Goal: Transaction & Acquisition: Purchase product/service

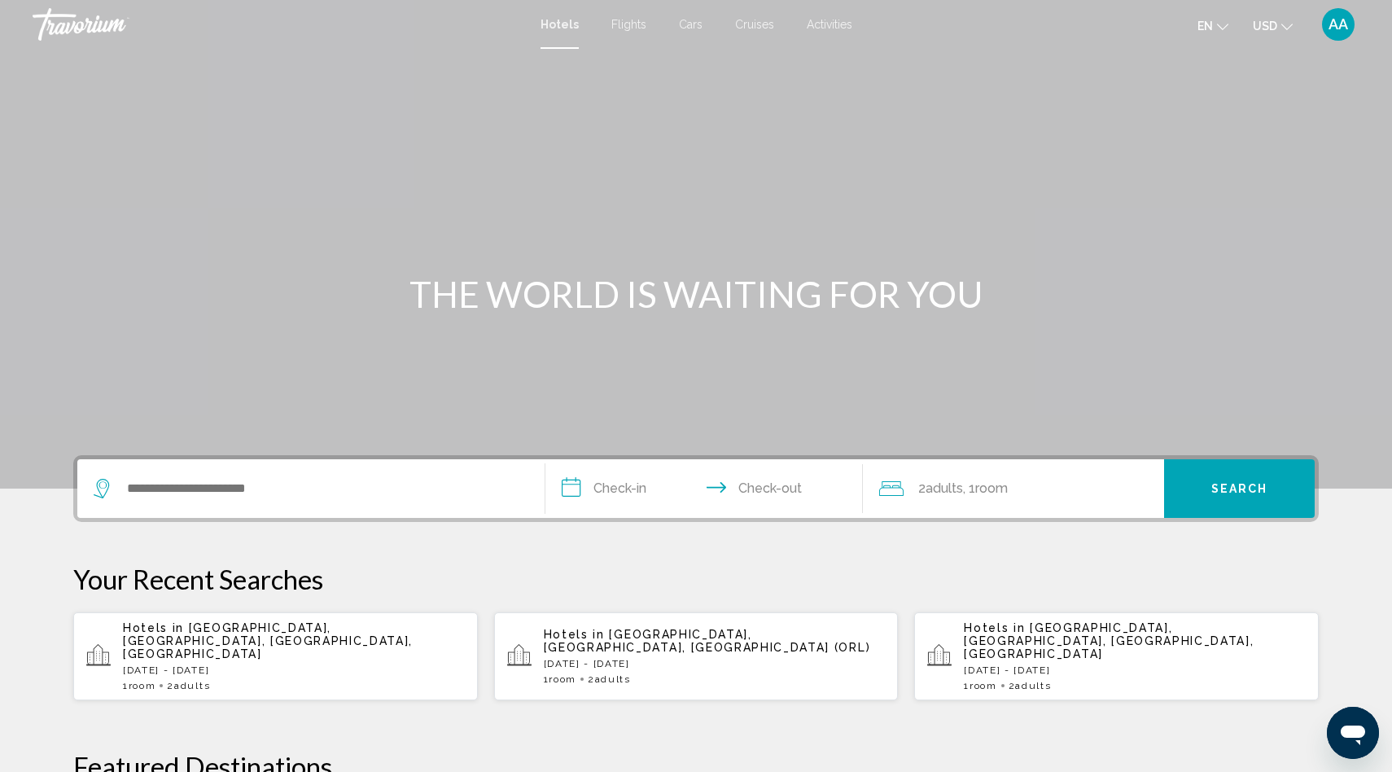
click at [205, 507] on div "Search widget" at bounding box center [311, 488] width 435 height 59
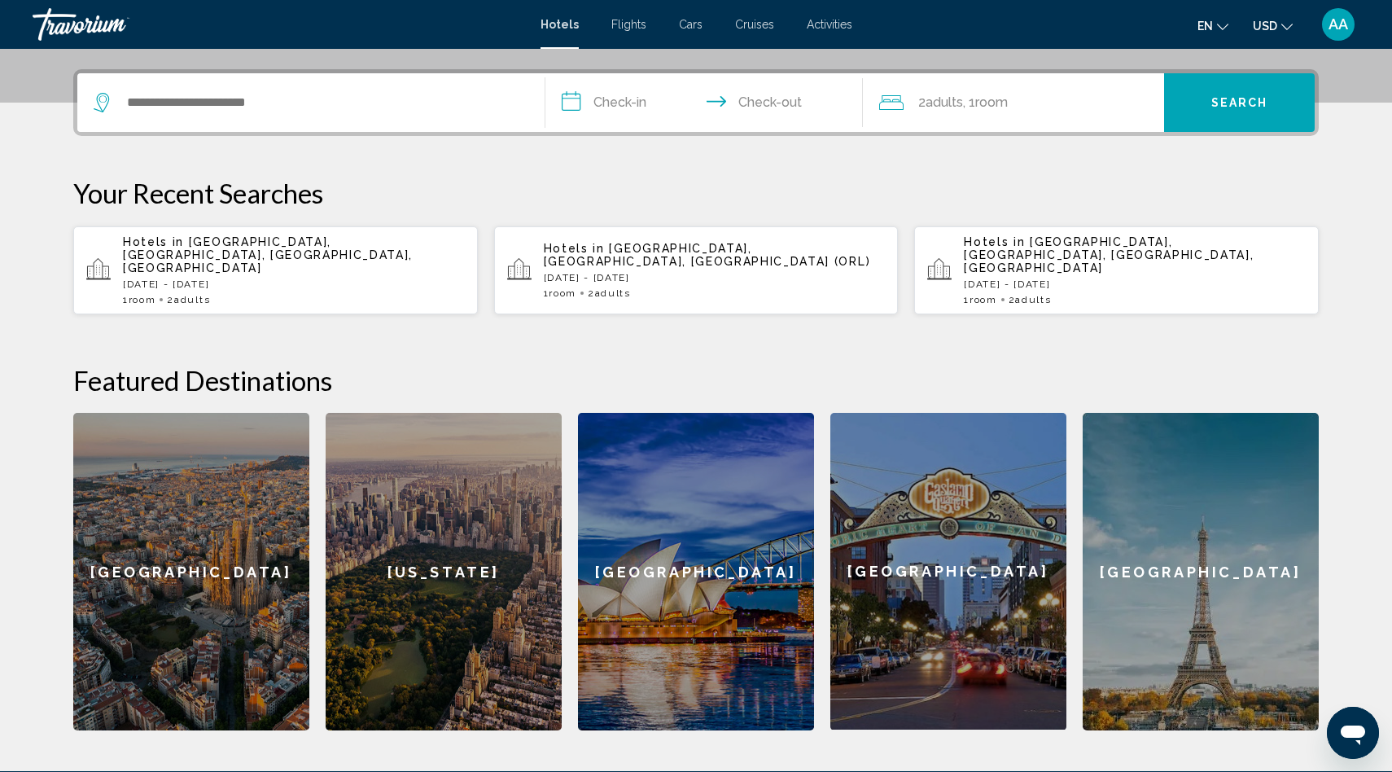
scroll to position [402, 0]
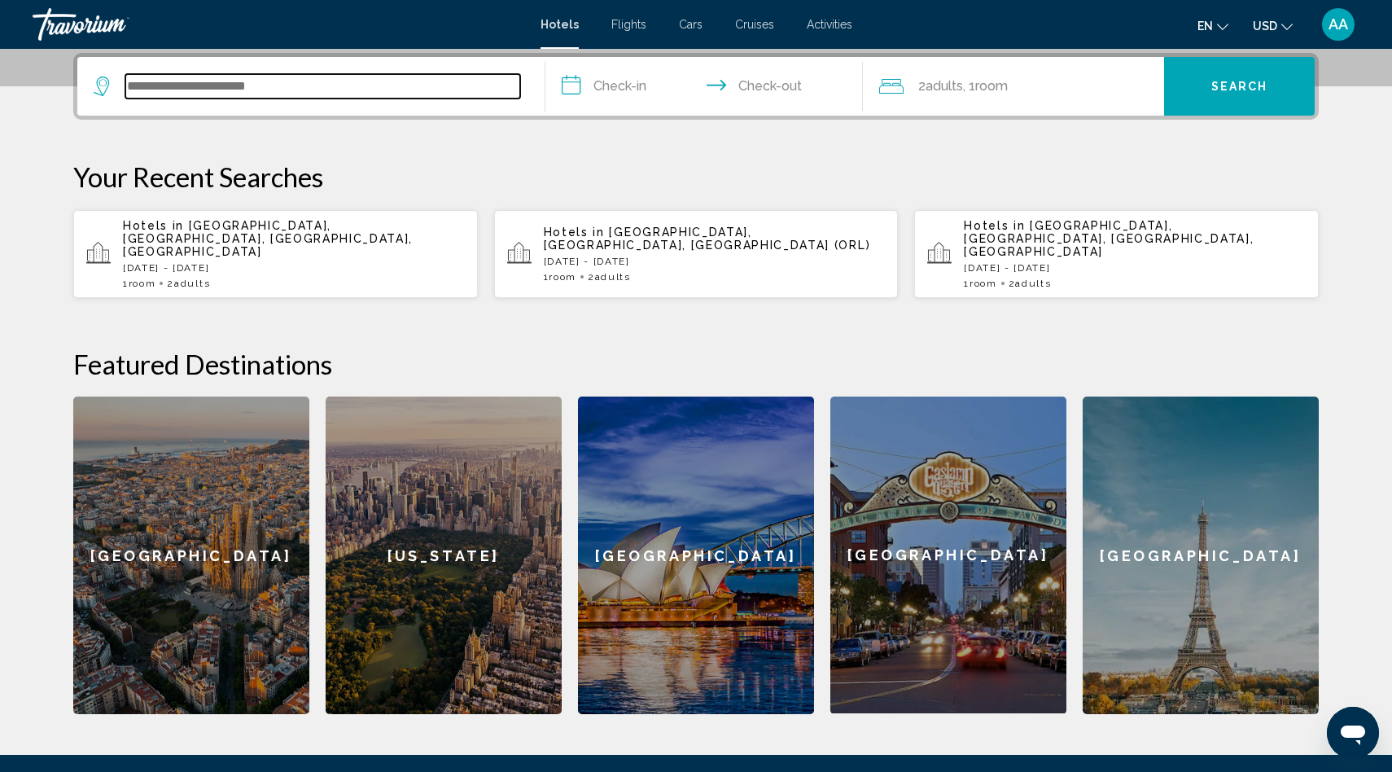
click at [186, 77] on input "Search widget" at bounding box center [322, 86] width 395 height 24
type input "*"
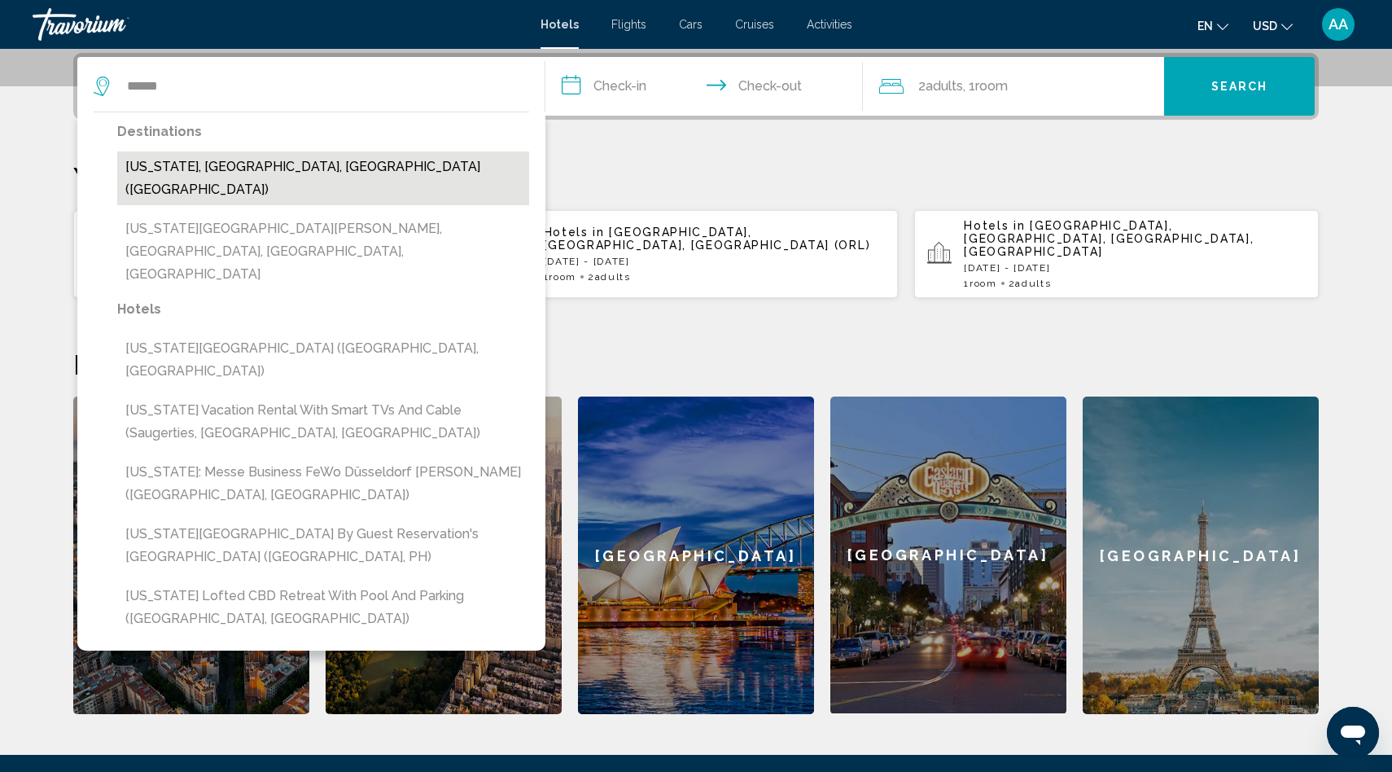
click at [181, 164] on button "[US_STATE], [GEOGRAPHIC_DATA], [GEOGRAPHIC_DATA] ([GEOGRAPHIC_DATA])" at bounding box center [323, 178] width 412 height 54
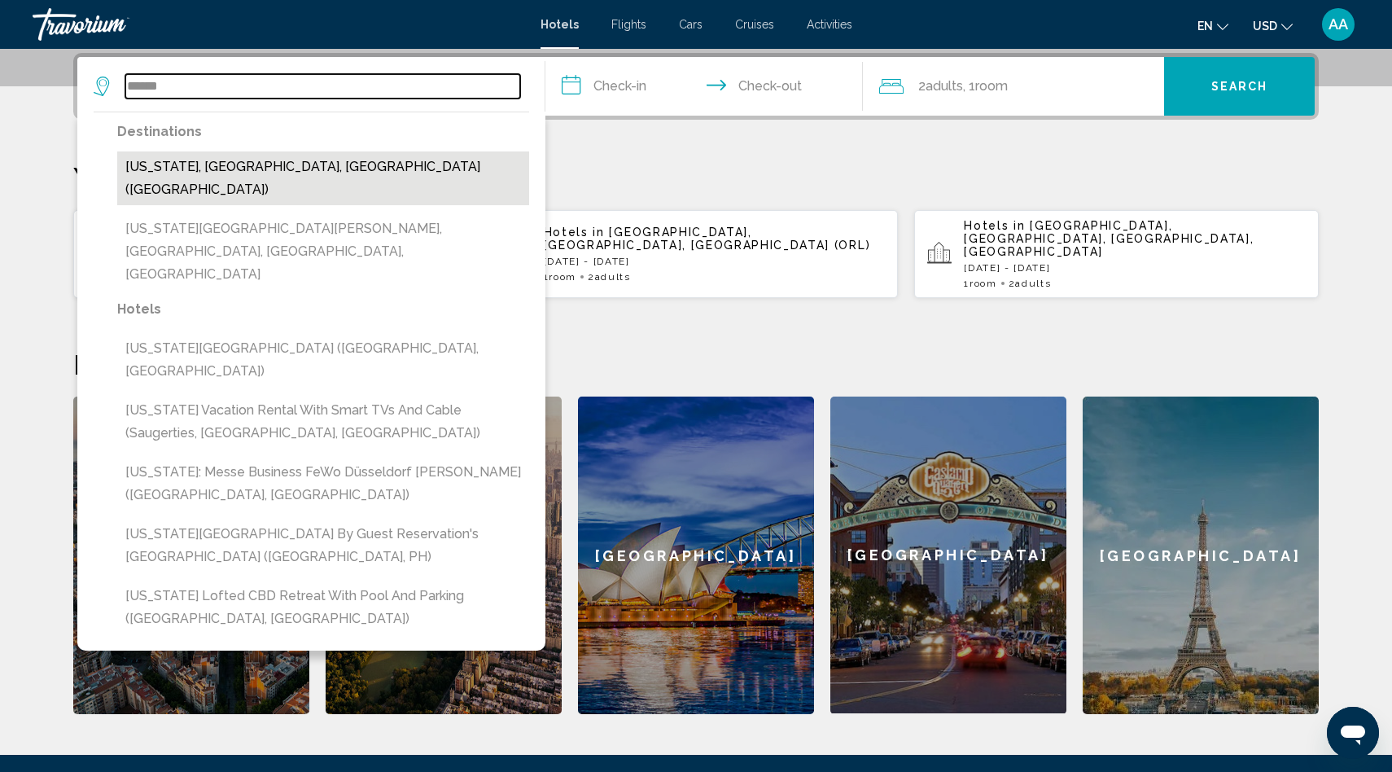
type input "**********"
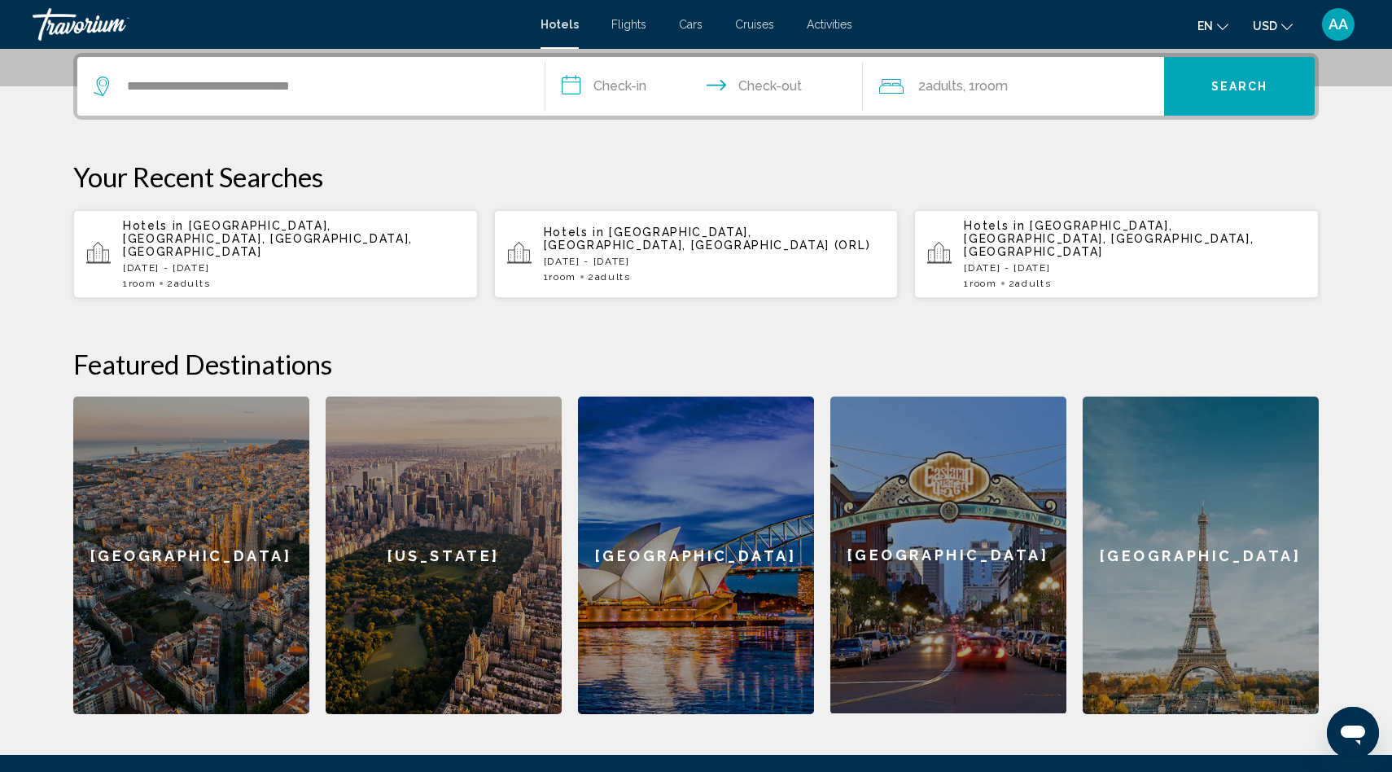
click at [622, 81] on input "**********" at bounding box center [707, 88] width 324 height 63
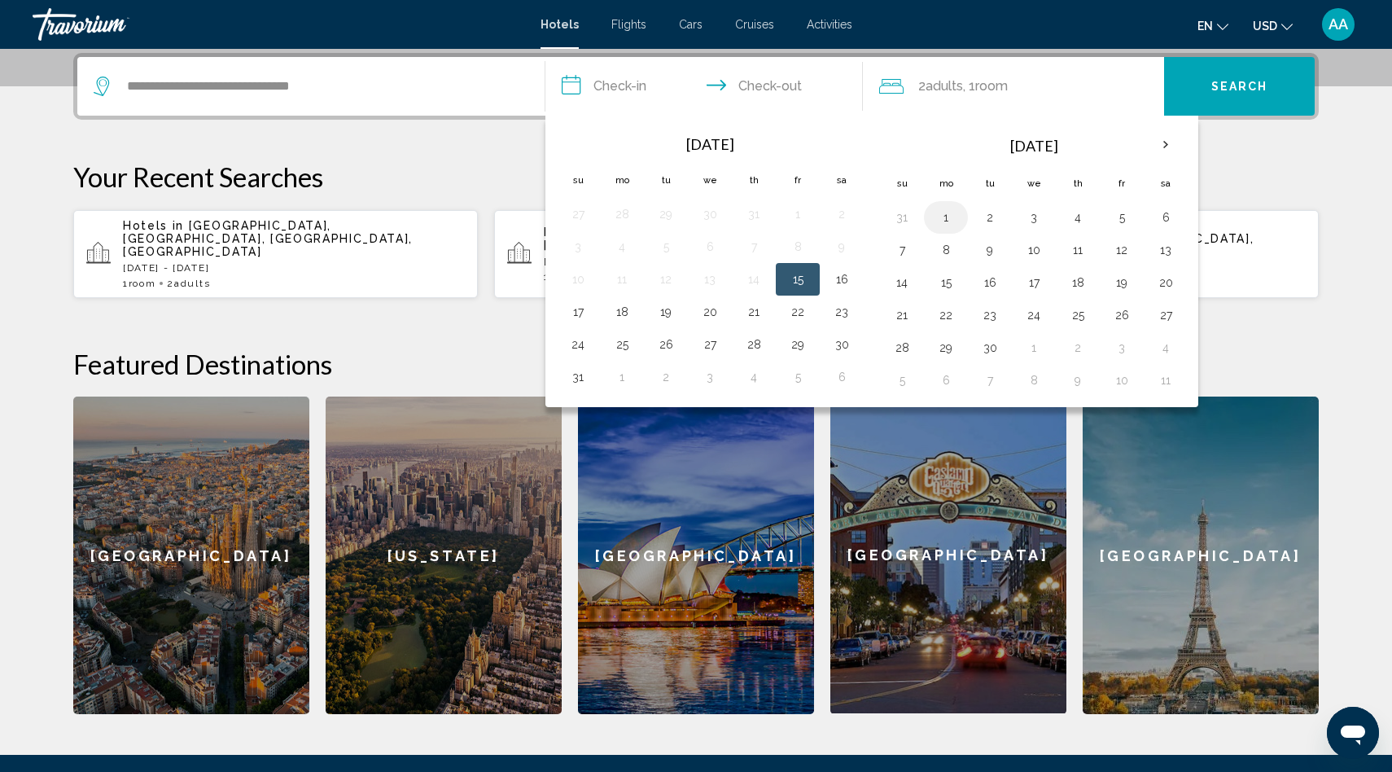
click at [943, 217] on button "1" at bounding box center [946, 217] width 26 height 23
click at [1032, 217] on button "3" at bounding box center [1034, 217] width 26 height 23
type input "**********"
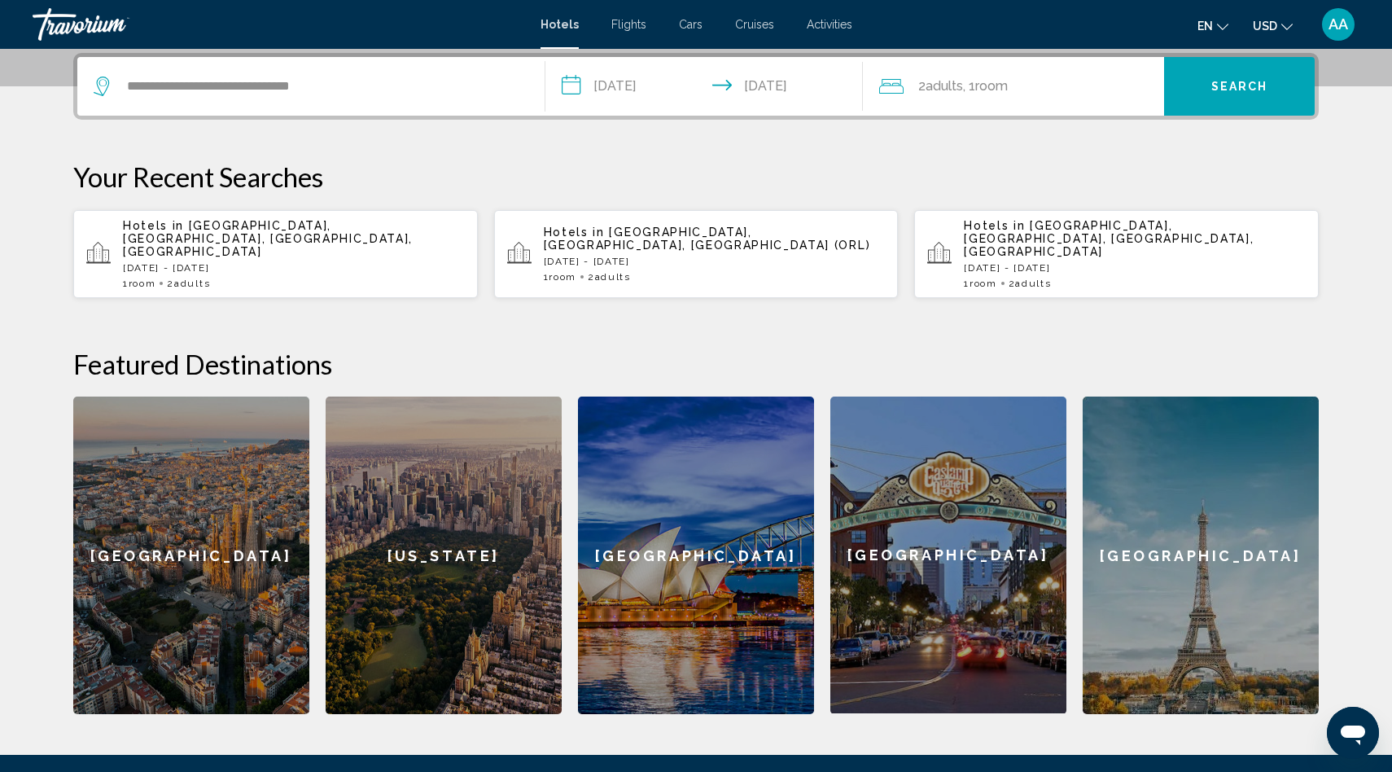
click at [1260, 94] on button "Search" at bounding box center [1239, 86] width 151 height 59
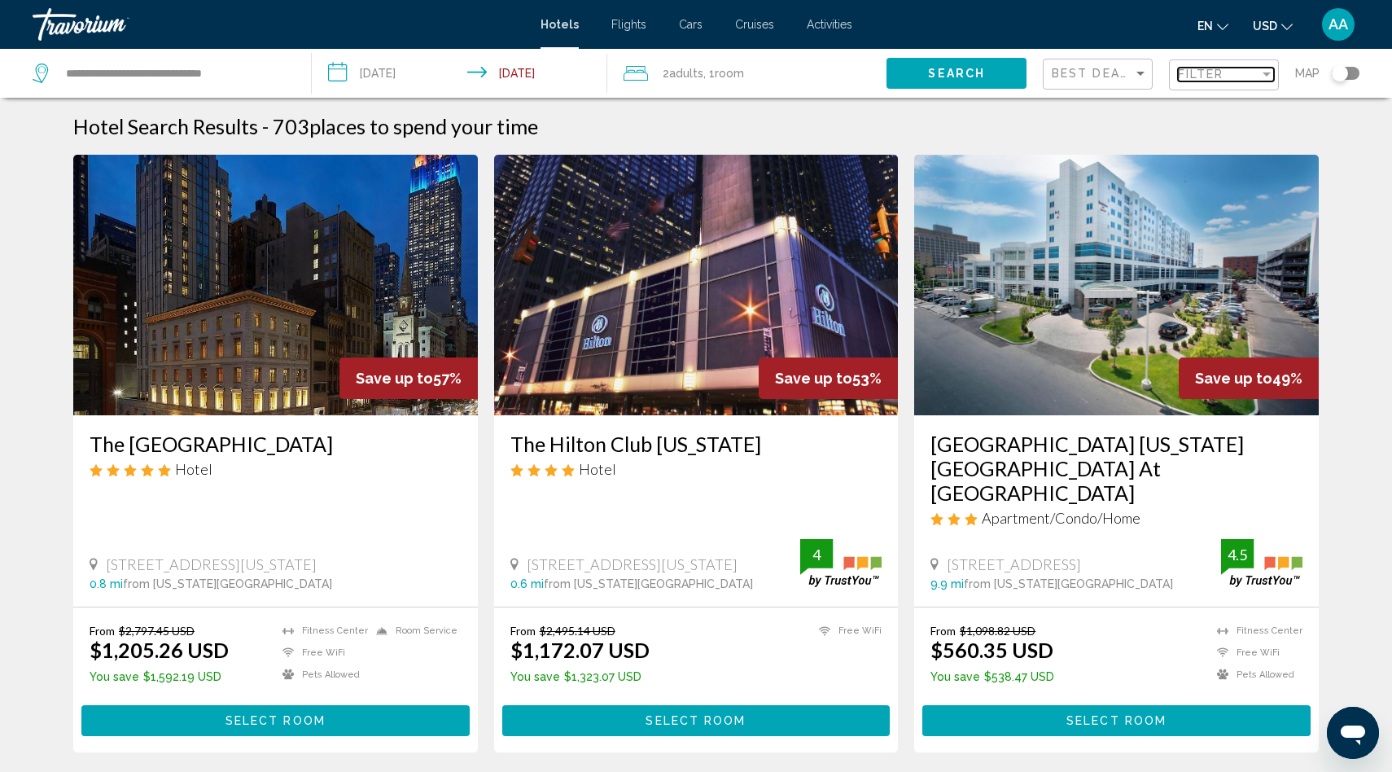
click at [1195, 74] on span "Filter" at bounding box center [1201, 74] width 46 height 13
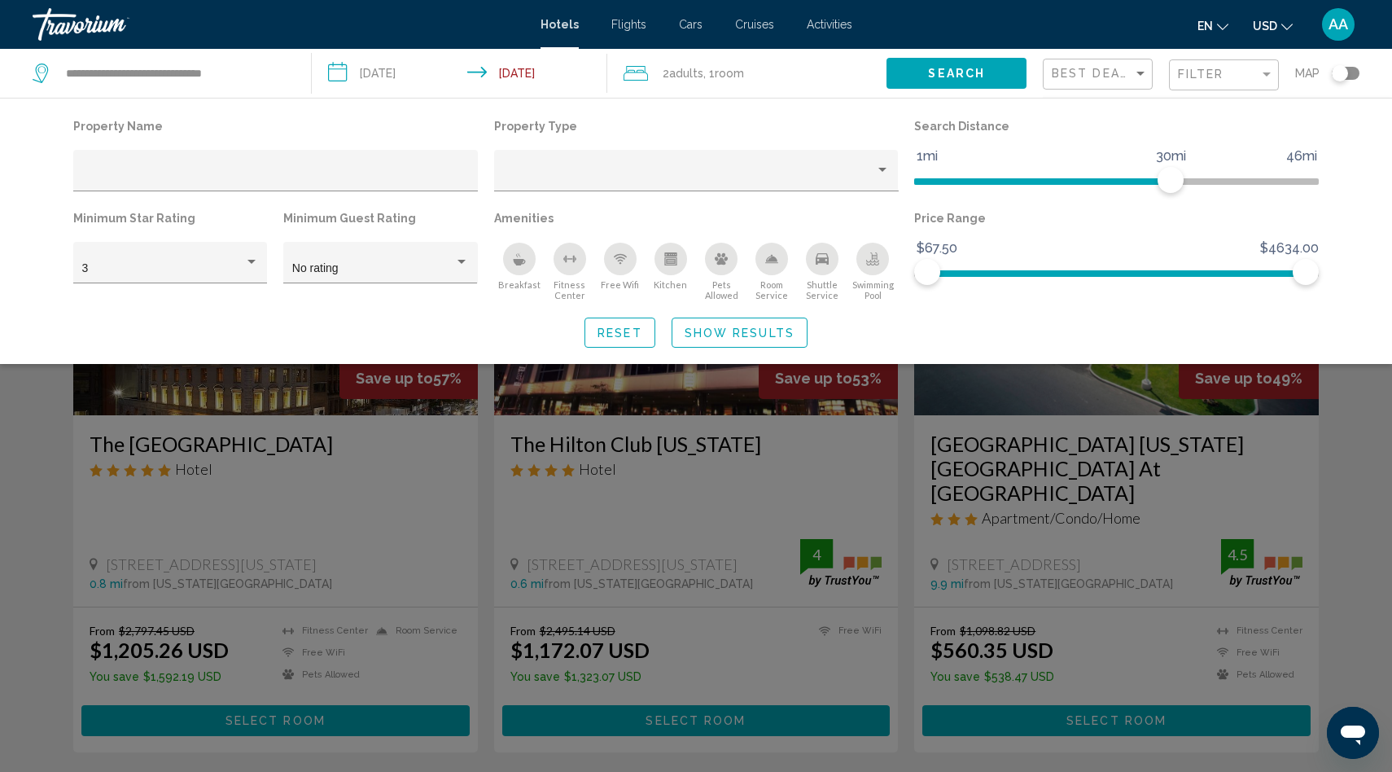
click at [873, 260] on icon "Swimming Pool" at bounding box center [872, 258] width 13 height 13
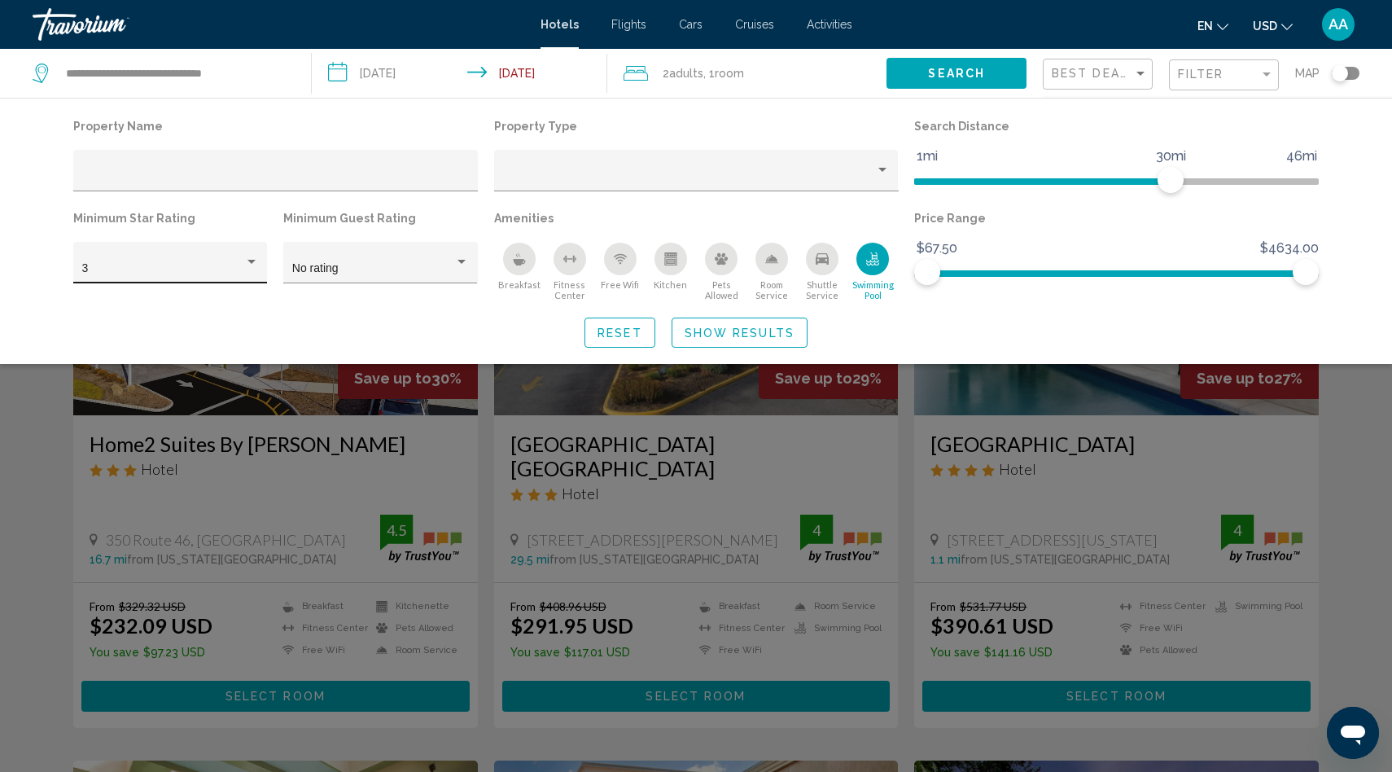
click at [252, 265] on div "Hotel Filters" at bounding box center [251, 262] width 15 height 13
click at [878, 250] on div at bounding box center [696, 386] width 1392 height 772
click at [860, 262] on div "Swimming Pool" at bounding box center [872, 259] width 33 height 33
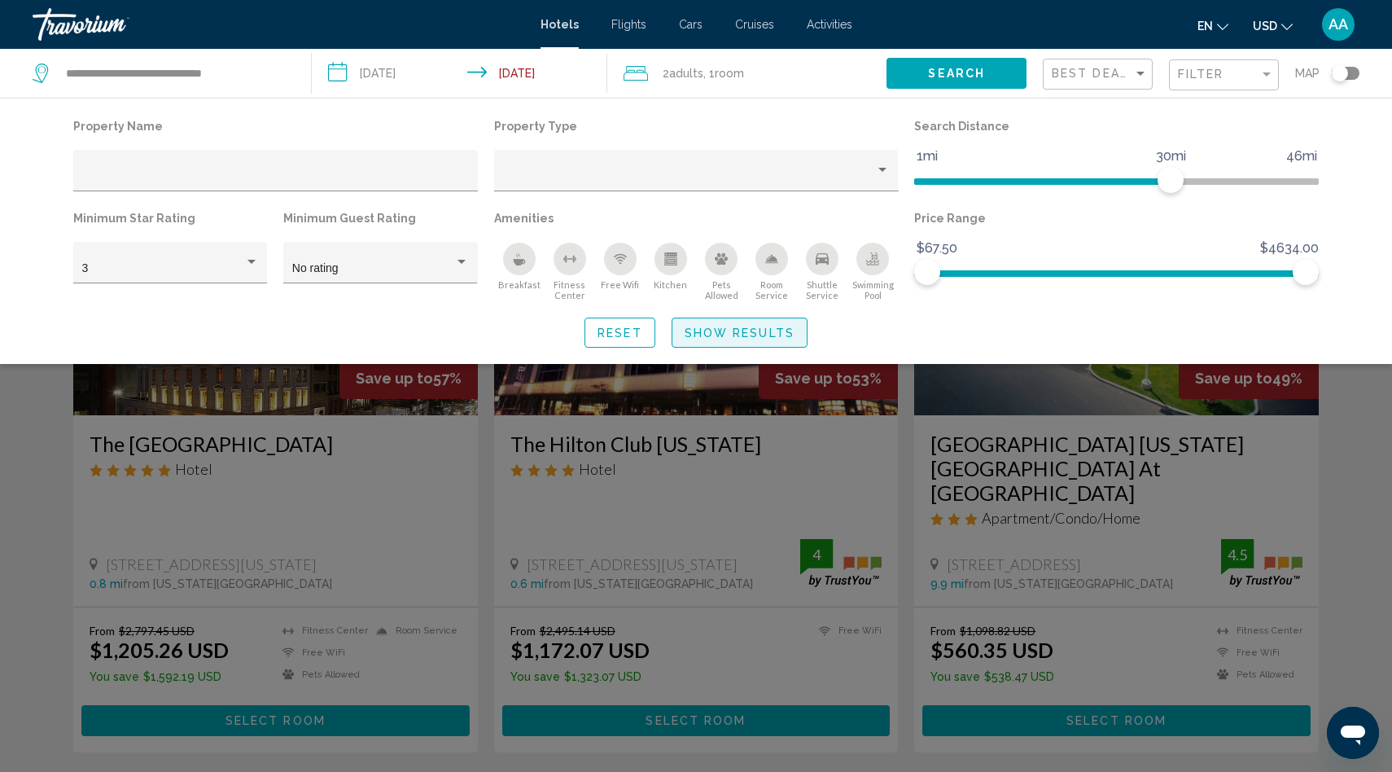
click at [739, 330] on span "Show Results" at bounding box center [740, 332] width 110 height 13
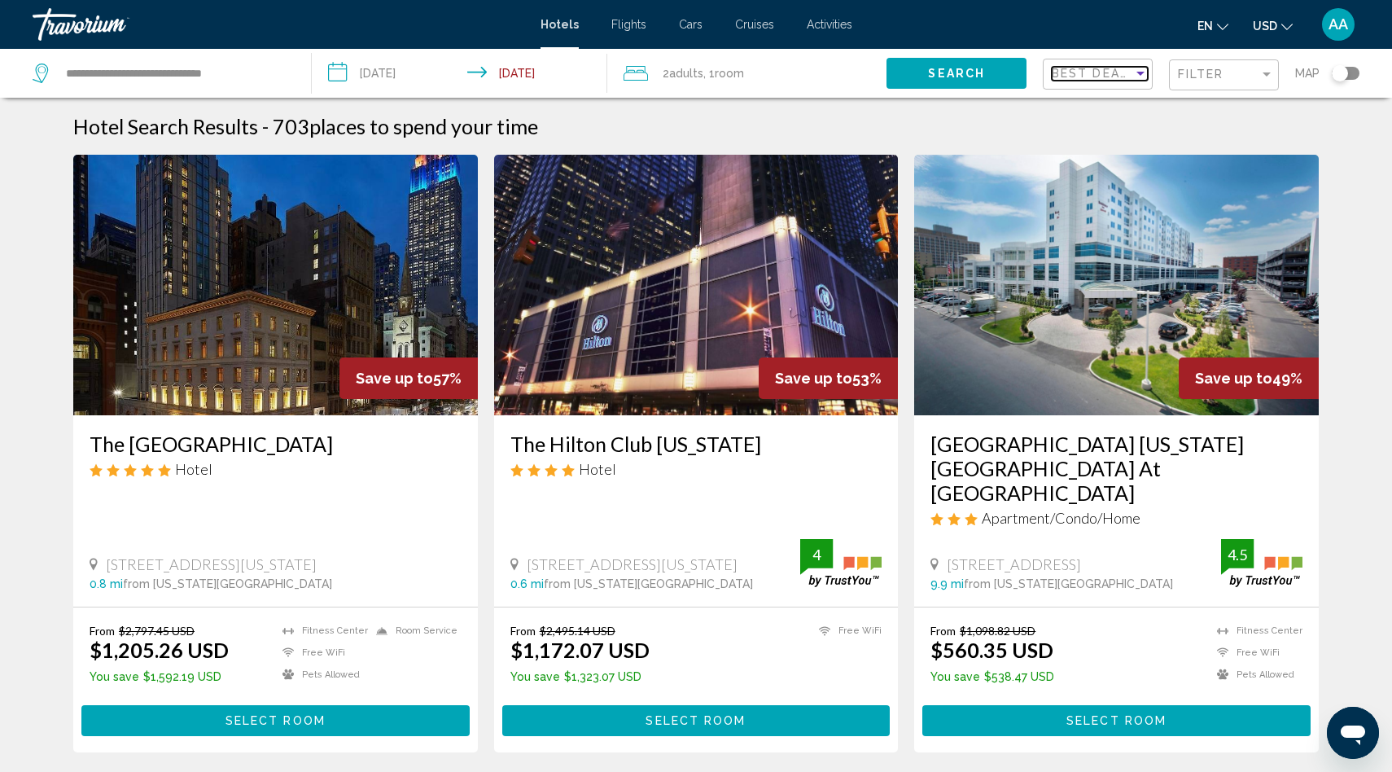
click at [1072, 70] on span "Best Deals" at bounding box center [1094, 73] width 85 height 13
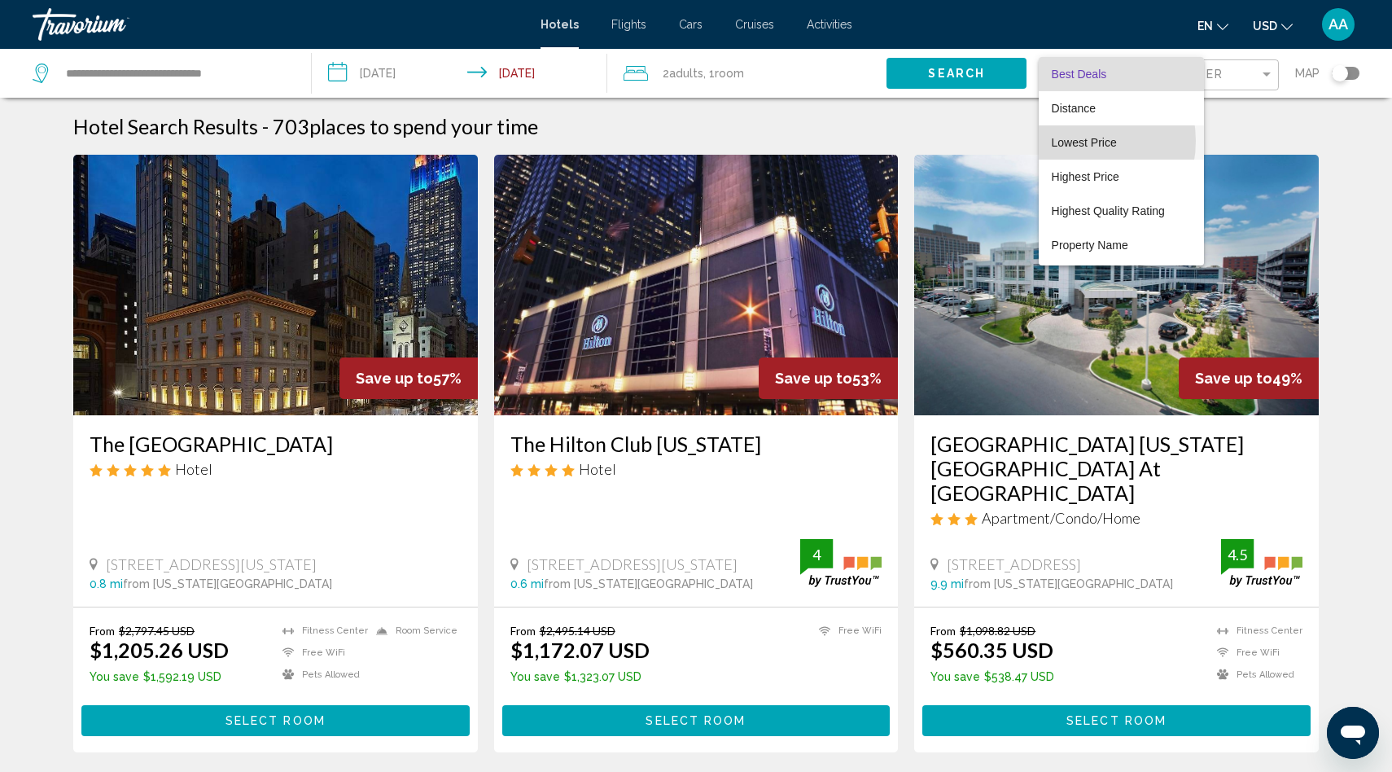
click at [1074, 141] on span "Lowest Price" at bounding box center [1084, 142] width 65 height 13
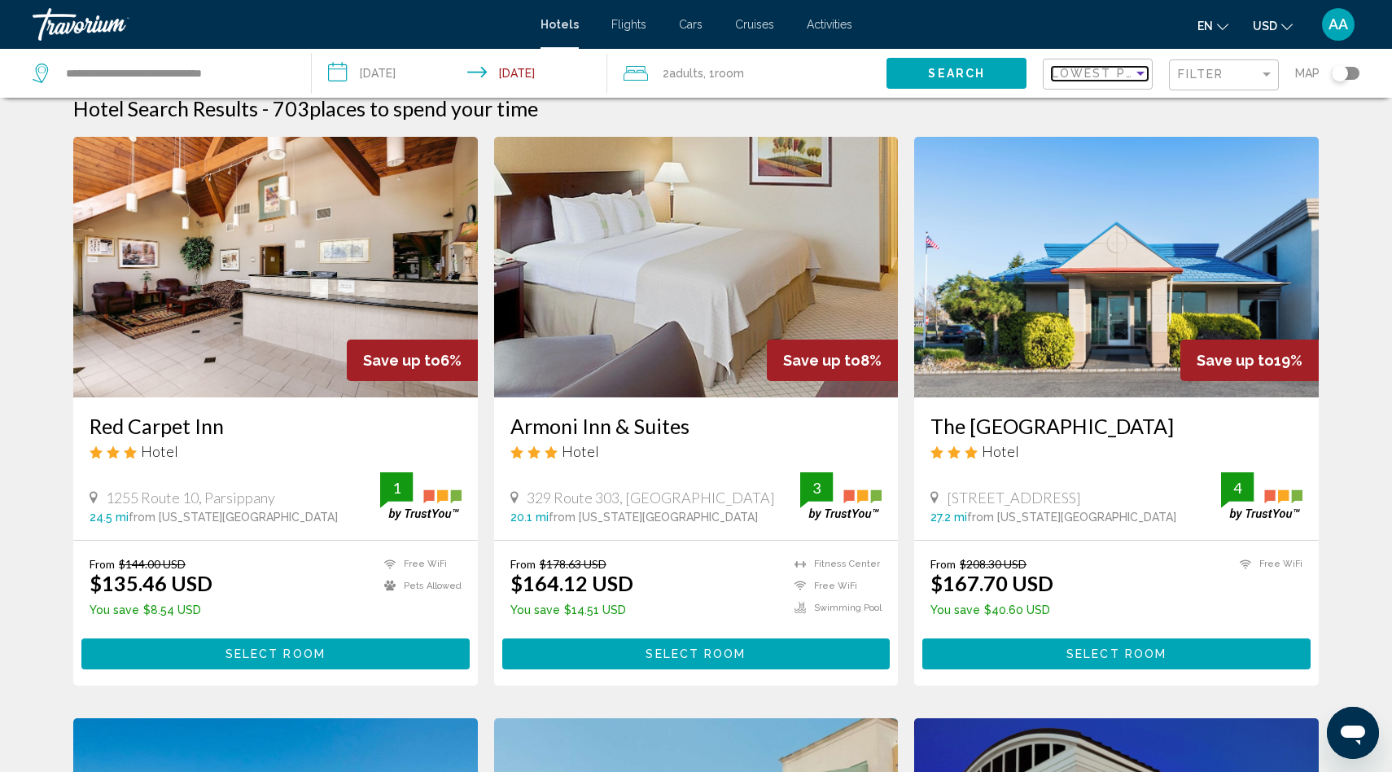
scroll to position [20, 0]
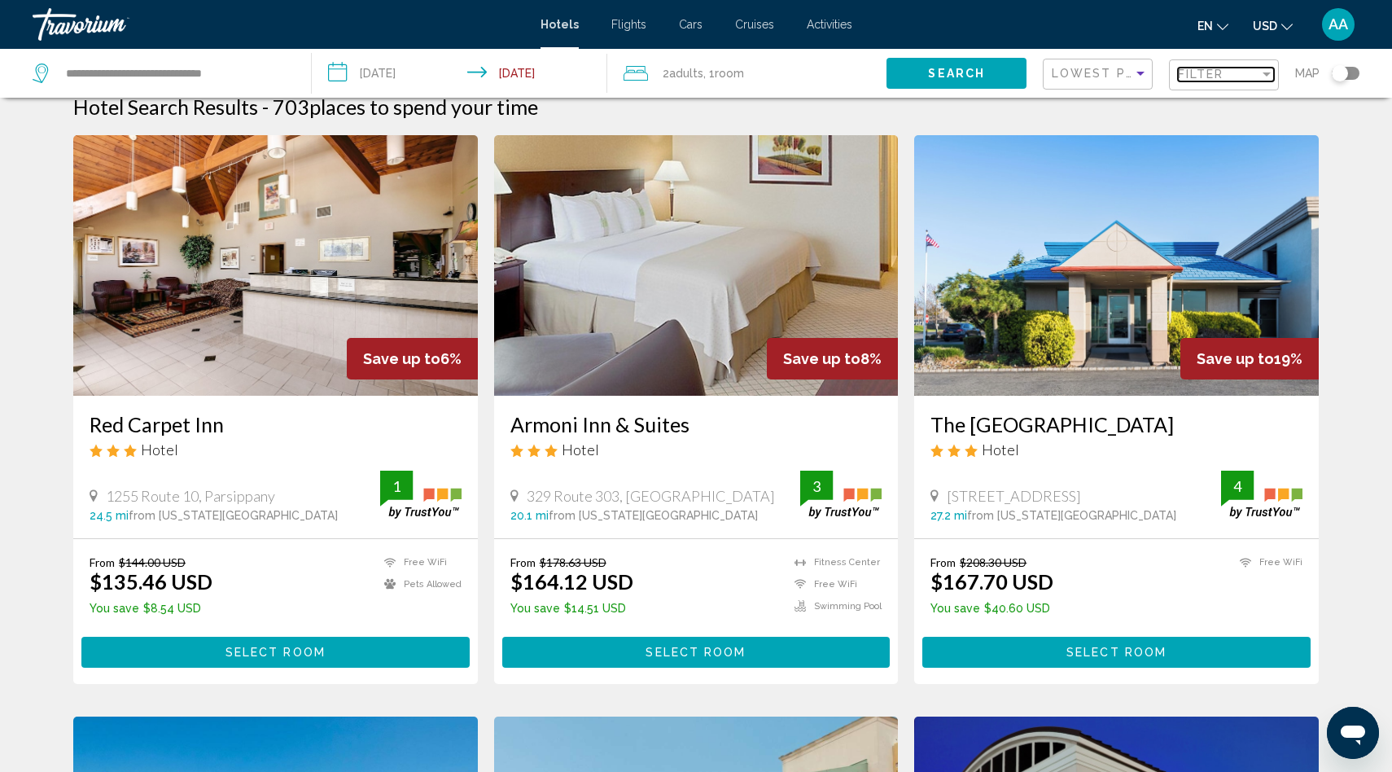
click at [1214, 71] on span "Filter" at bounding box center [1201, 74] width 46 height 13
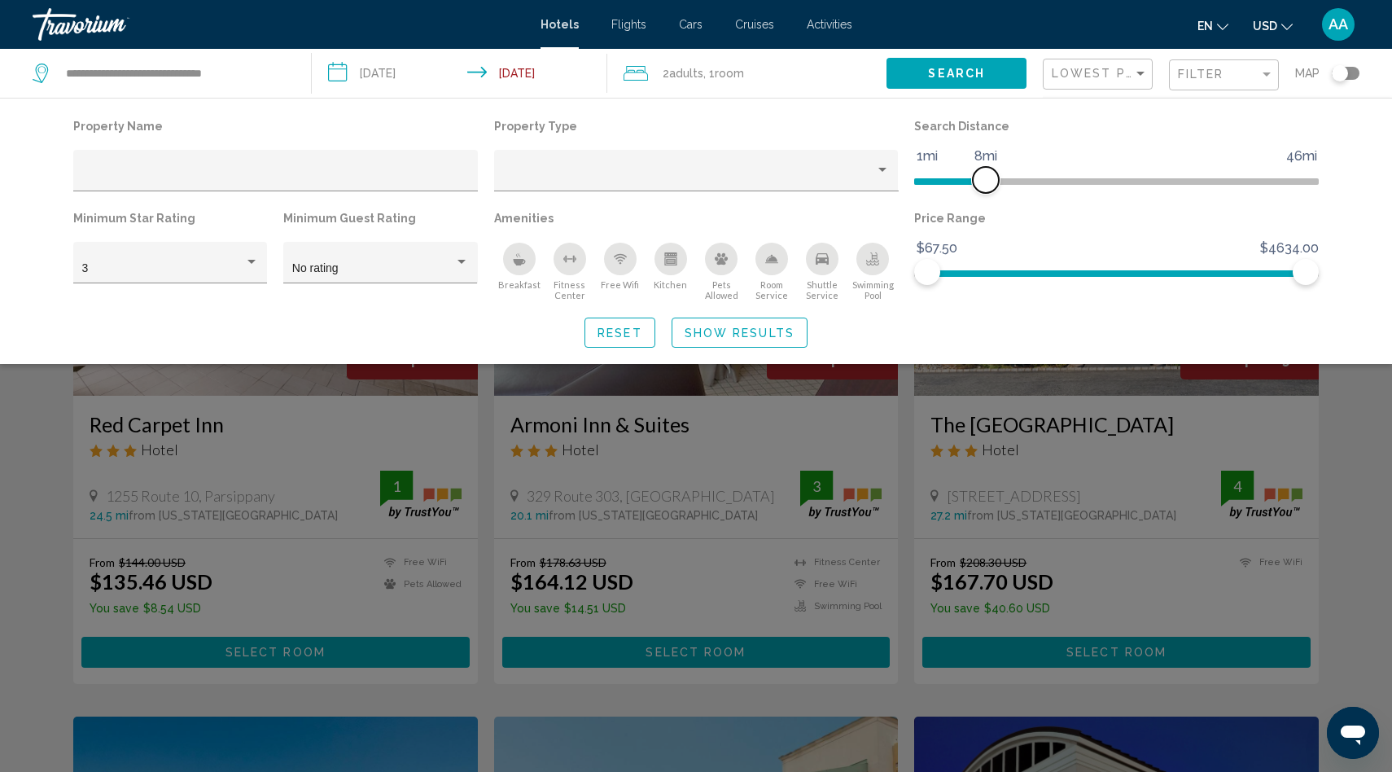
drag, startPoint x: 1174, startPoint y: 172, endPoint x: 984, endPoint y: 182, distance: 189.9
click at [984, 182] on span "Hotel Filters" at bounding box center [986, 180] width 26 height 26
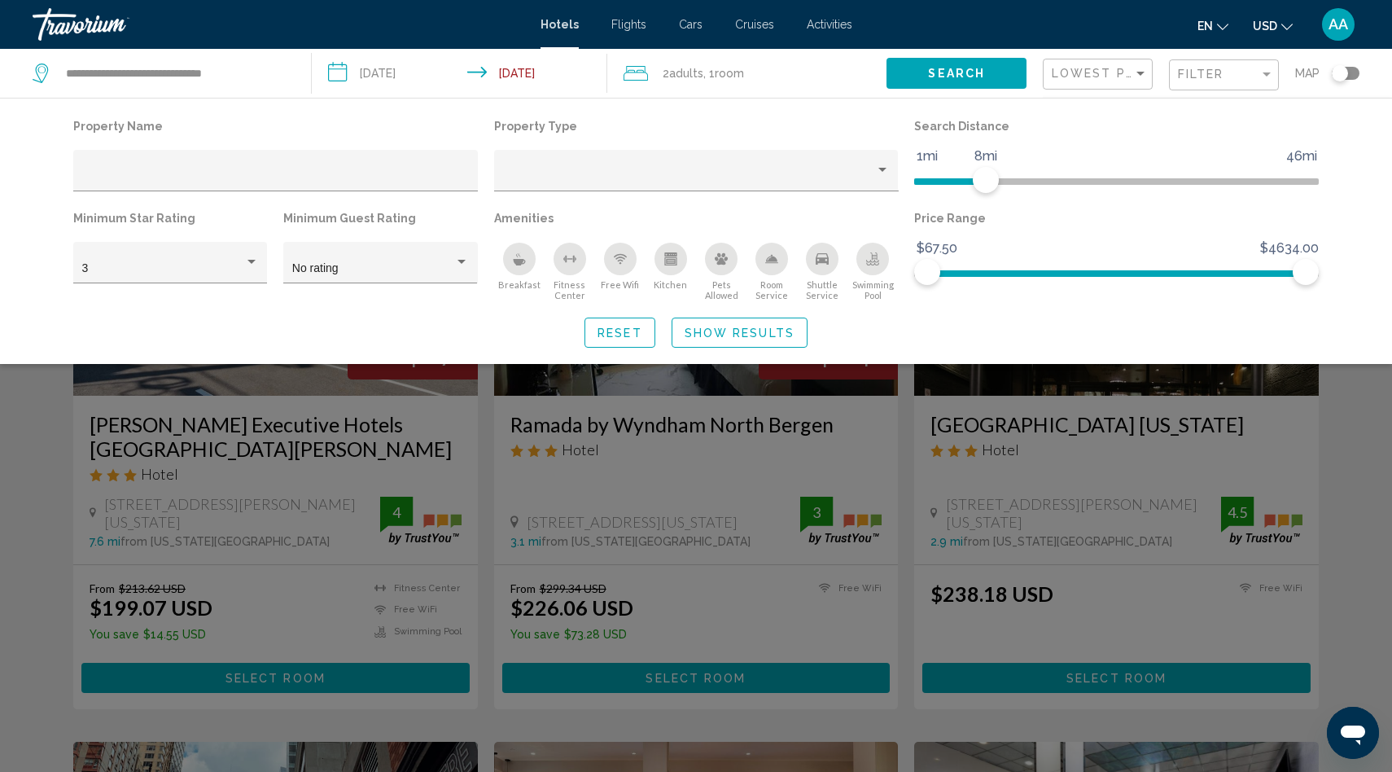
click at [746, 338] on span "Show Results" at bounding box center [740, 332] width 110 height 13
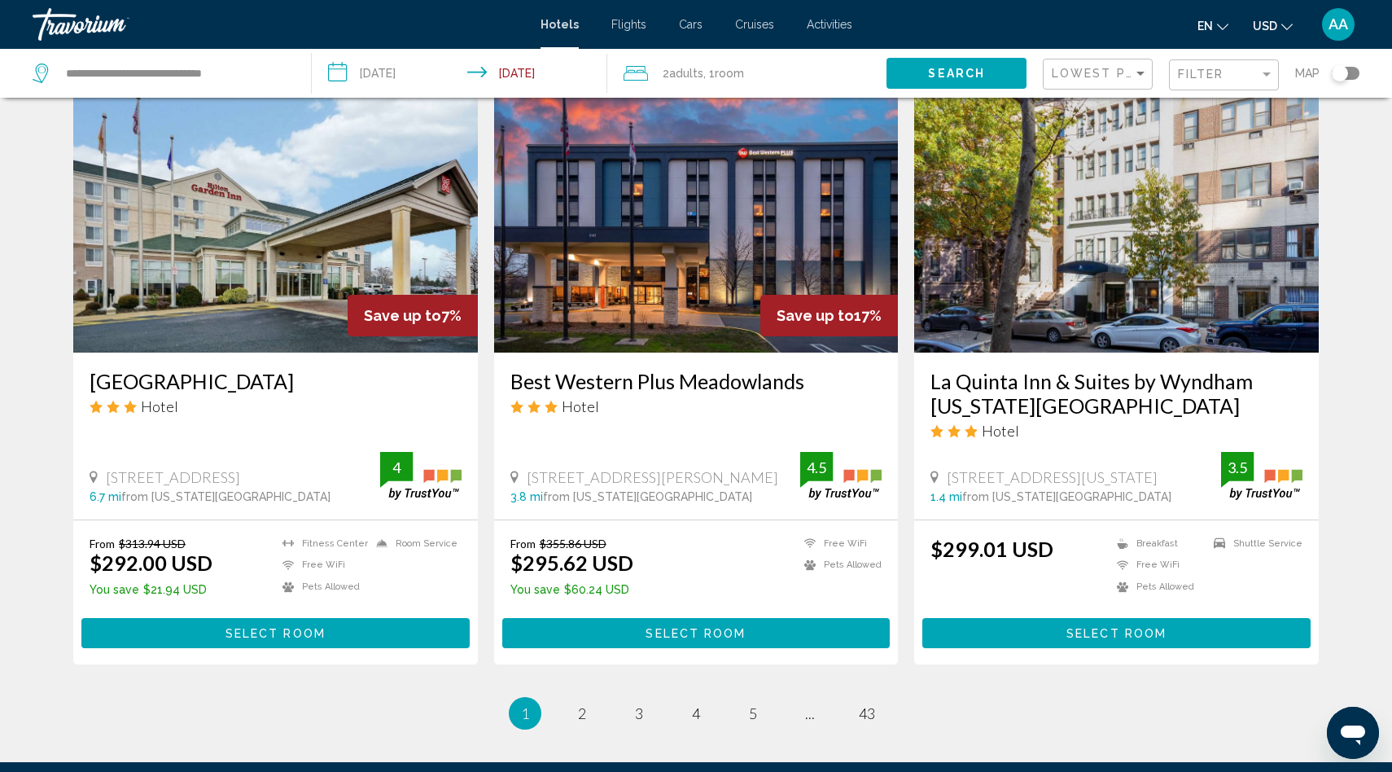
scroll to position [1885, 0]
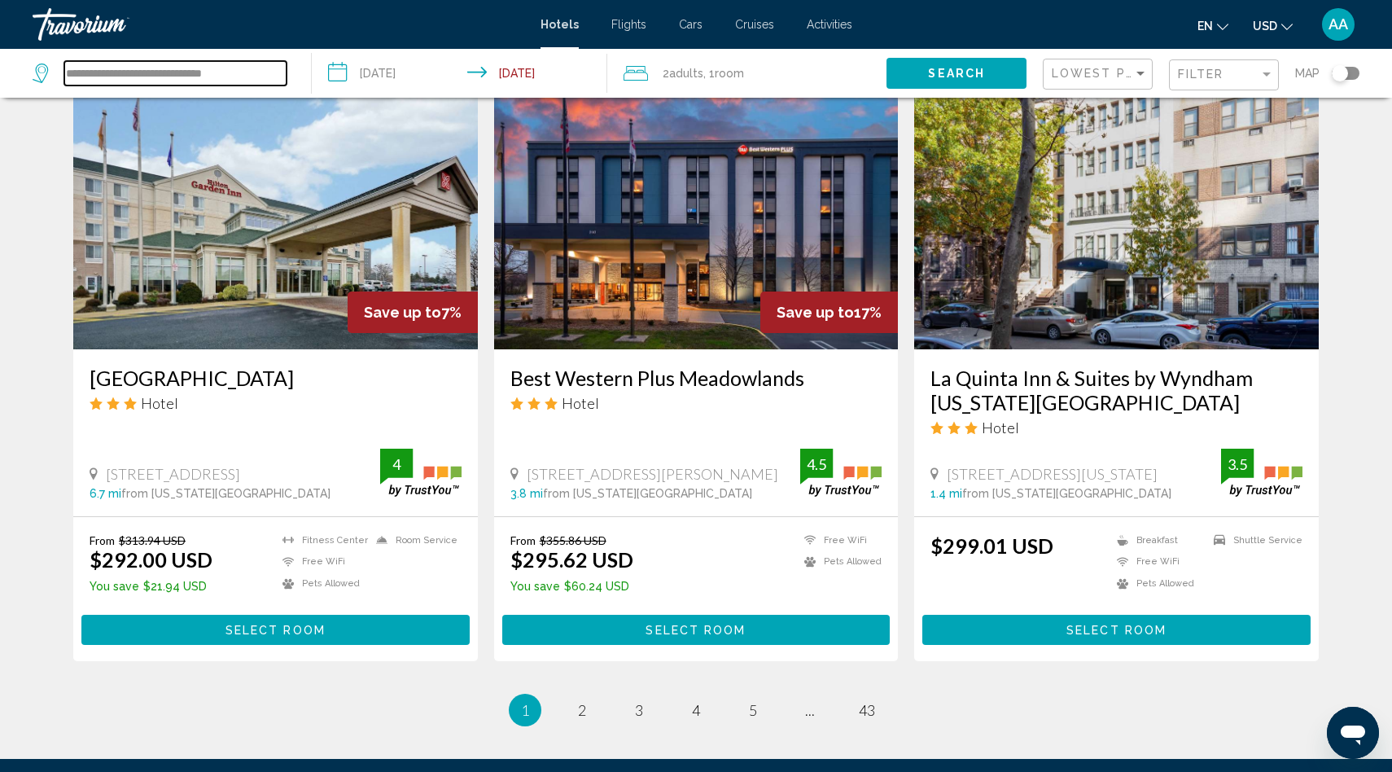
drag, startPoint x: 265, startPoint y: 80, endPoint x: 64, endPoint y: 70, distance: 200.5
click at [64, 70] on input "**********" at bounding box center [175, 73] width 222 height 24
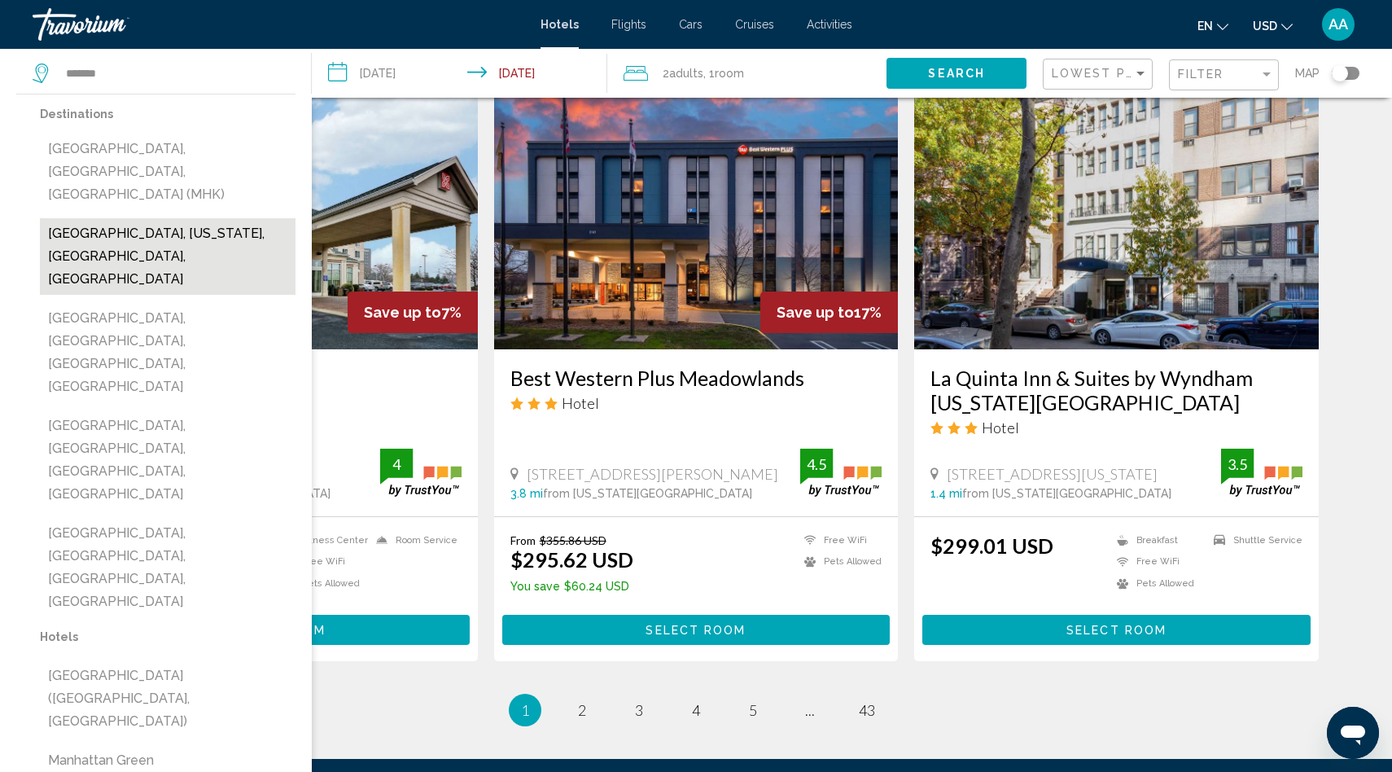
click at [122, 218] on button "[GEOGRAPHIC_DATA], [US_STATE], [GEOGRAPHIC_DATA], [GEOGRAPHIC_DATA]" at bounding box center [168, 256] width 256 height 77
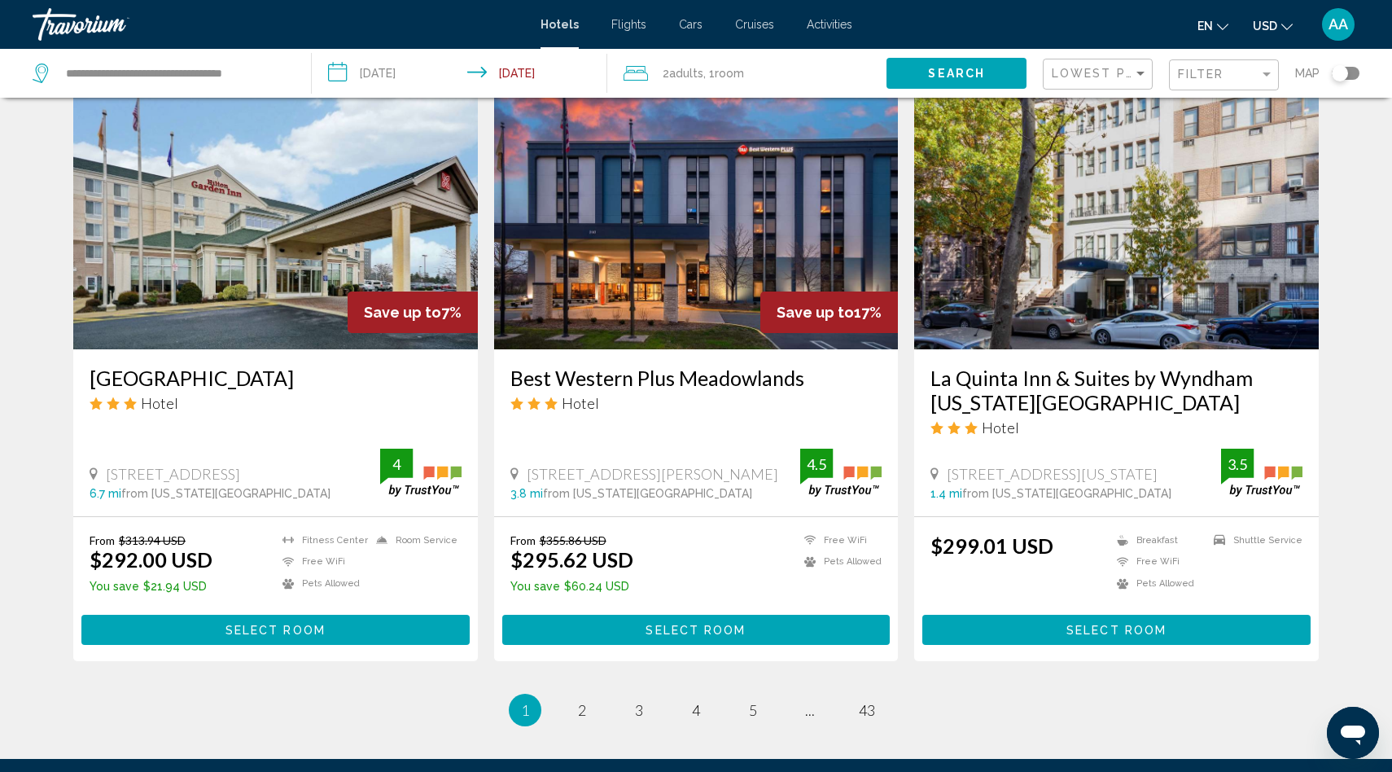
click at [962, 68] on span "Search" at bounding box center [956, 74] width 57 height 13
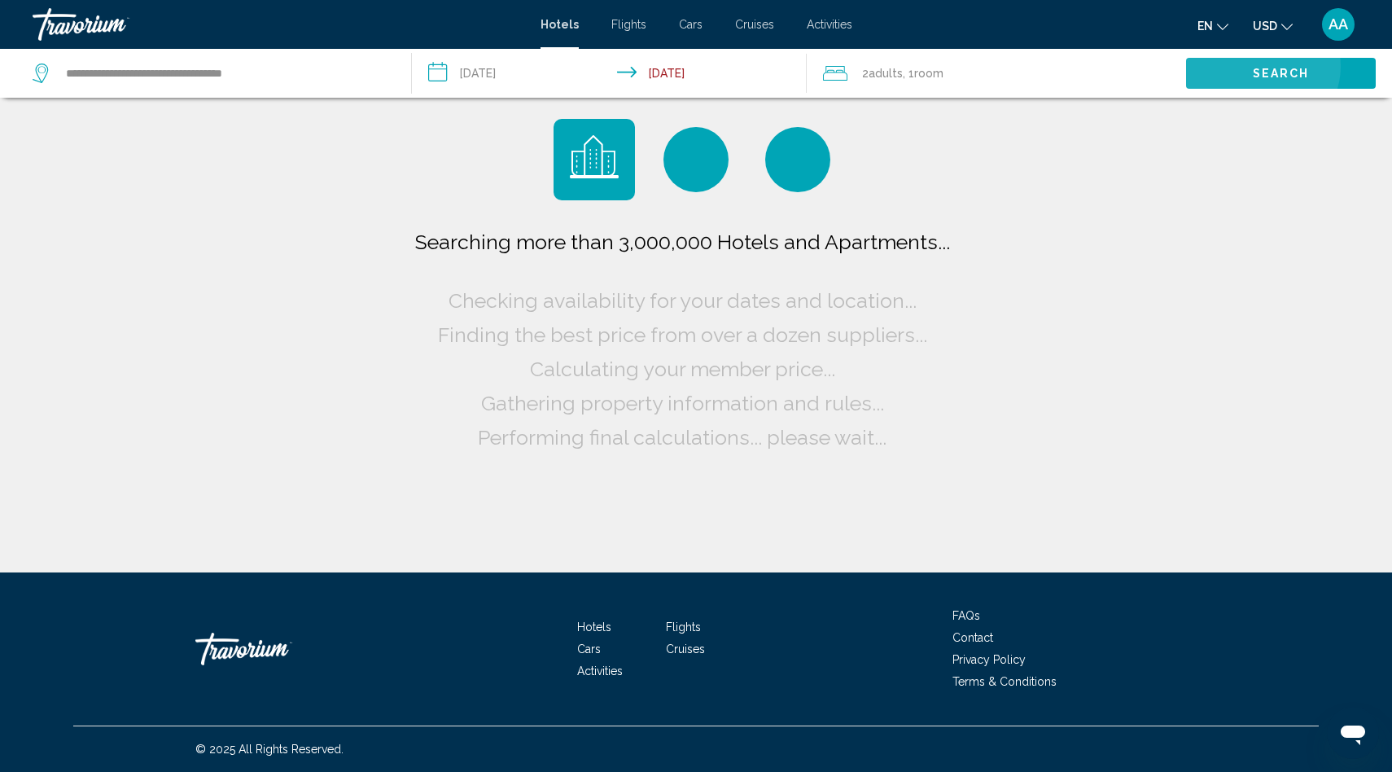
scroll to position [0, 0]
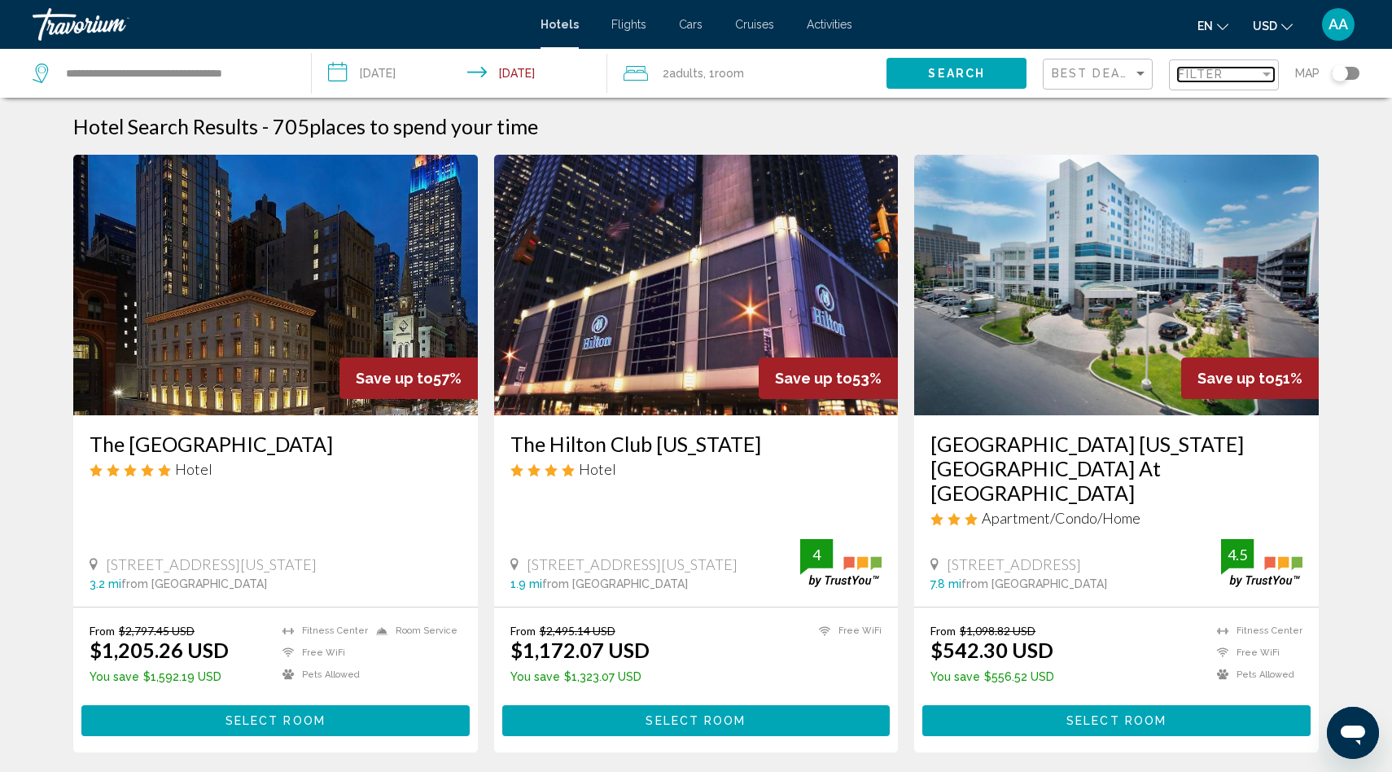
click at [1205, 80] on span "Filter" at bounding box center [1201, 74] width 46 height 13
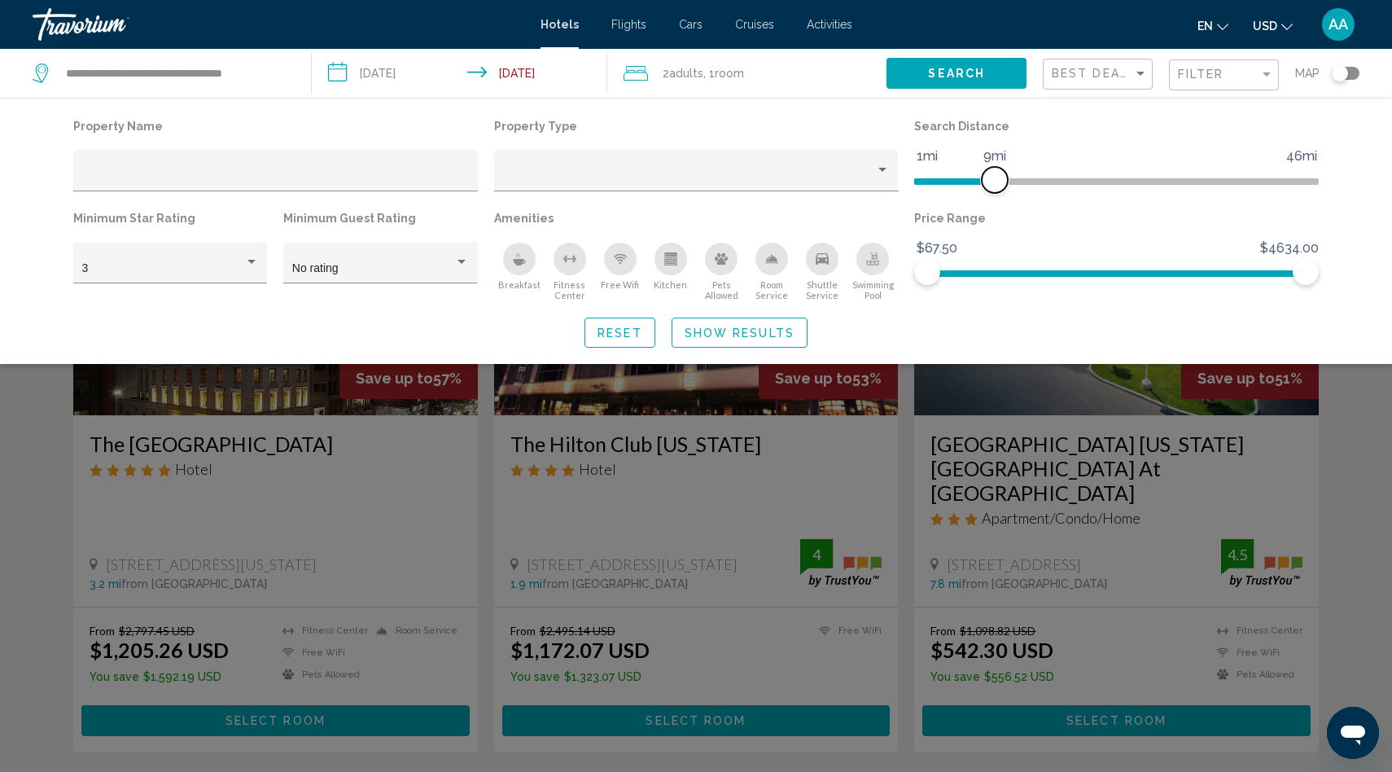
click at [993, 180] on span "Hotel Filters" at bounding box center [954, 181] width 81 height 7
drag, startPoint x: 989, startPoint y: 180, endPoint x: 959, endPoint y: 177, distance: 30.2
click at [959, 177] on span "Hotel Filters" at bounding box center [960, 180] width 26 height 26
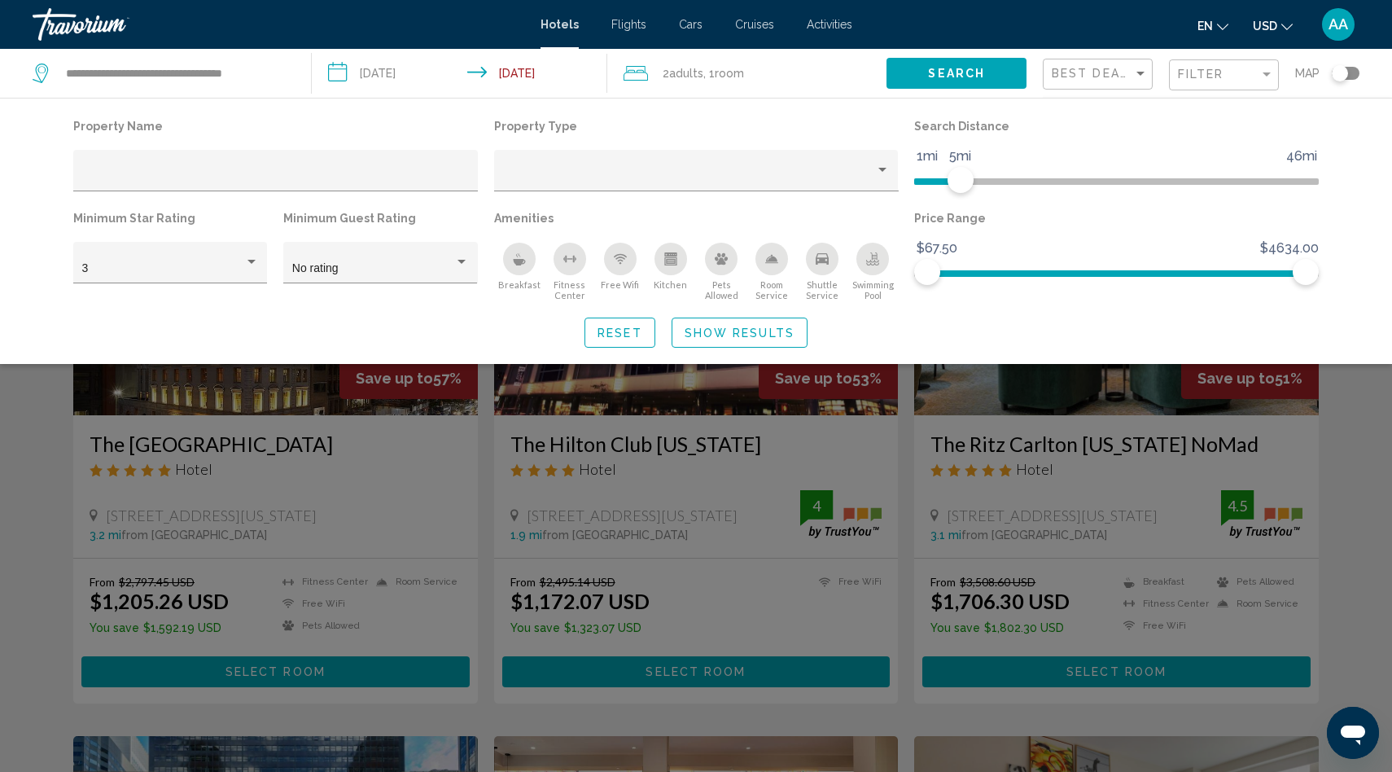
click at [722, 340] on button "Show Results" at bounding box center [740, 332] width 136 height 30
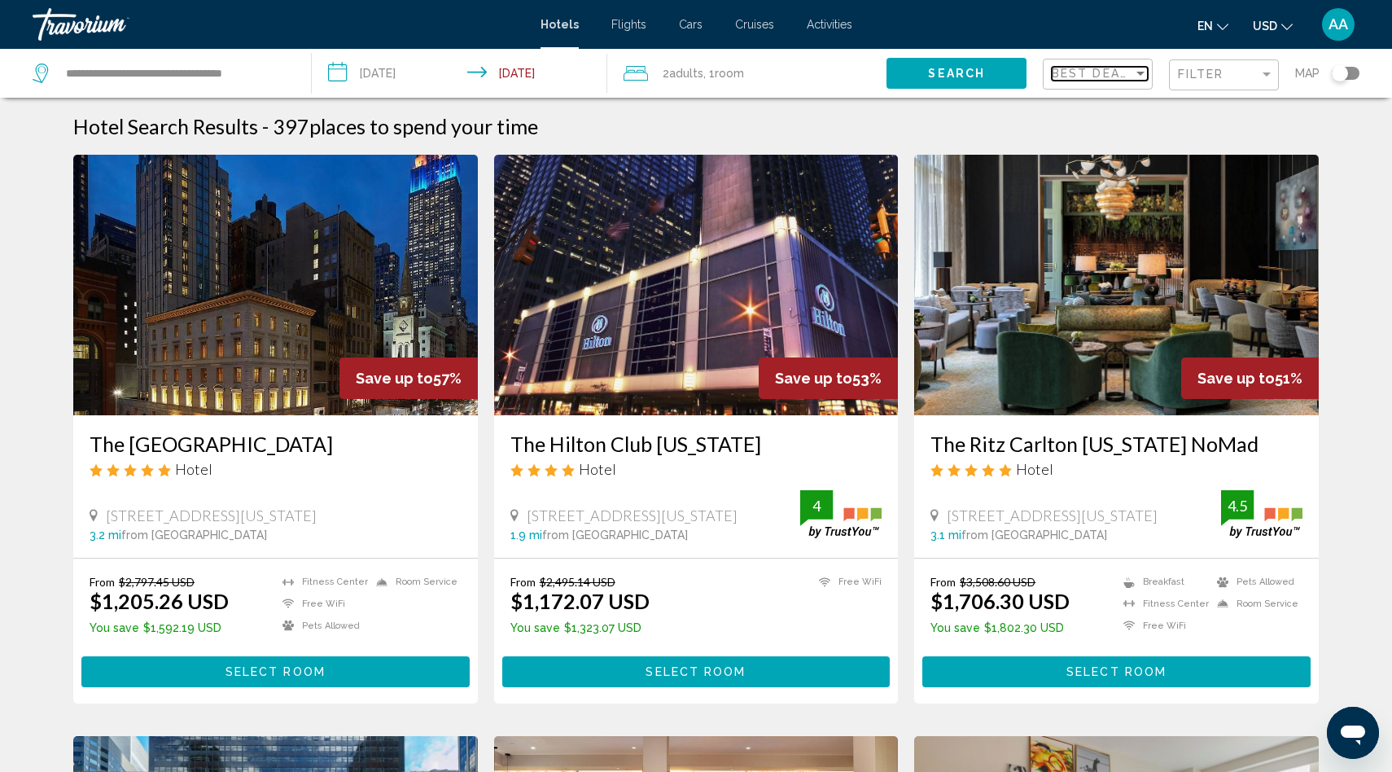
click at [1070, 75] on span "Best Deals" at bounding box center [1094, 73] width 85 height 13
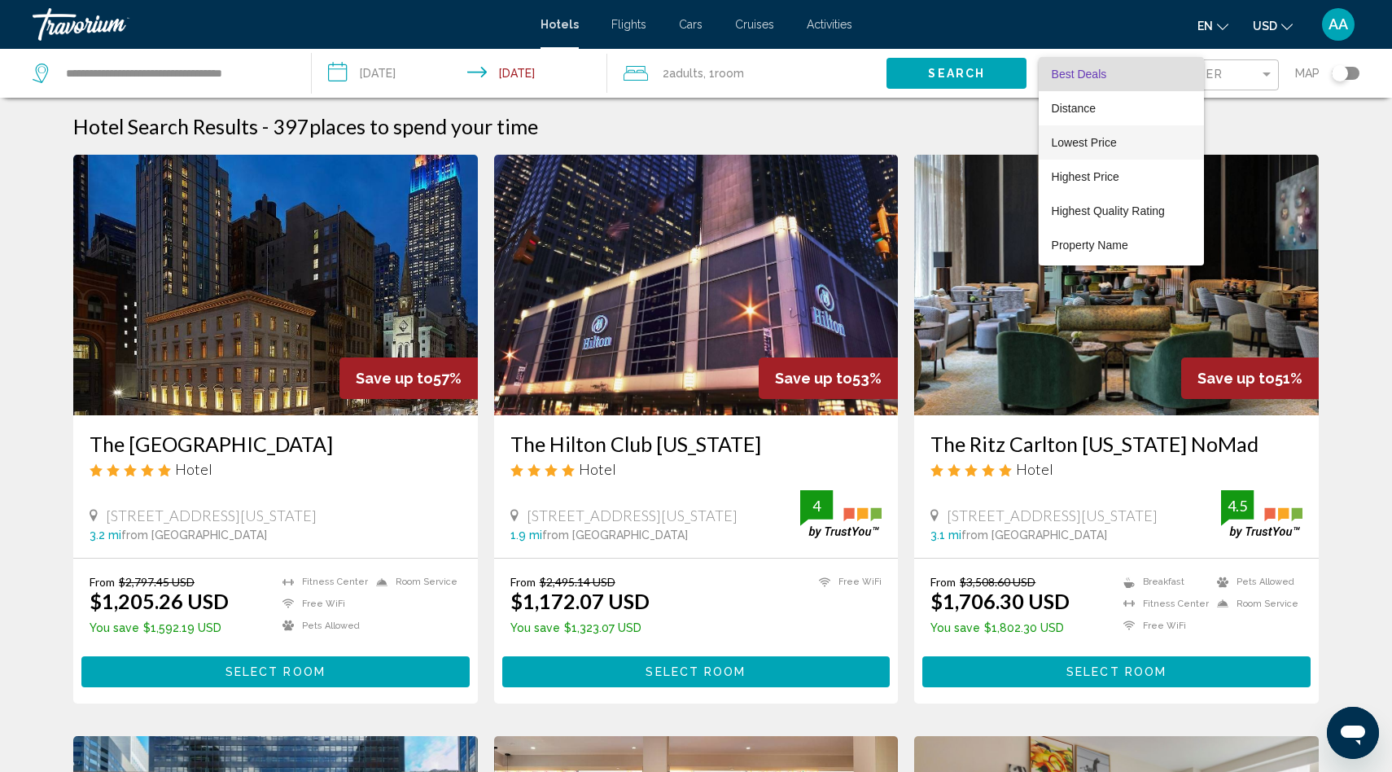
click at [1074, 144] on span "Lowest Price" at bounding box center [1084, 142] width 65 height 13
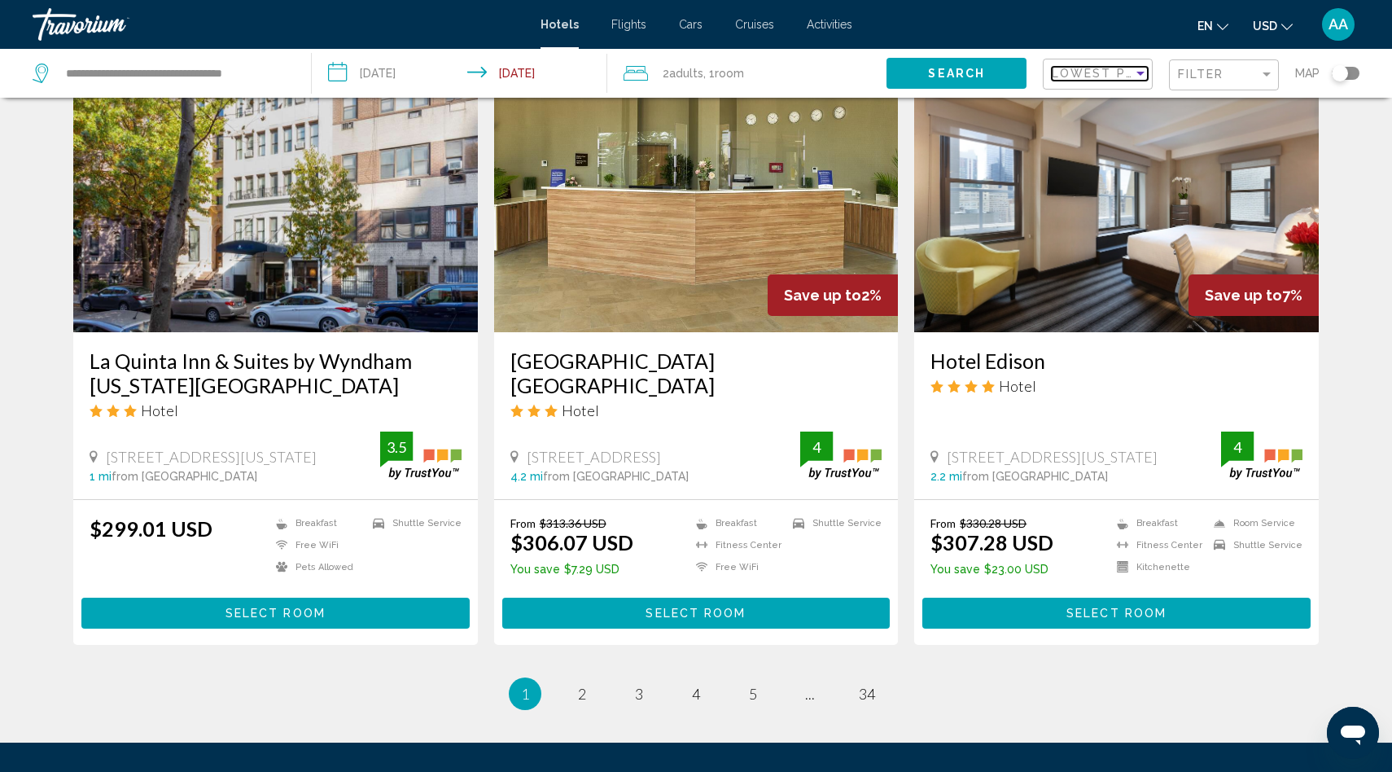
scroll to position [1879, 0]
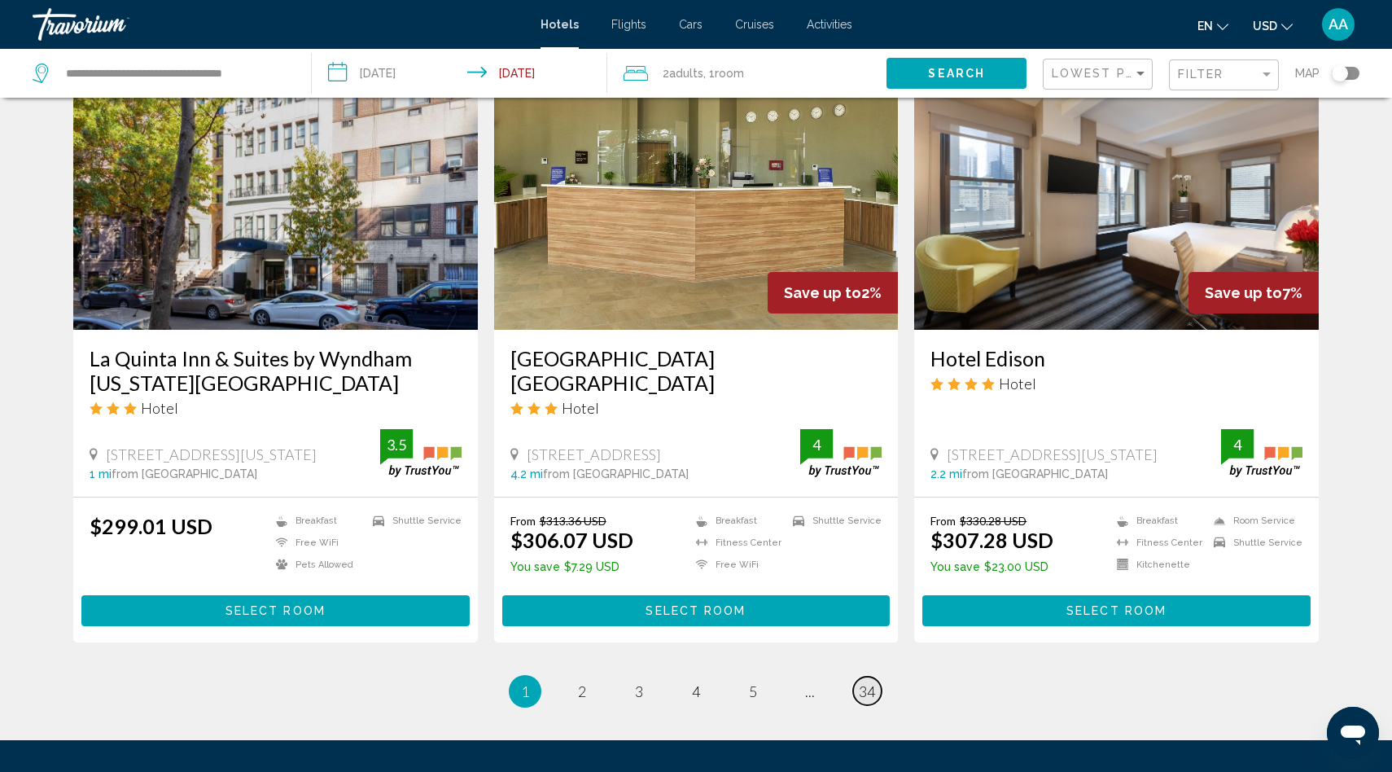
click at [871, 682] on span "34" at bounding box center [867, 691] width 16 height 18
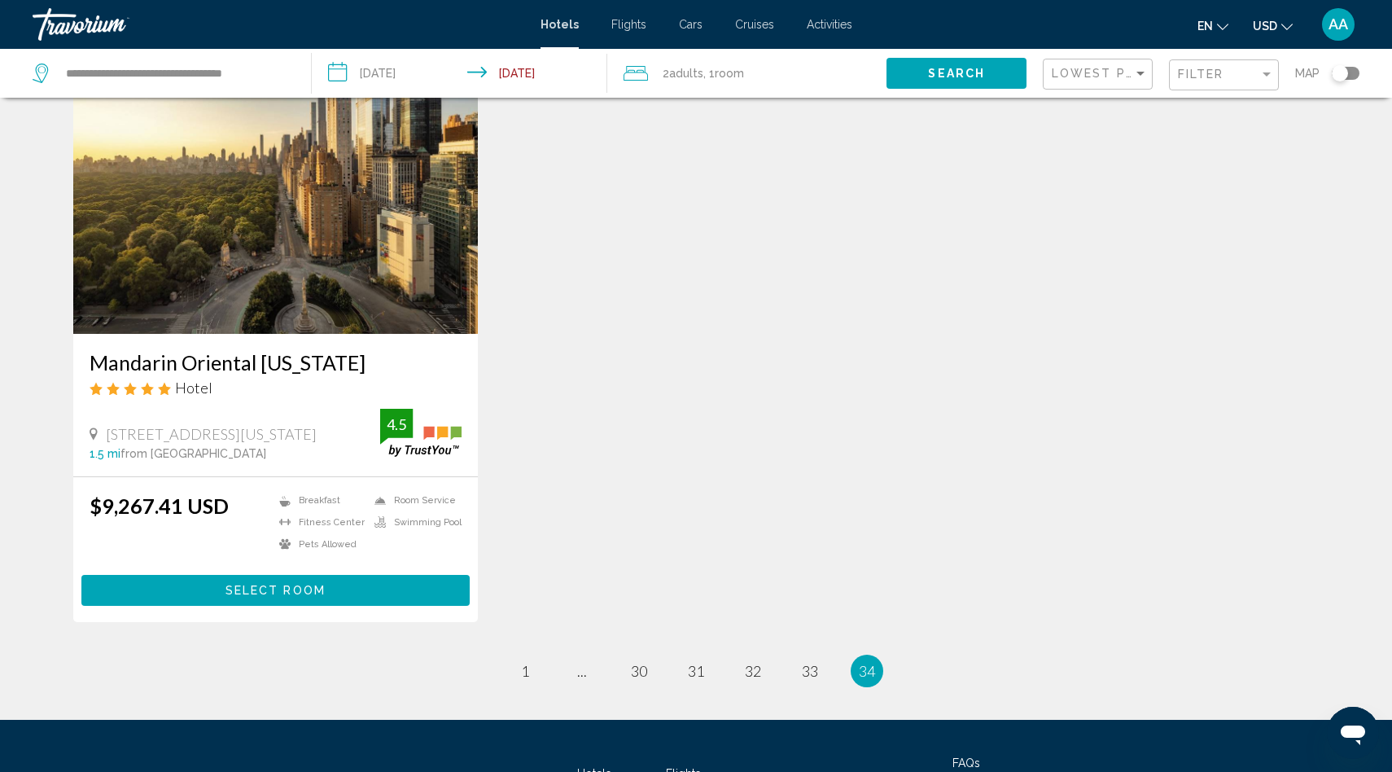
scroll to position [161, 0]
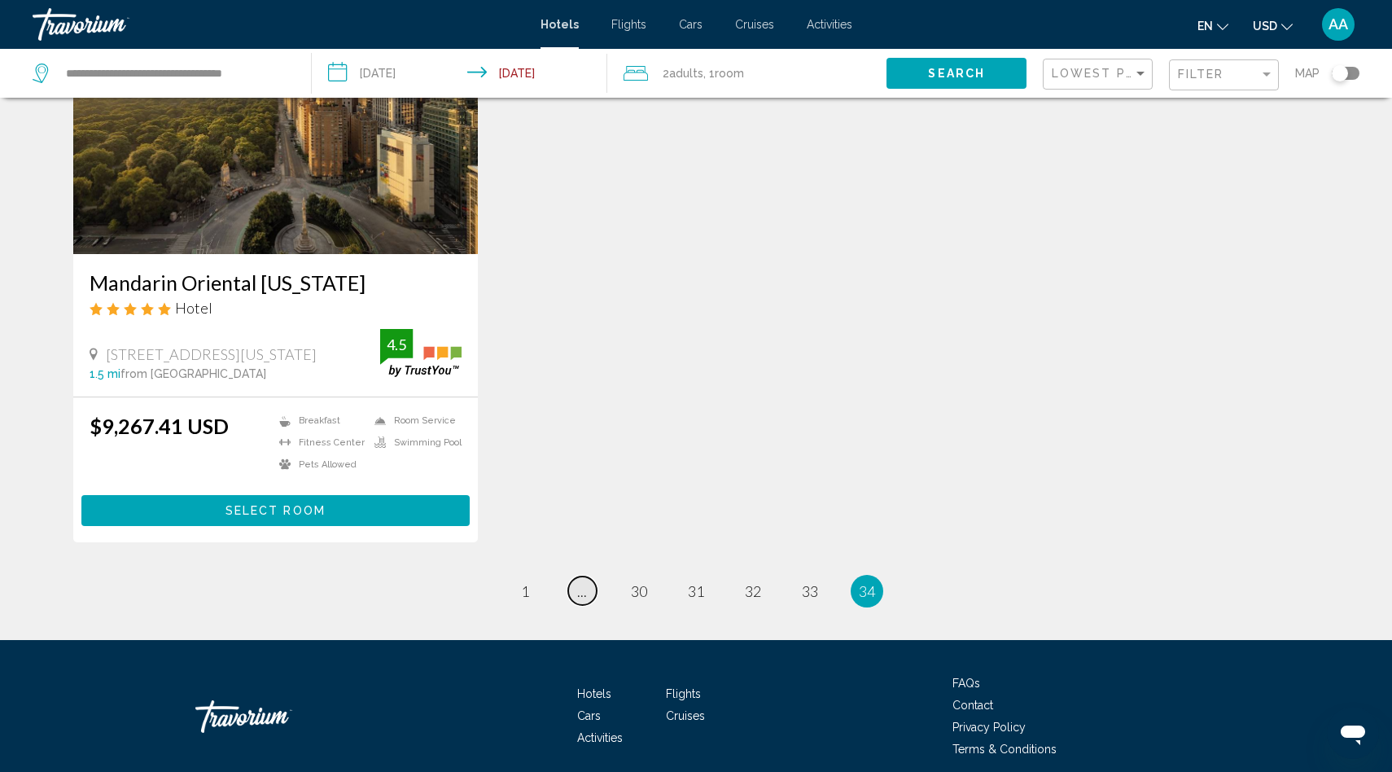
click at [577, 588] on span "..." at bounding box center [582, 591] width 10 height 18
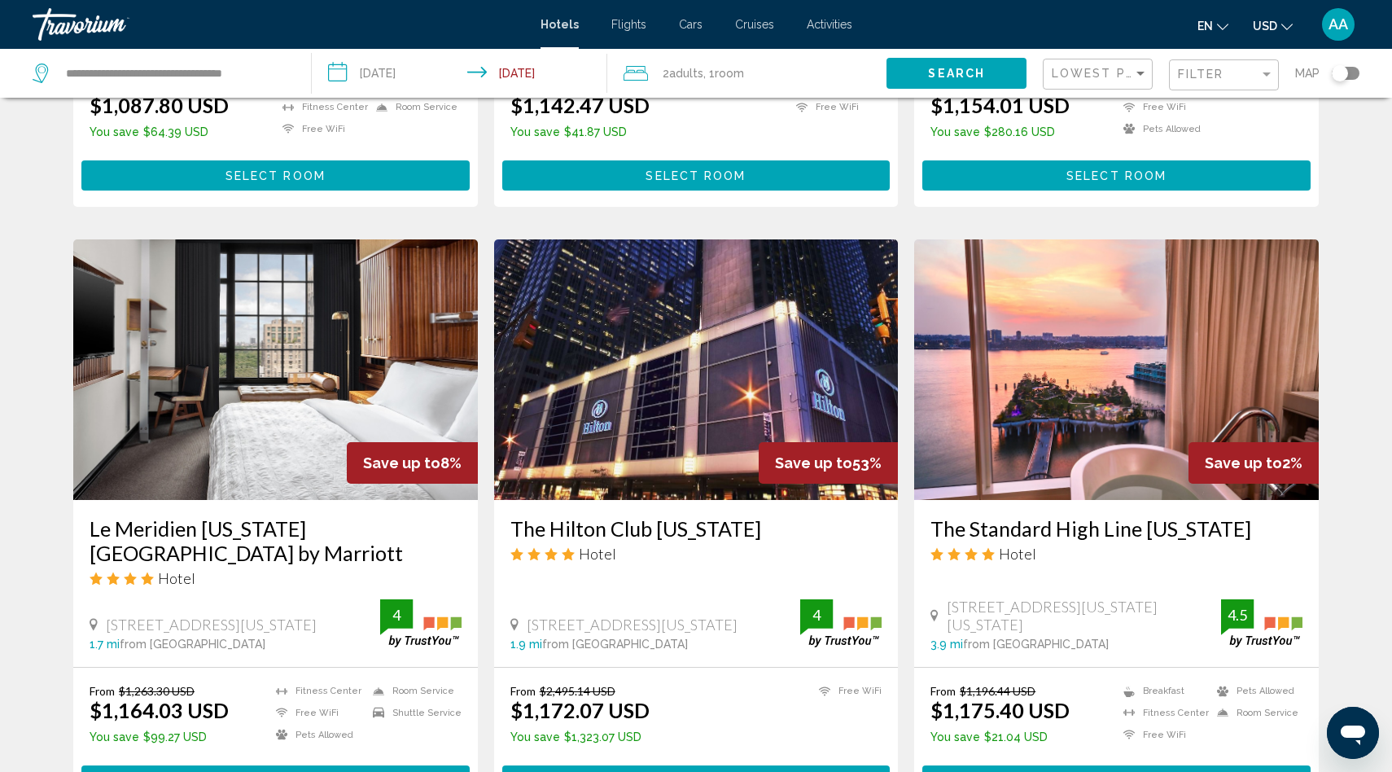
scroll to position [1843, 0]
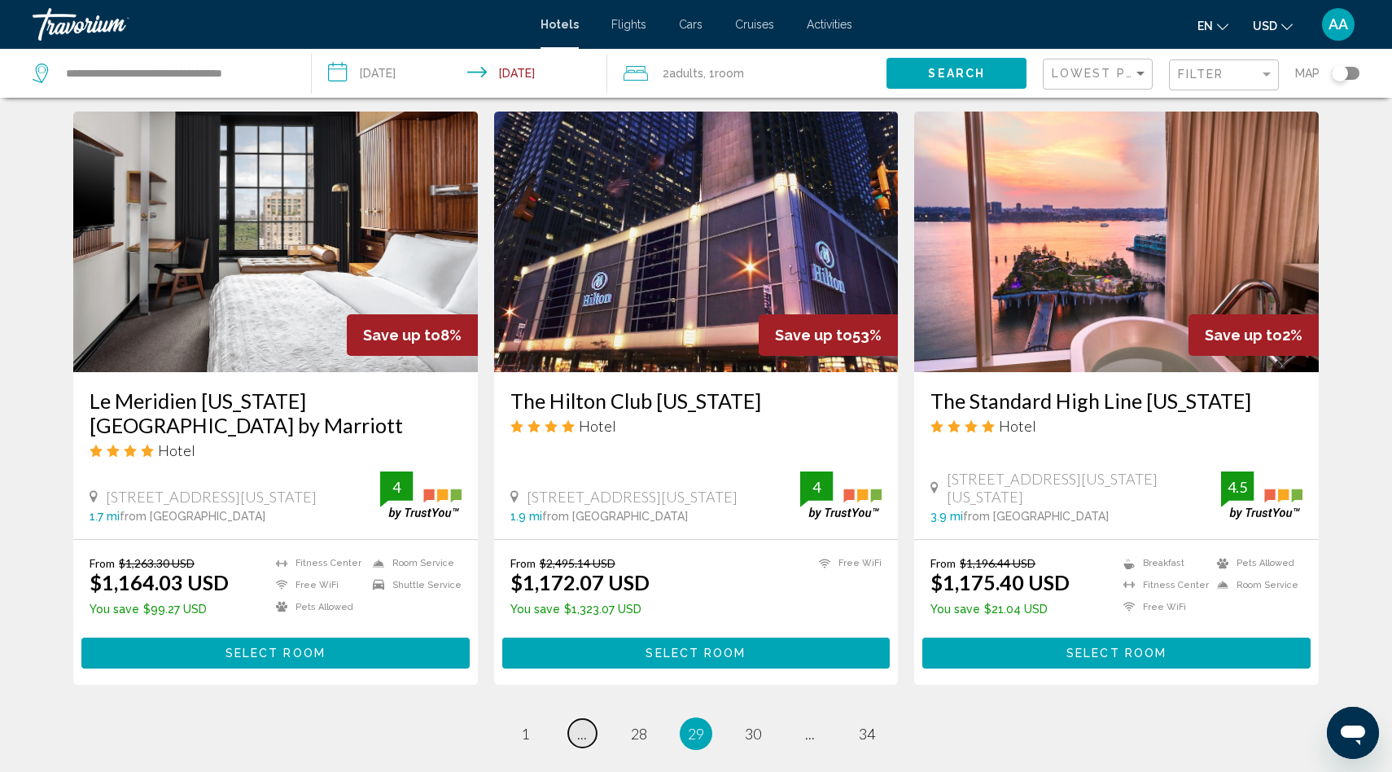
click at [587, 719] on link "page ..." at bounding box center [582, 733] width 28 height 28
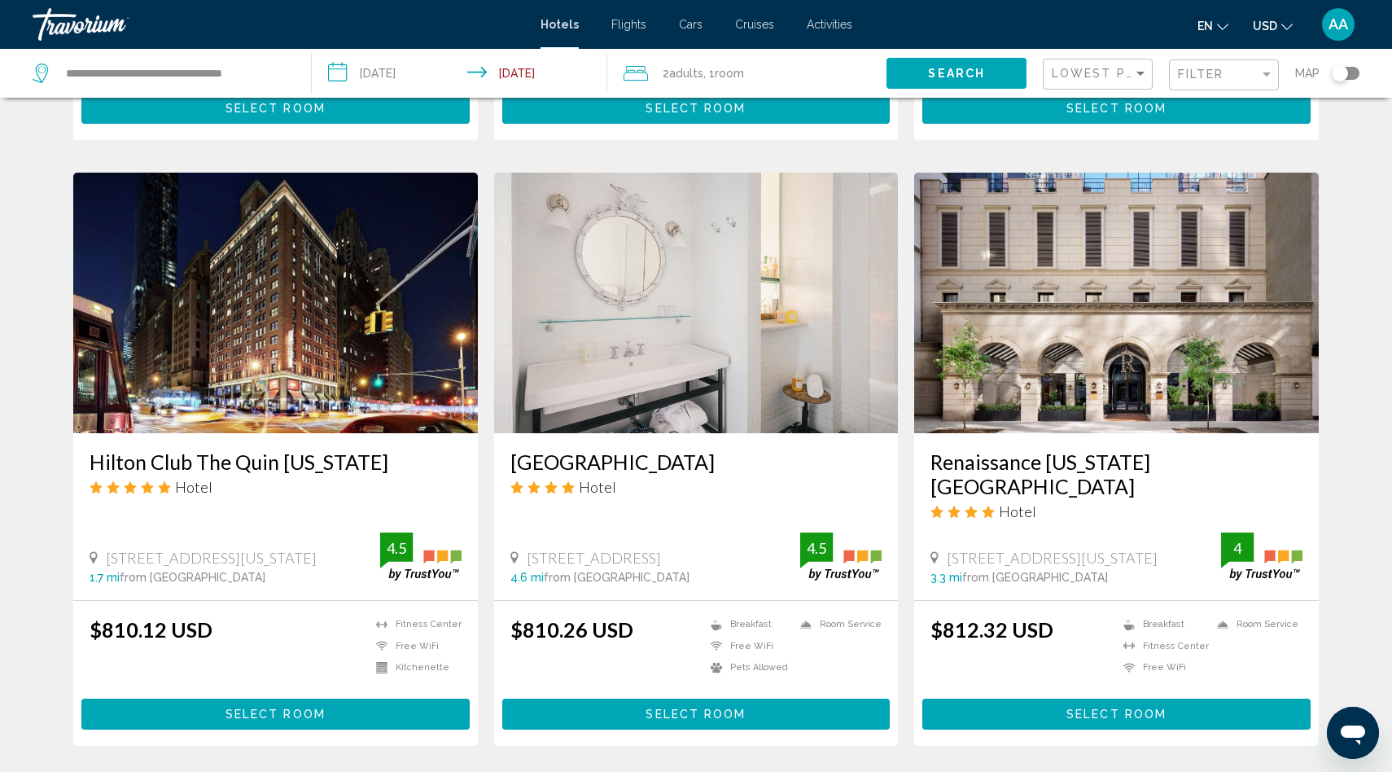
scroll to position [490, 0]
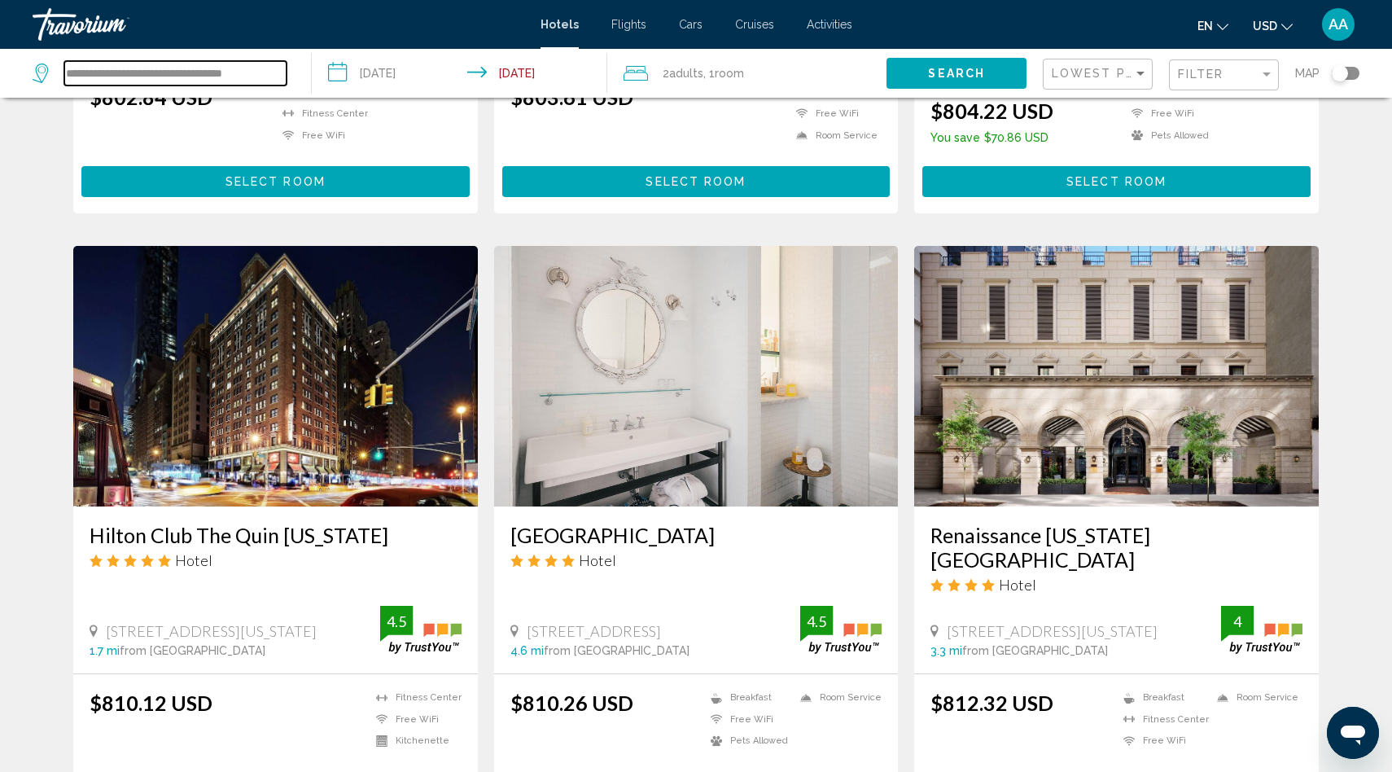
drag, startPoint x: 279, startPoint y: 74, endPoint x: 74, endPoint y: 44, distance: 207.3
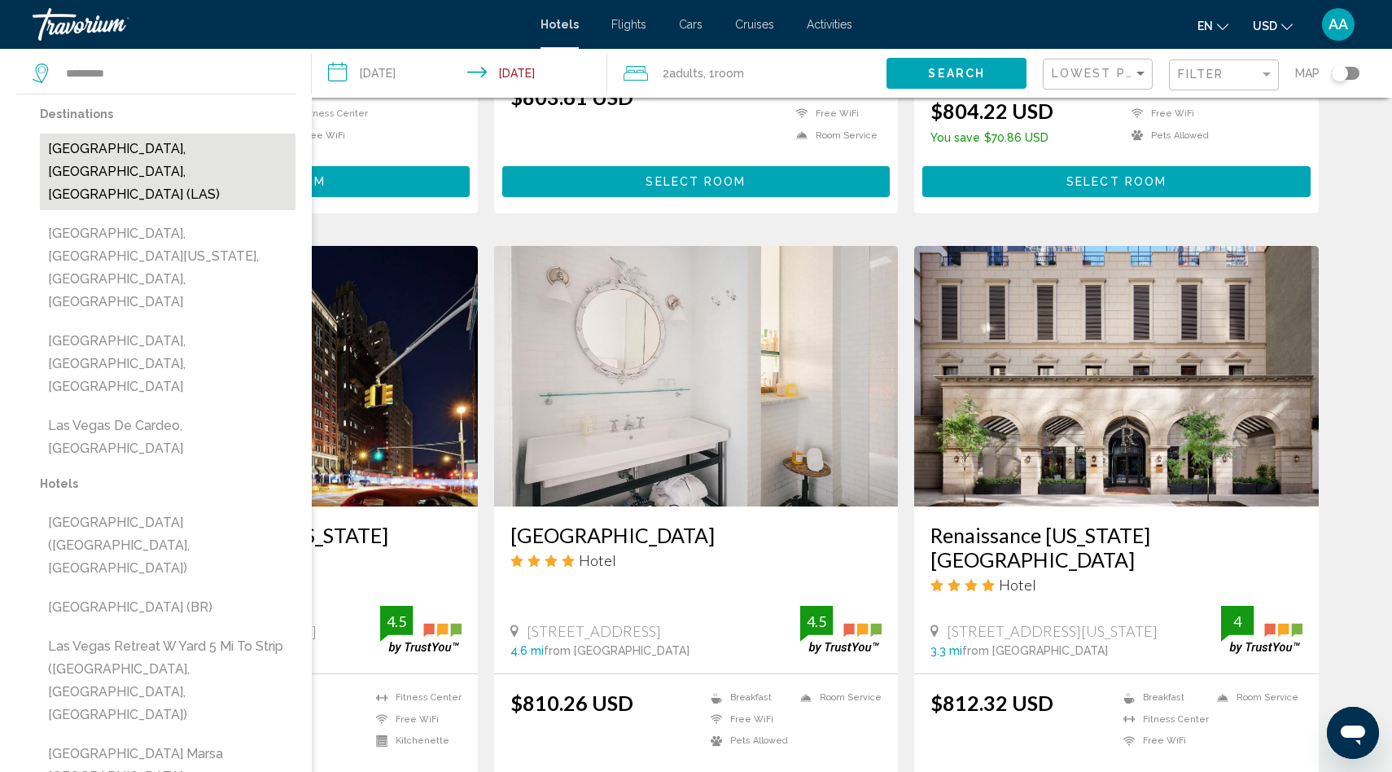
click at [144, 151] on button "[GEOGRAPHIC_DATA], [GEOGRAPHIC_DATA], [GEOGRAPHIC_DATA] (LAS)" at bounding box center [168, 171] width 256 height 77
type input "**********"
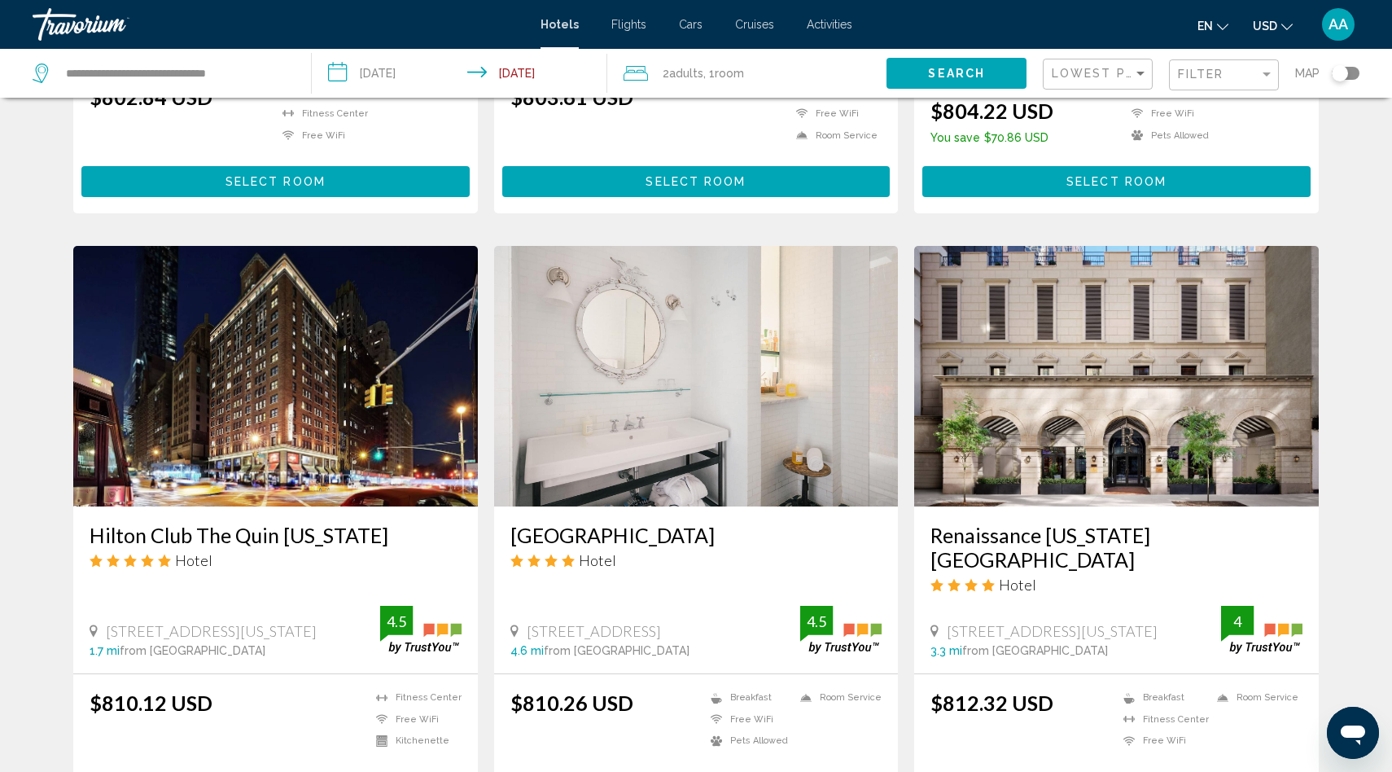
click at [511, 79] on input "**********" at bounding box center [463, 76] width 302 height 54
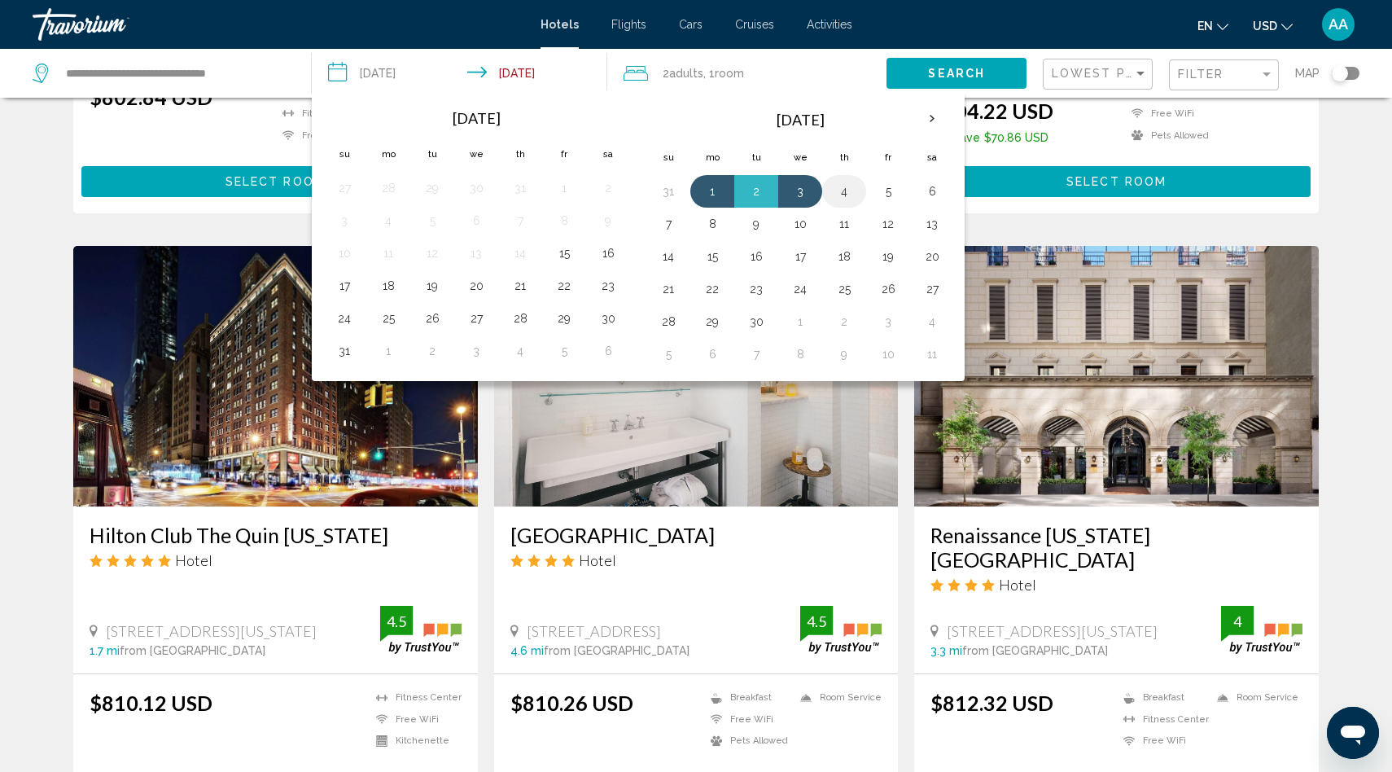
click at [835, 195] on button "4" at bounding box center [844, 191] width 26 height 23
click at [707, 182] on button "1" at bounding box center [712, 191] width 26 height 23
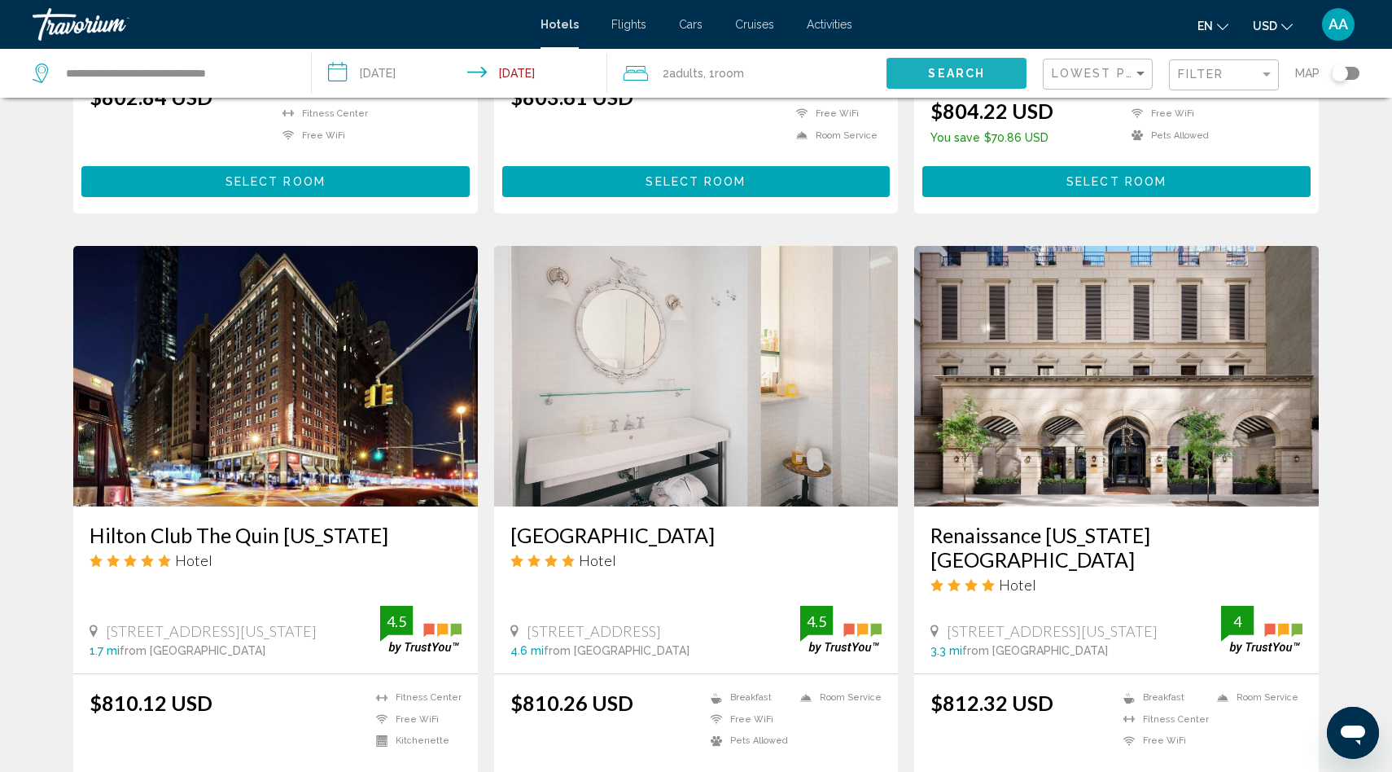
click at [960, 77] on span "Search" at bounding box center [956, 74] width 57 height 13
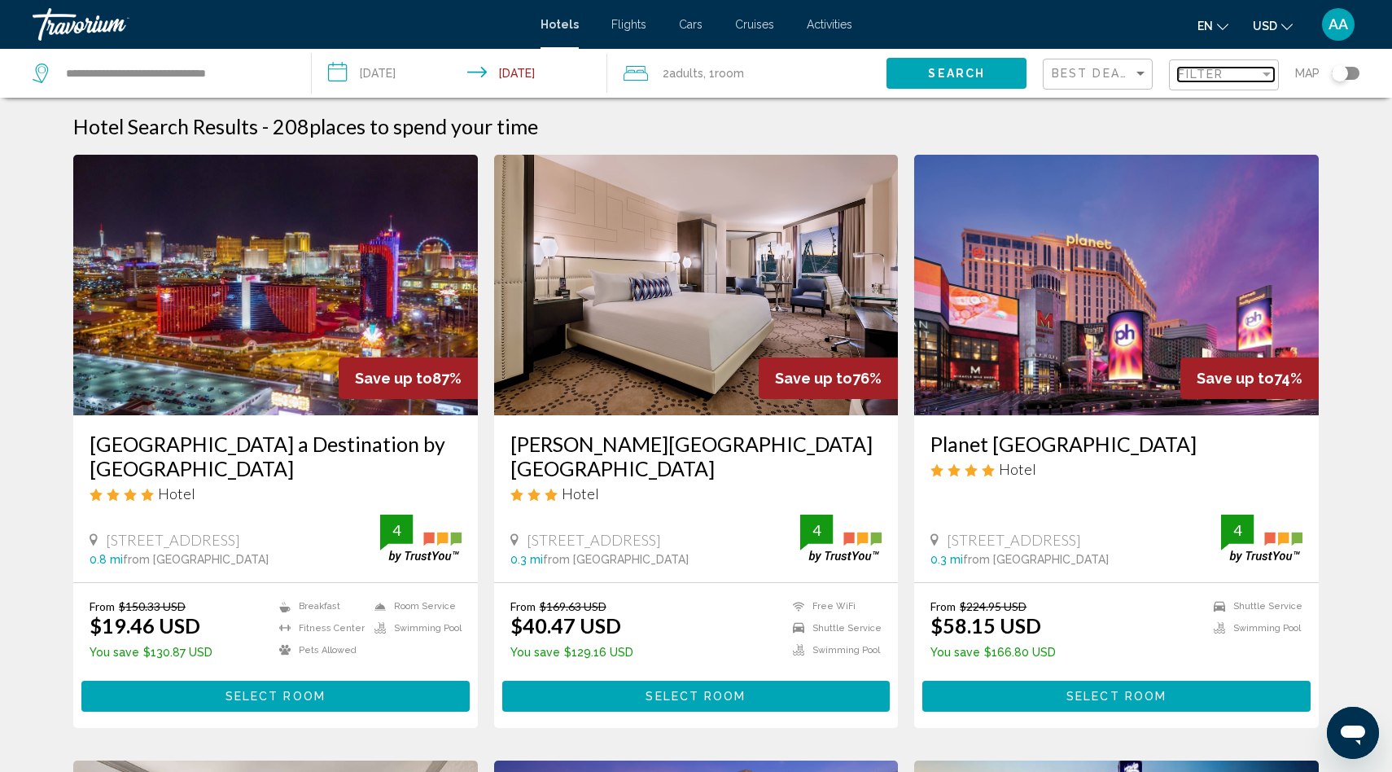
click at [1214, 73] on span "Filter" at bounding box center [1201, 74] width 46 height 13
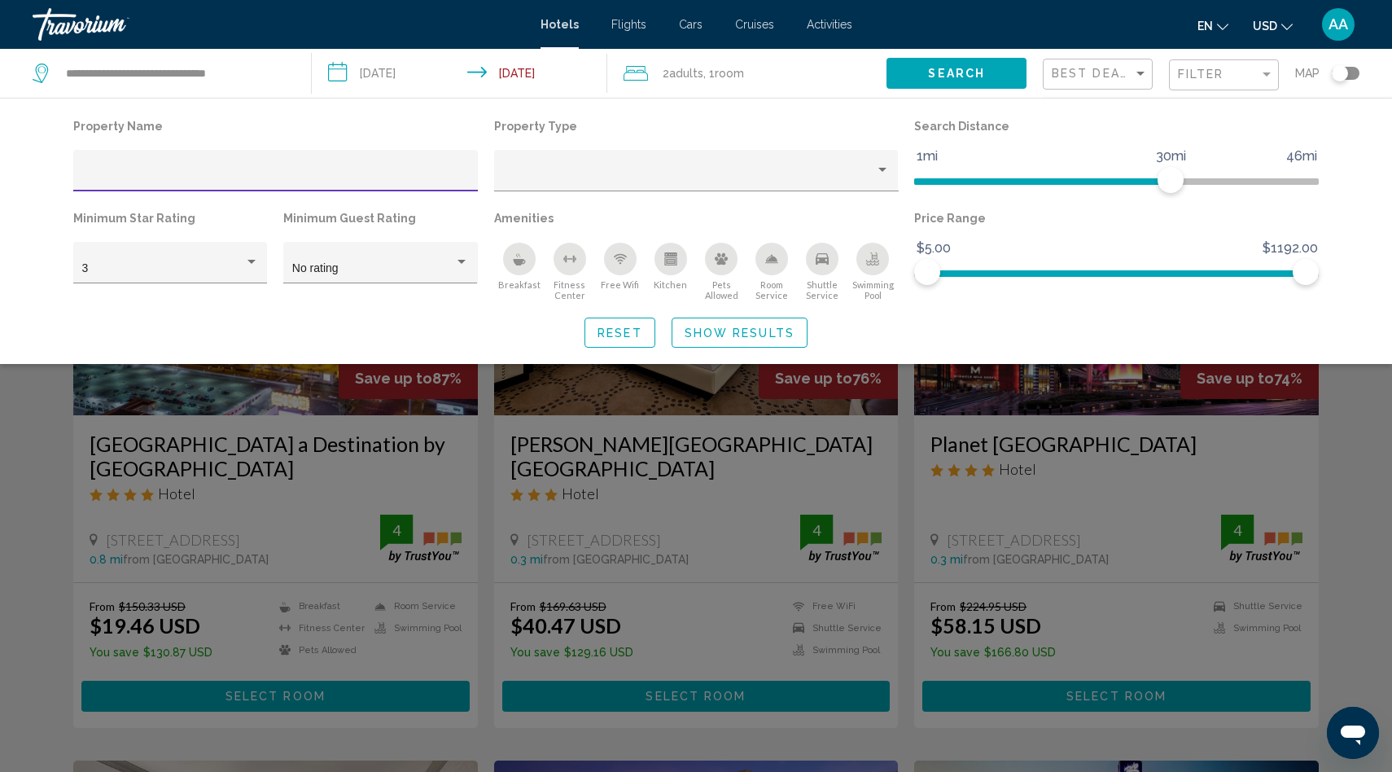
click at [861, 255] on div "Swimming Pool" at bounding box center [872, 259] width 33 height 33
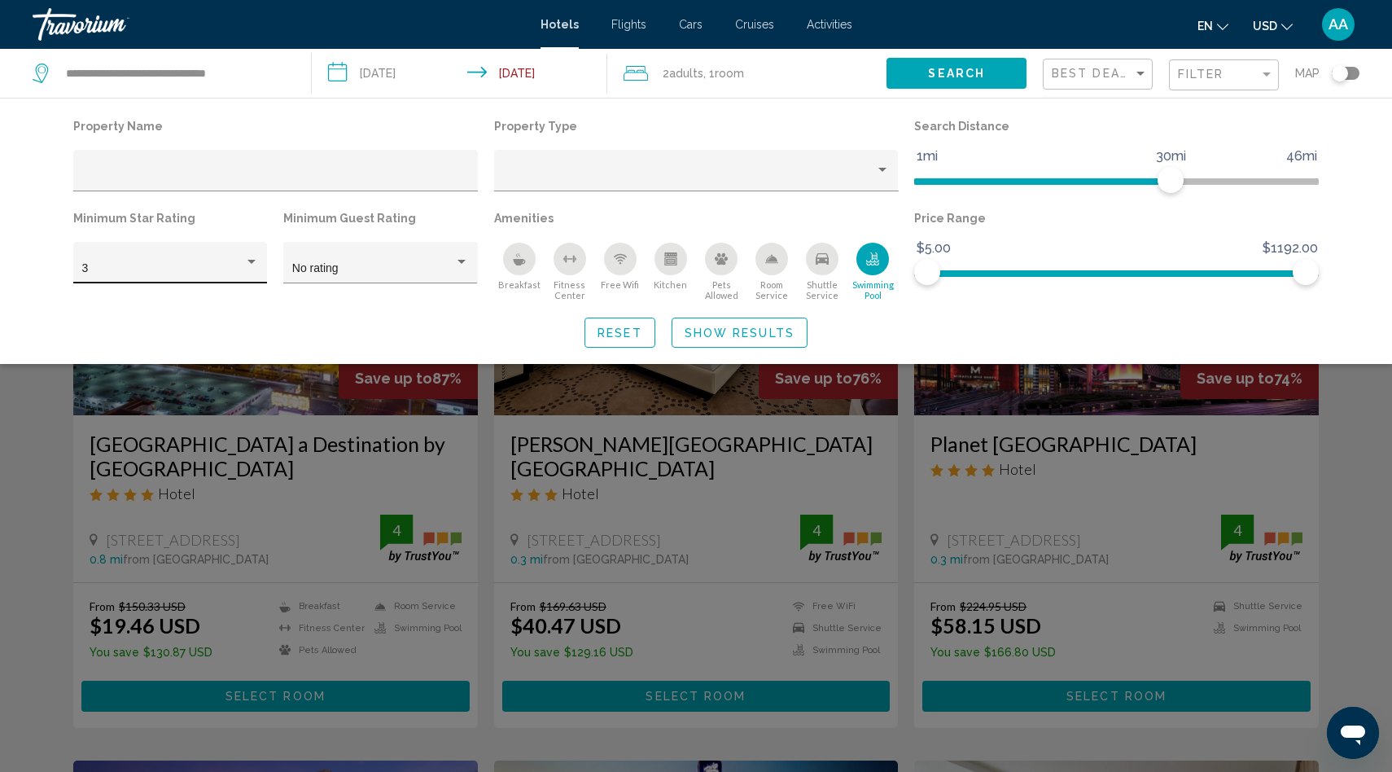
click at [185, 260] on div "3" at bounding box center [170, 267] width 177 height 33
click at [131, 336] on span "5" at bounding box center [170, 338] width 177 height 34
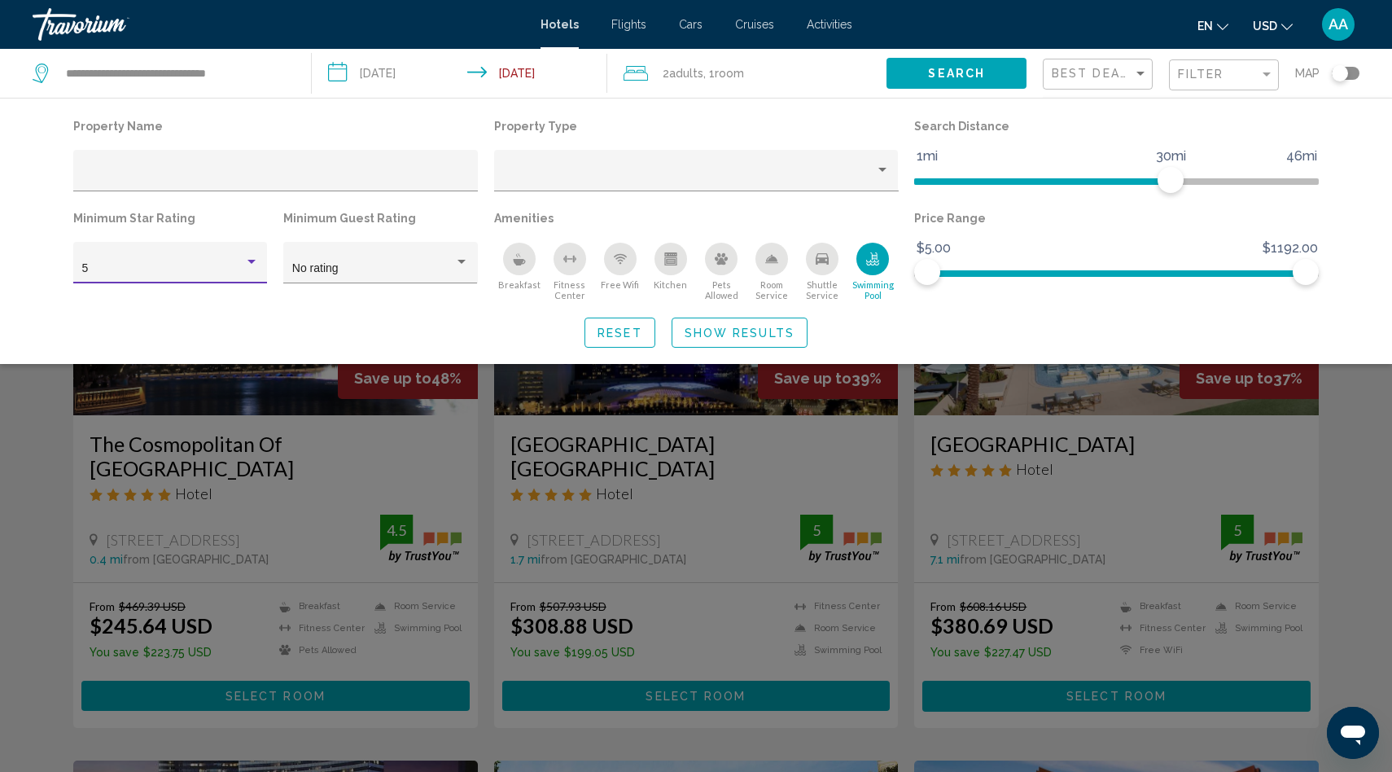
click at [713, 330] on span "Show Results" at bounding box center [740, 332] width 110 height 13
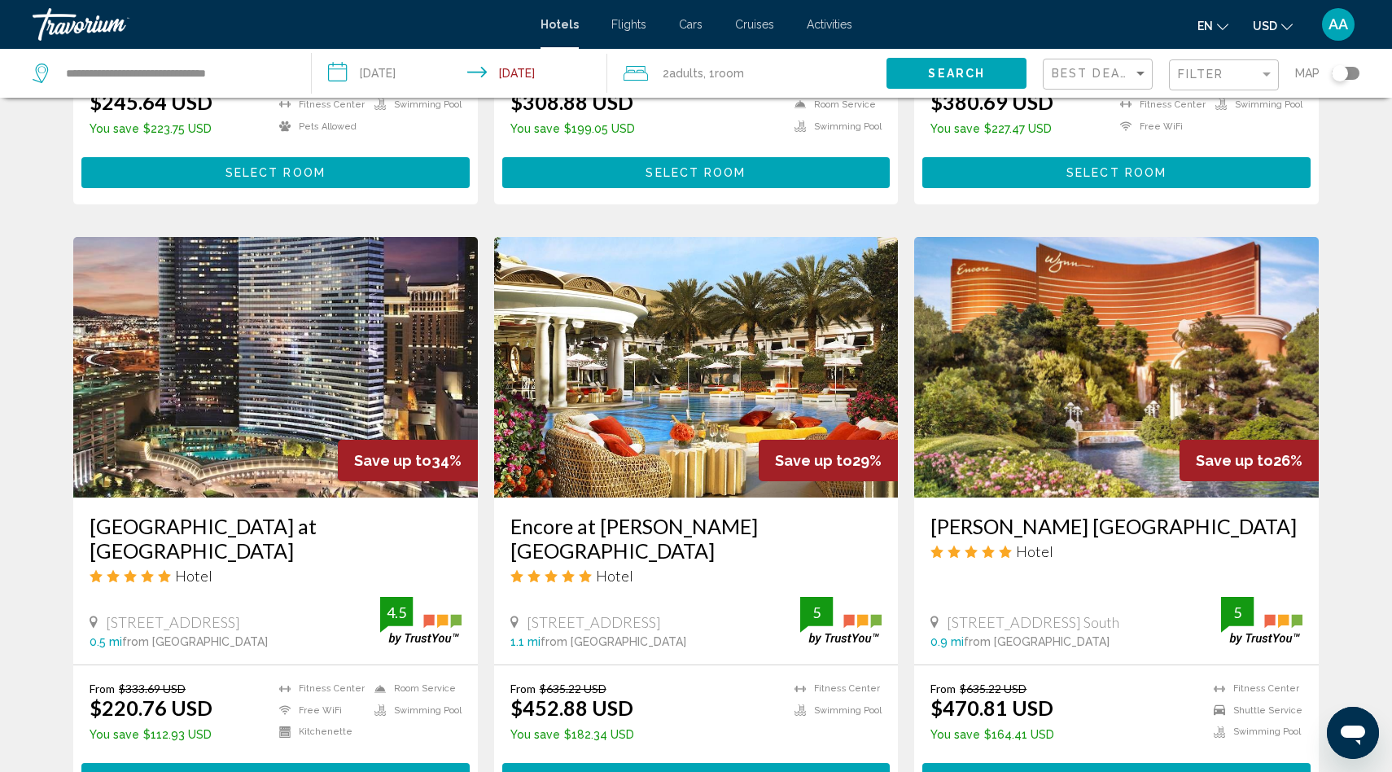
scroll to position [527, 0]
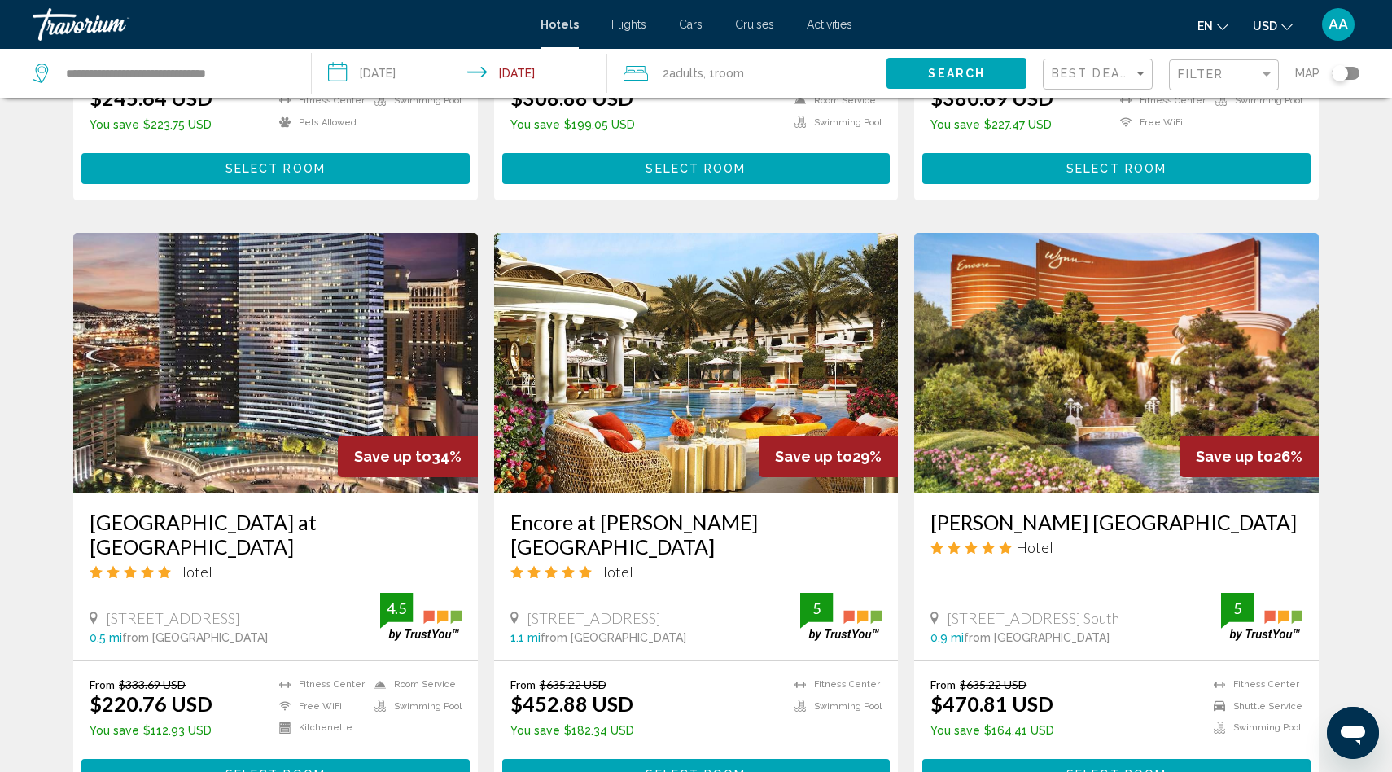
click at [390, 71] on input "**********" at bounding box center [463, 76] width 302 height 54
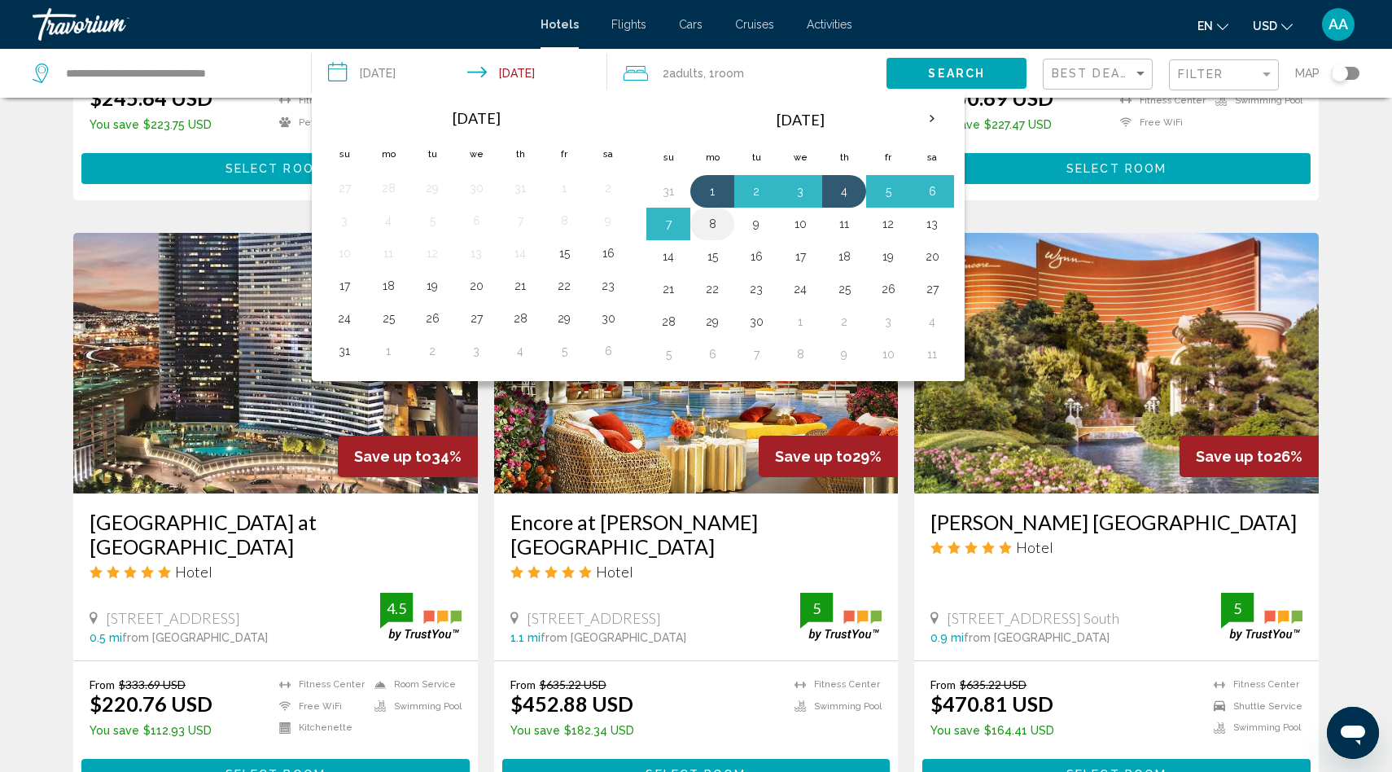
click at [713, 226] on button "8" at bounding box center [712, 223] width 26 height 23
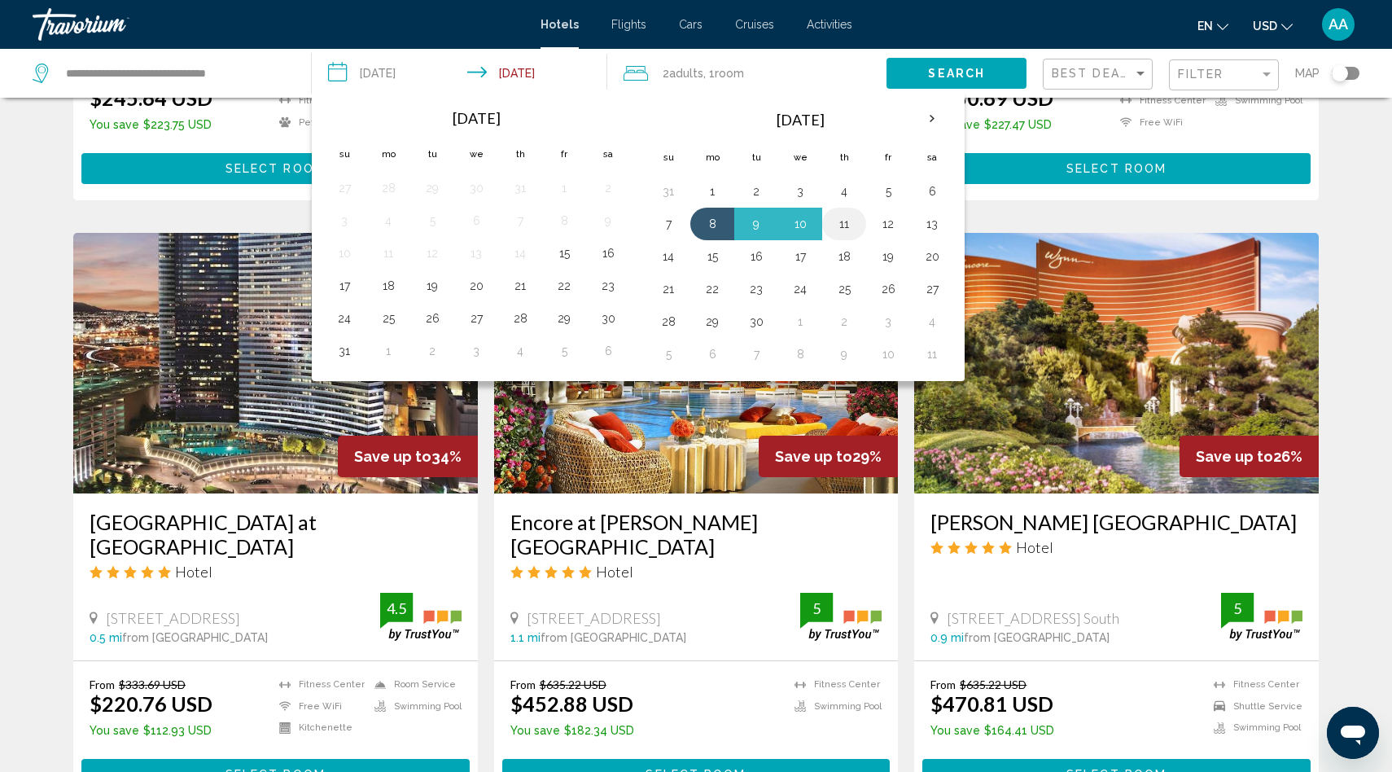
click at [846, 221] on button "11" at bounding box center [844, 223] width 26 height 23
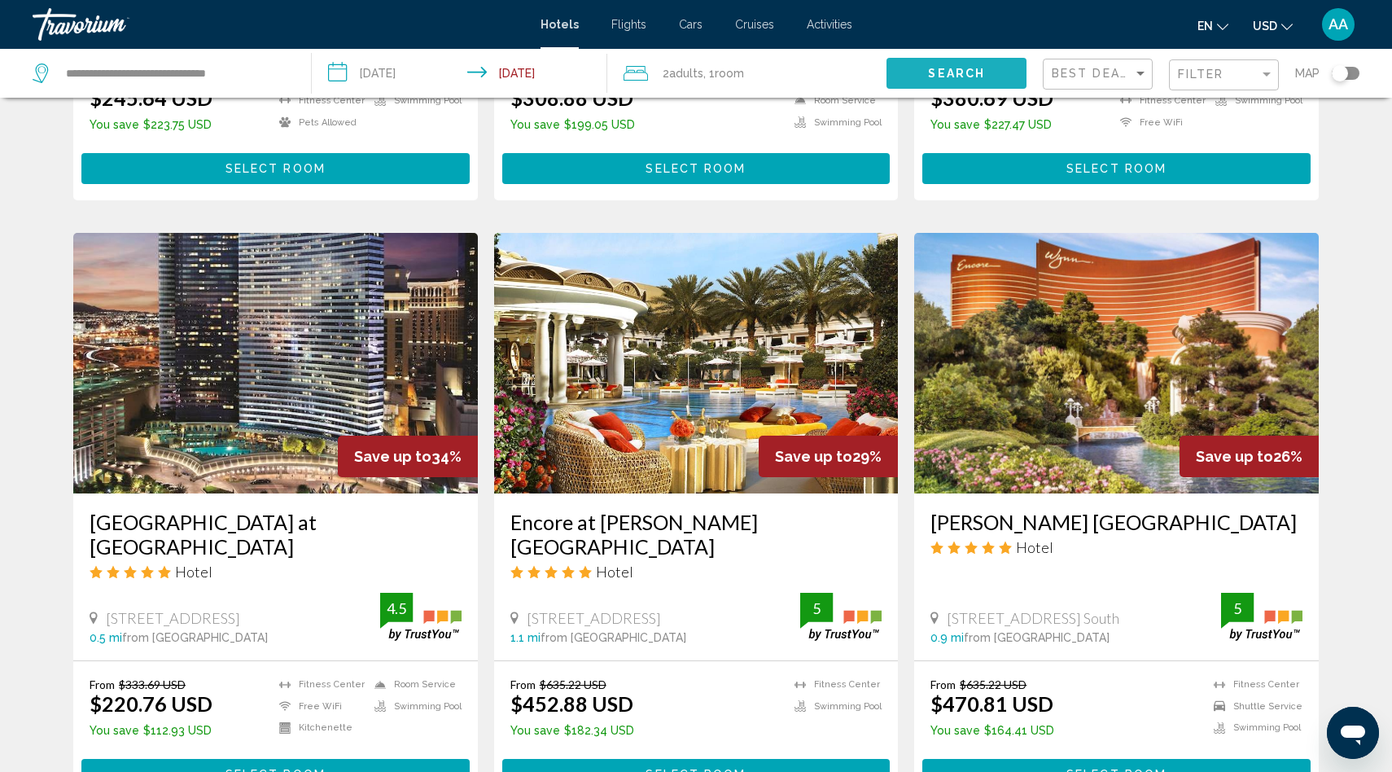
click at [955, 72] on span "Search" at bounding box center [956, 74] width 57 height 13
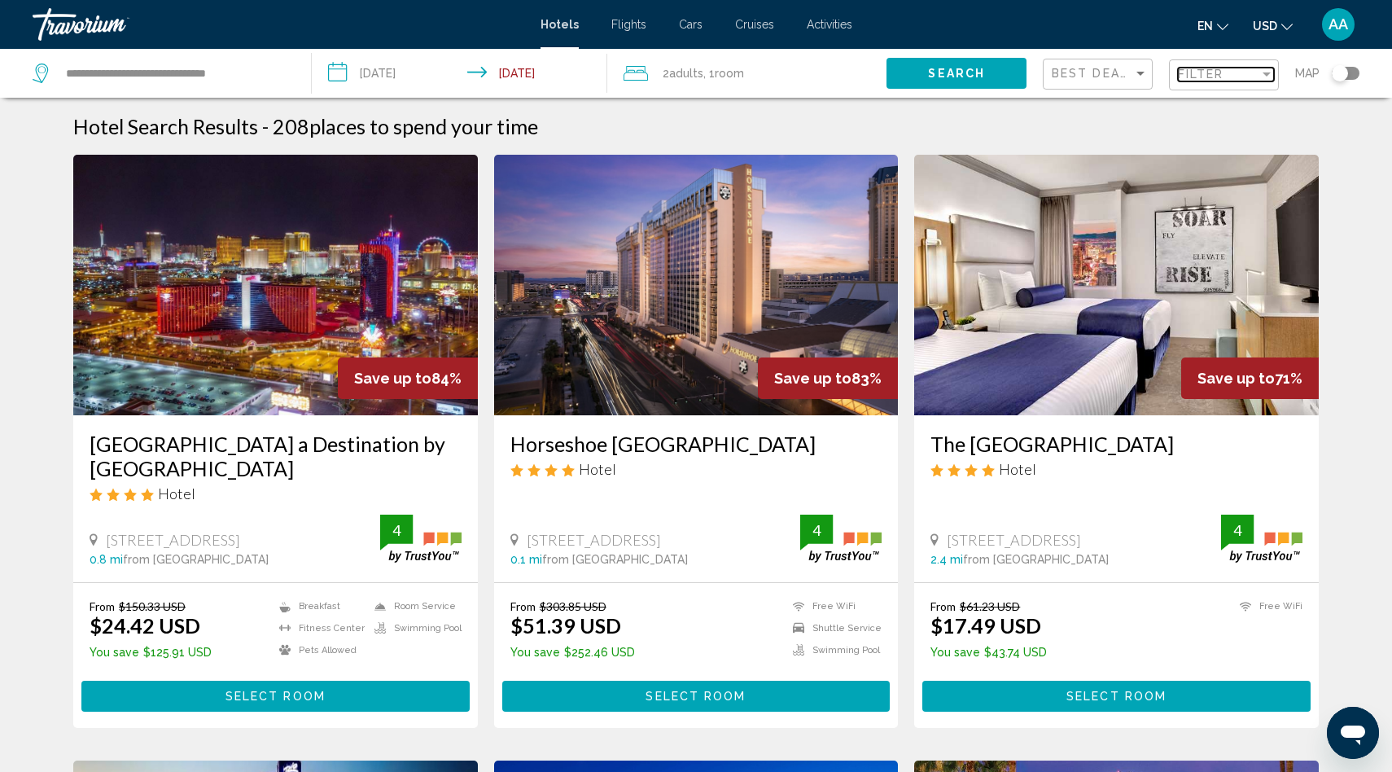
click at [1227, 74] on div "Filter" at bounding box center [1218, 74] width 81 height 13
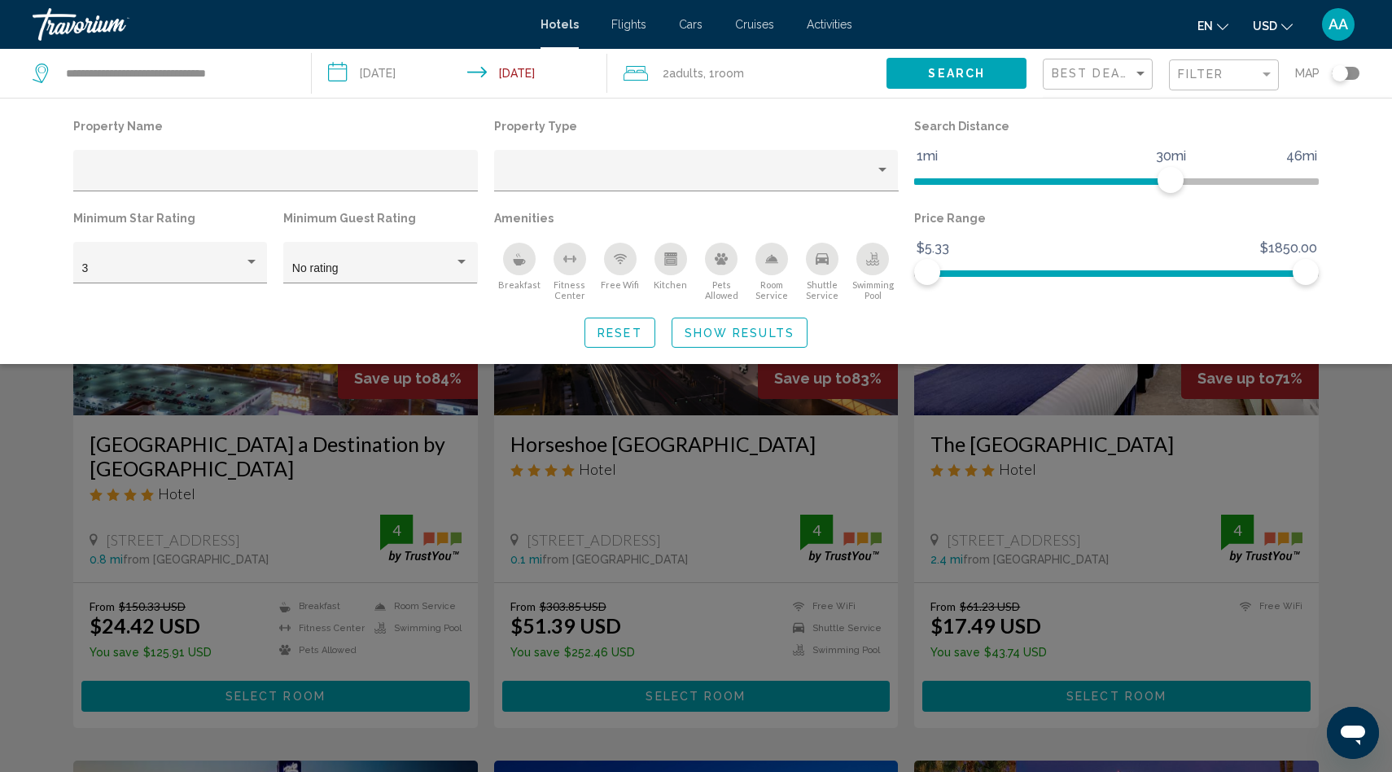
click at [876, 266] on div "Swimming Pool" at bounding box center [872, 259] width 33 height 33
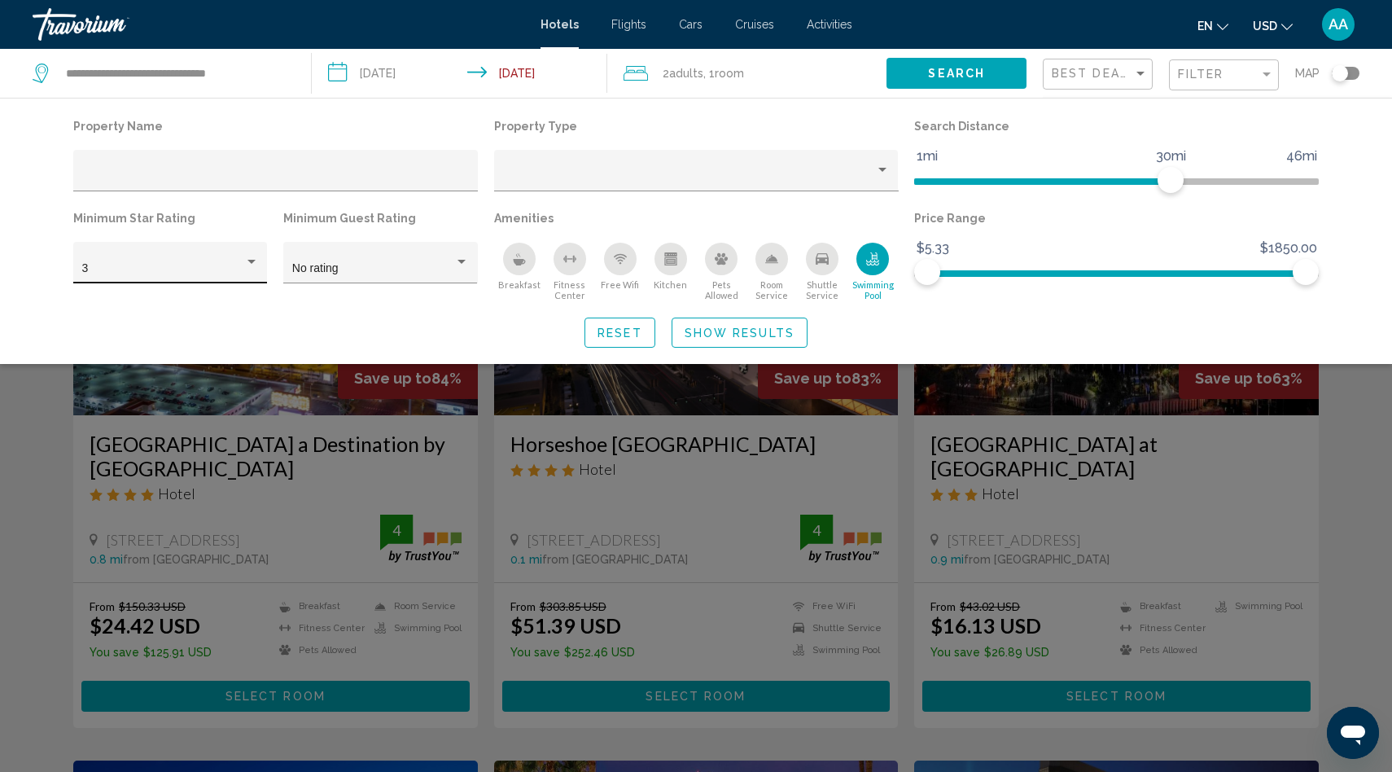
click at [164, 267] on div "3" at bounding box center [163, 268] width 162 height 13
click at [116, 338] on span "5" at bounding box center [170, 338] width 177 height 34
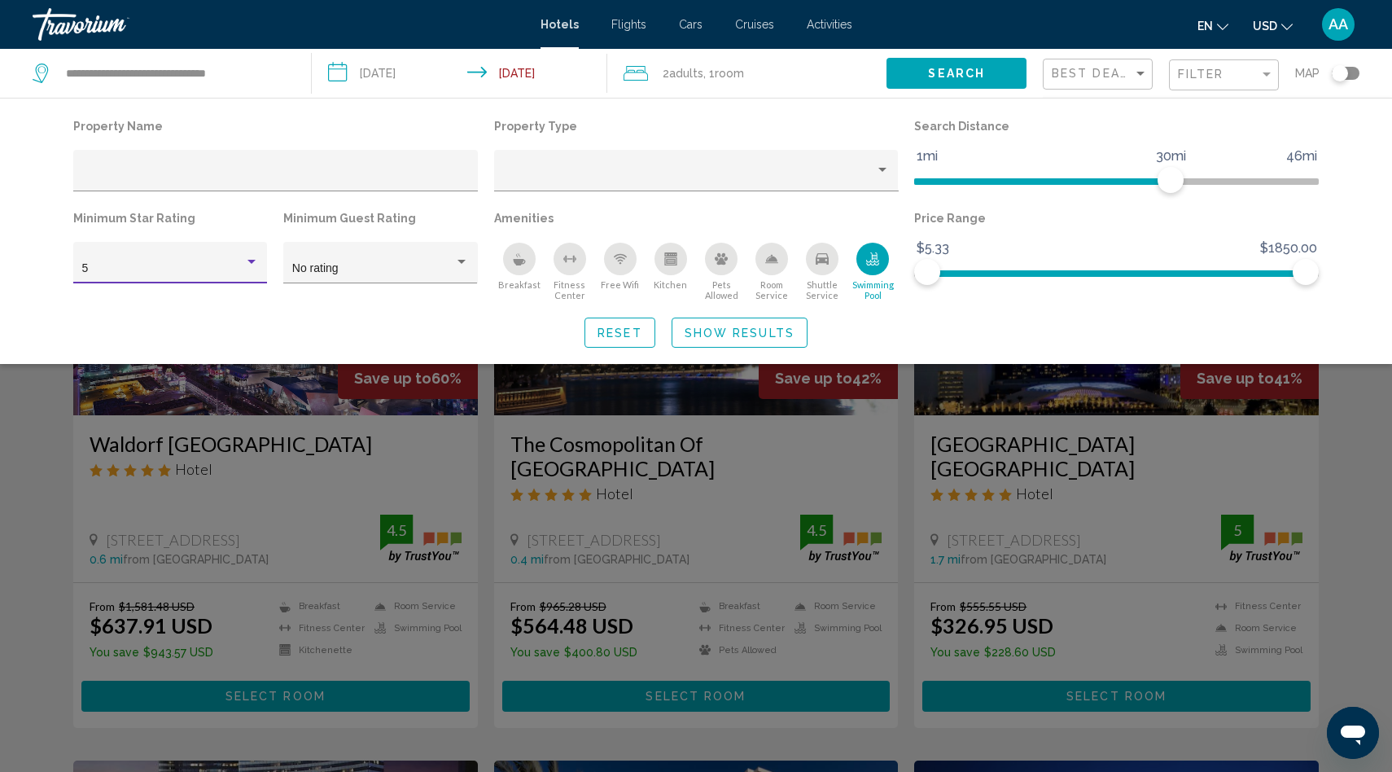
click at [729, 330] on span "Show Results" at bounding box center [740, 332] width 110 height 13
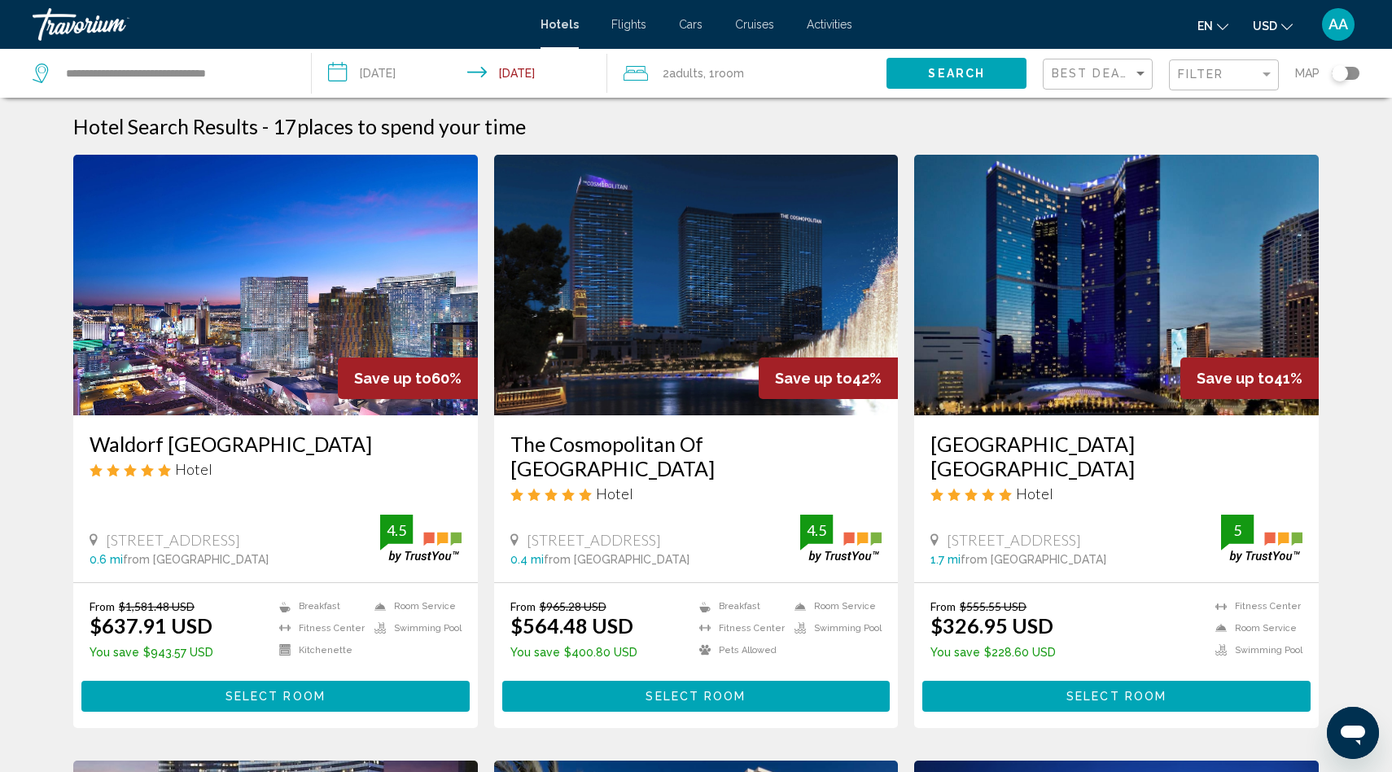
click at [534, 76] on input "**********" at bounding box center [463, 76] width 302 height 54
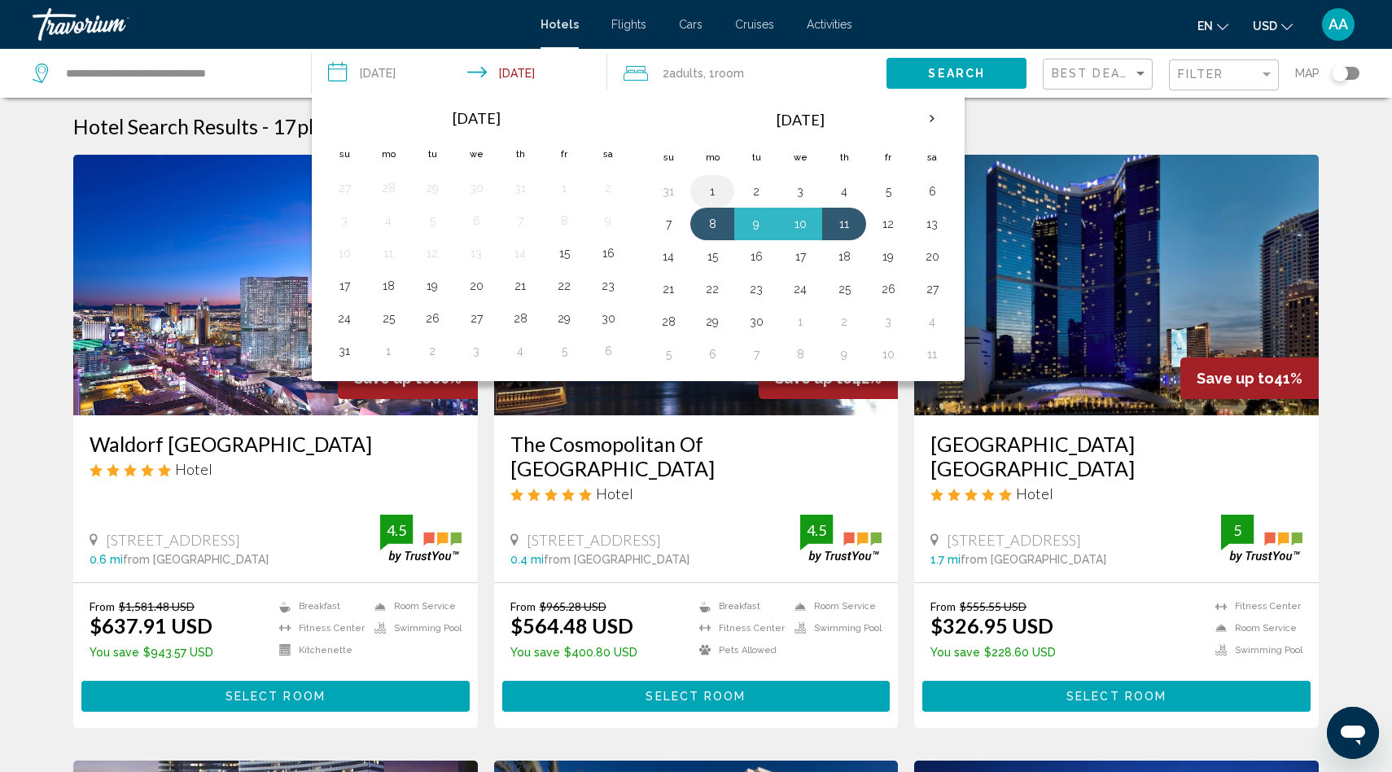
click at [711, 189] on button "1" at bounding box center [712, 191] width 26 height 23
click at [842, 195] on button "4" at bounding box center [844, 191] width 26 height 23
type input "**********"
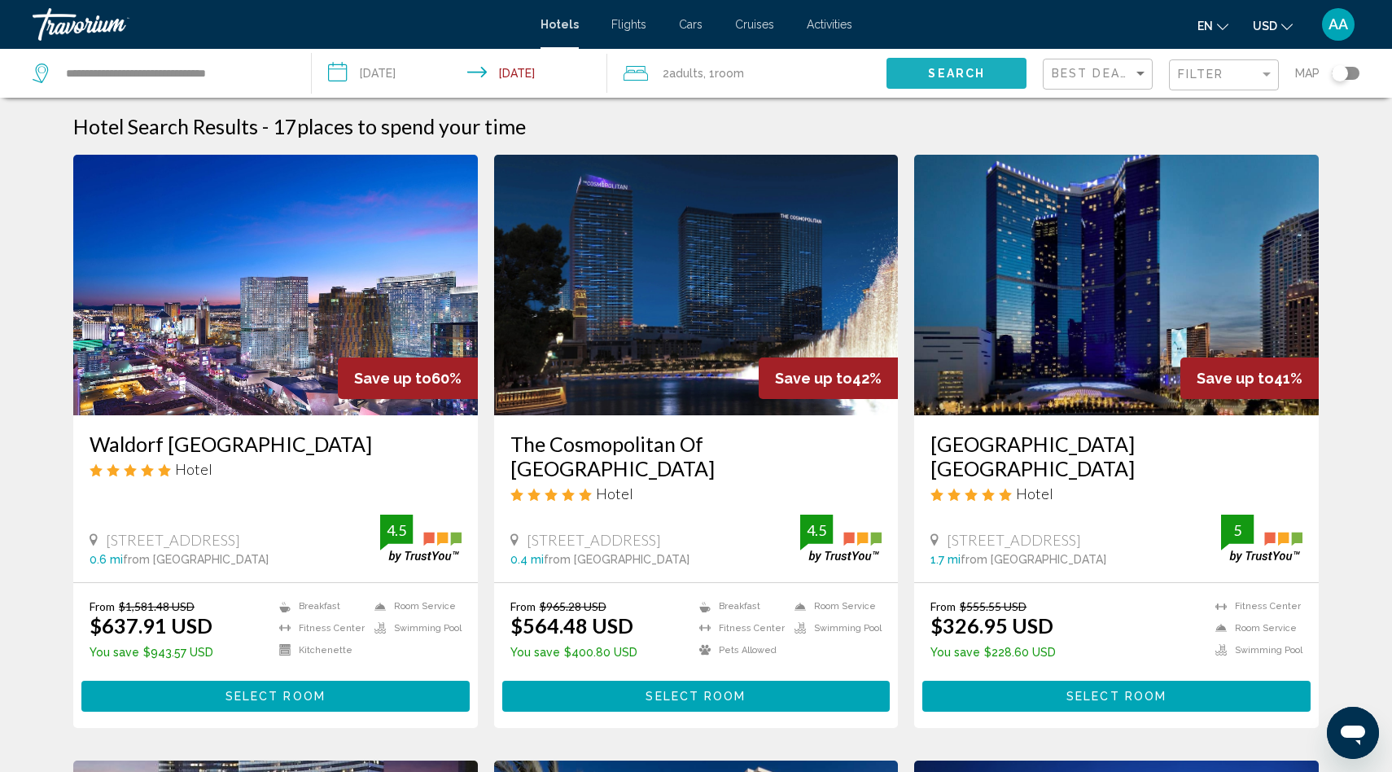
click at [961, 63] on button "Search" at bounding box center [956, 73] width 140 height 30
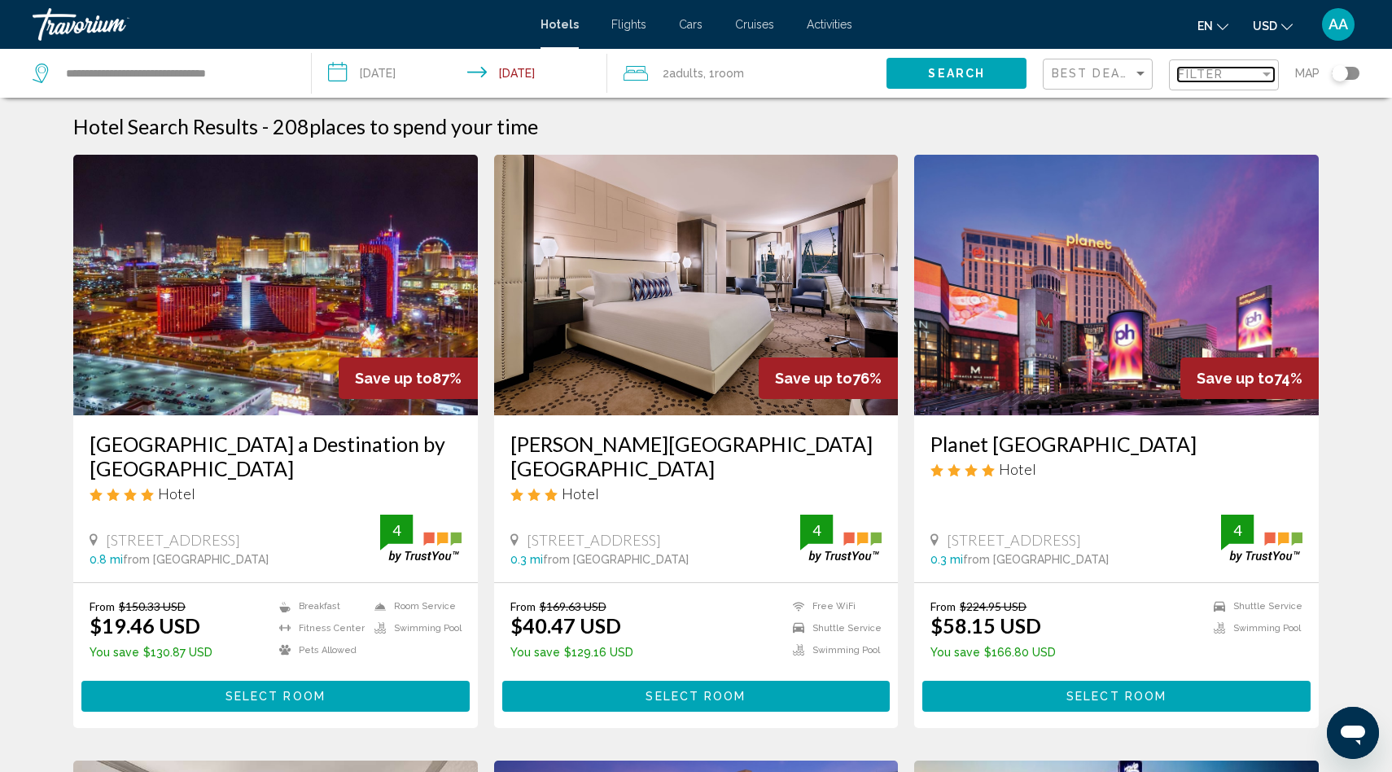
click at [1192, 81] on span "Filter" at bounding box center [1201, 74] width 46 height 13
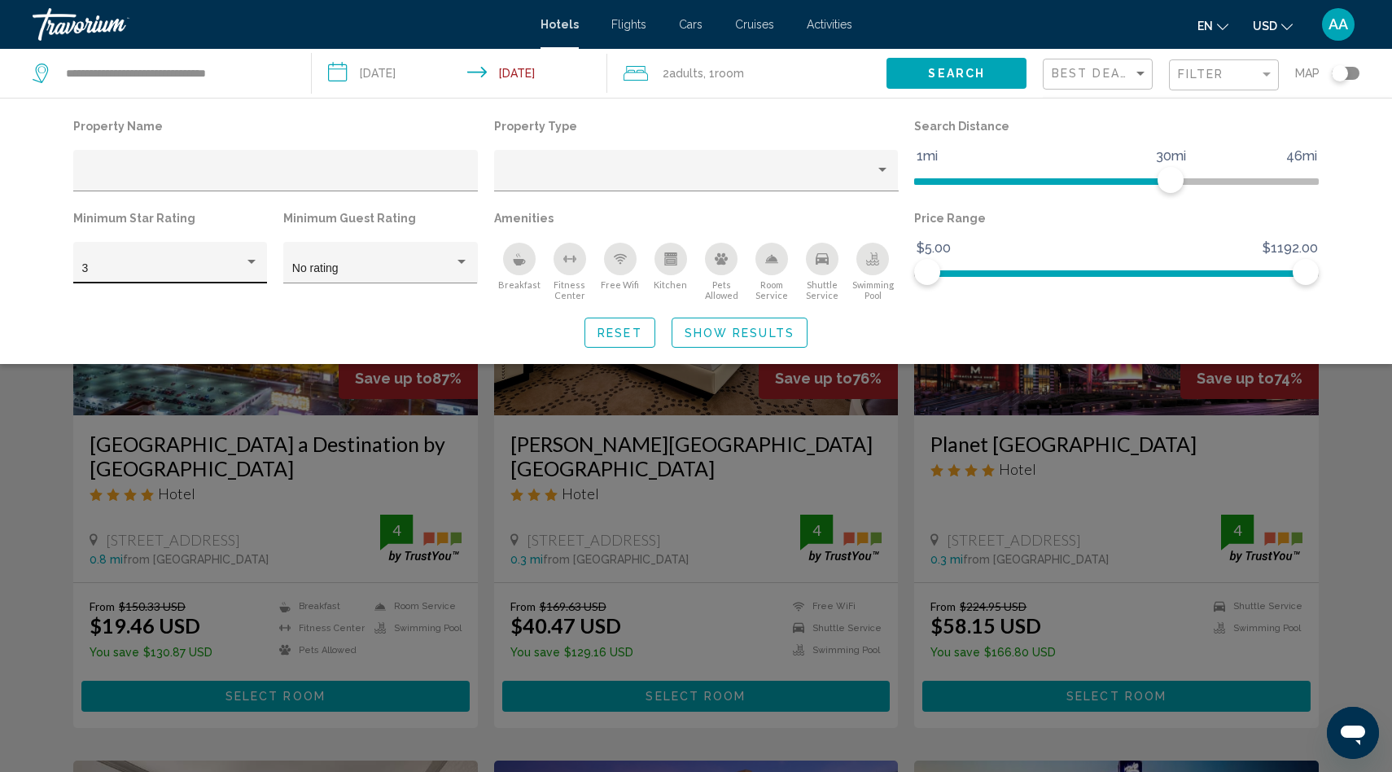
click at [231, 262] on div "3" at bounding box center [170, 267] width 177 height 33
click at [149, 335] on span "5" at bounding box center [170, 338] width 177 height 34
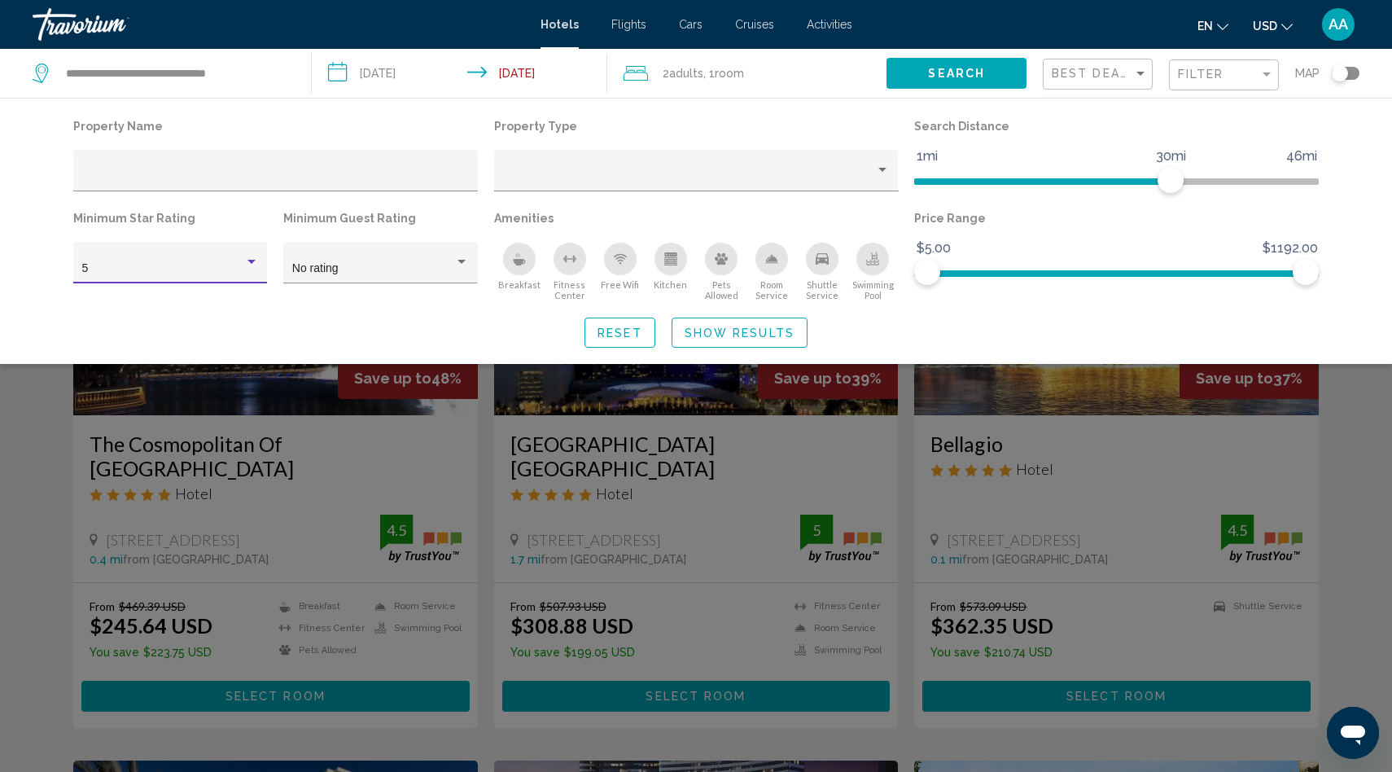
click at [704, 334] on span "Show Results" at bounding box center [740, 332] width 110 height 13
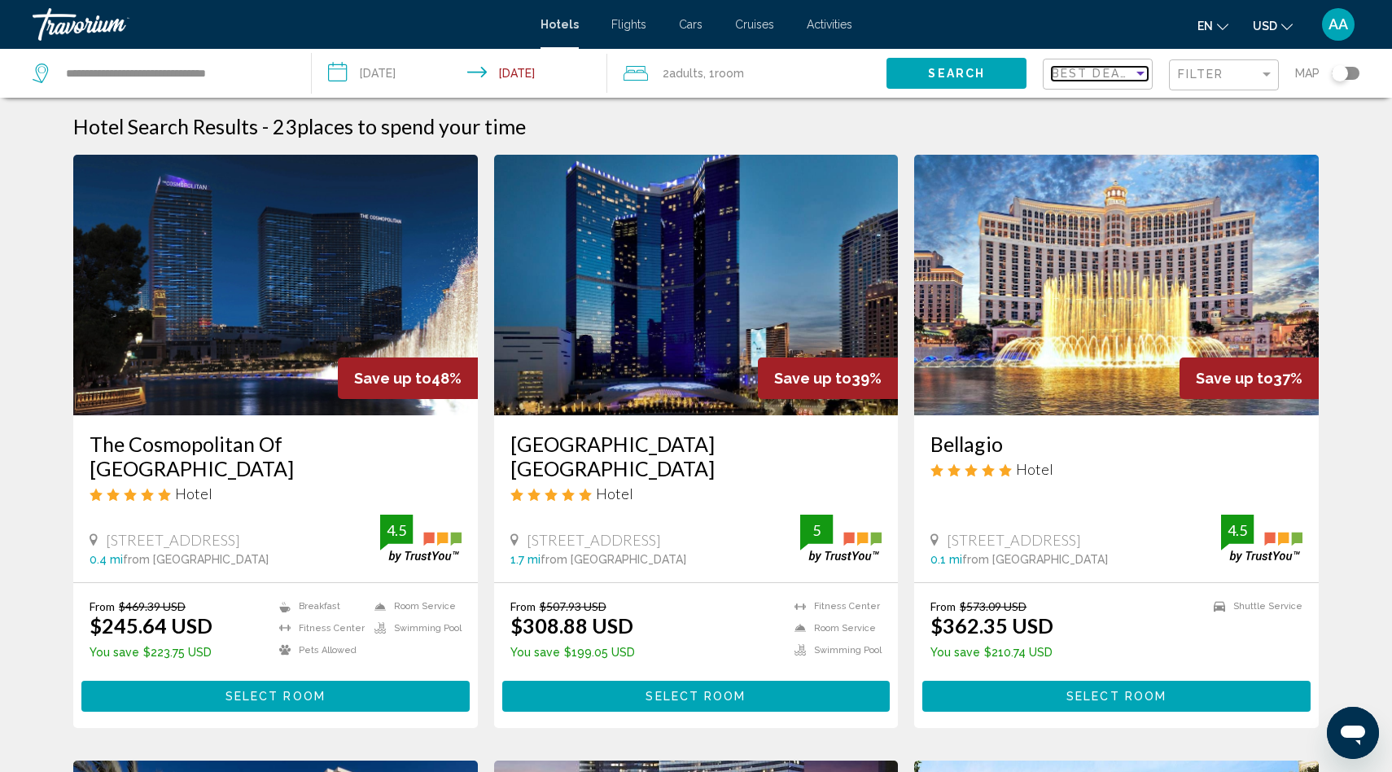
click at [1107, 76] on span "Best Deals" at bounding box center [1094, 73] width 85 height 13
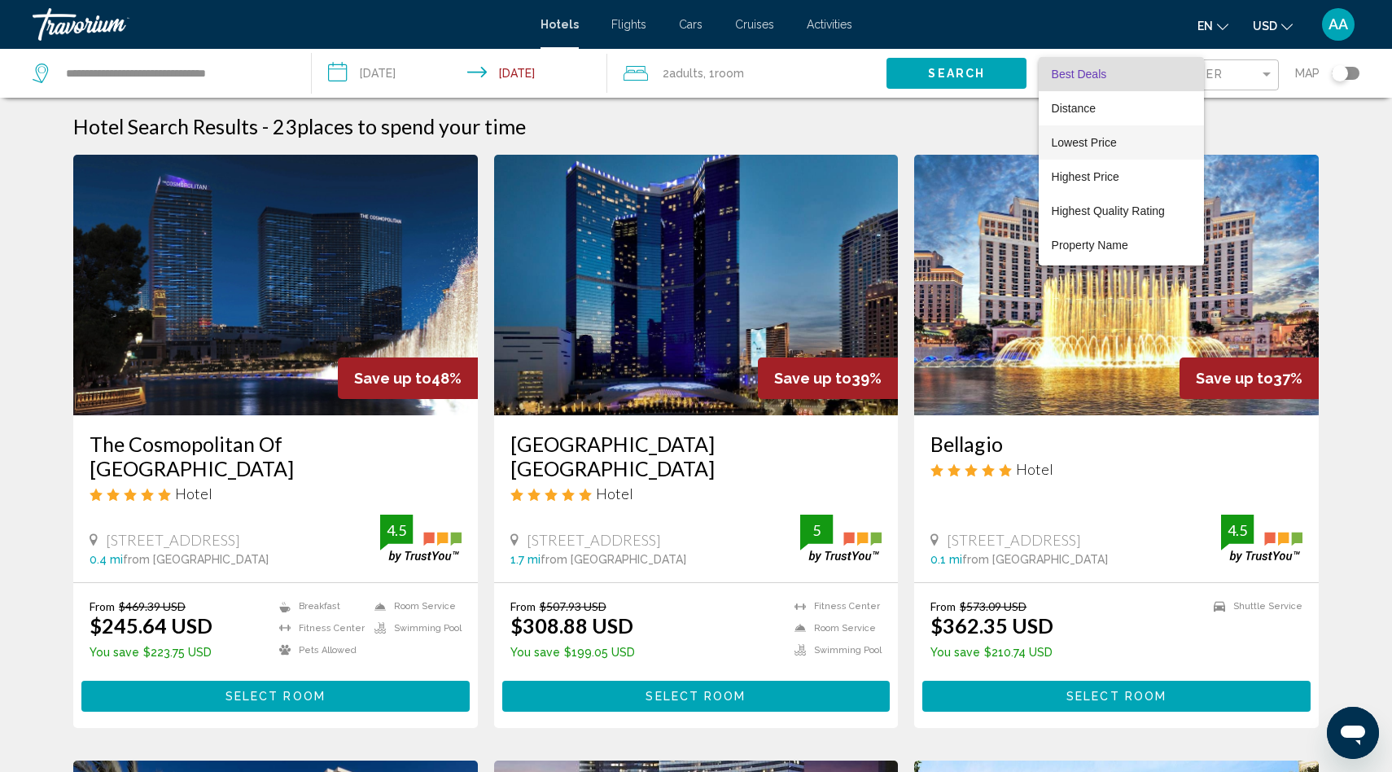
click at [1083, 139] on span "Lowest Price" at bounding box center [1084, 142] width 65 height 13
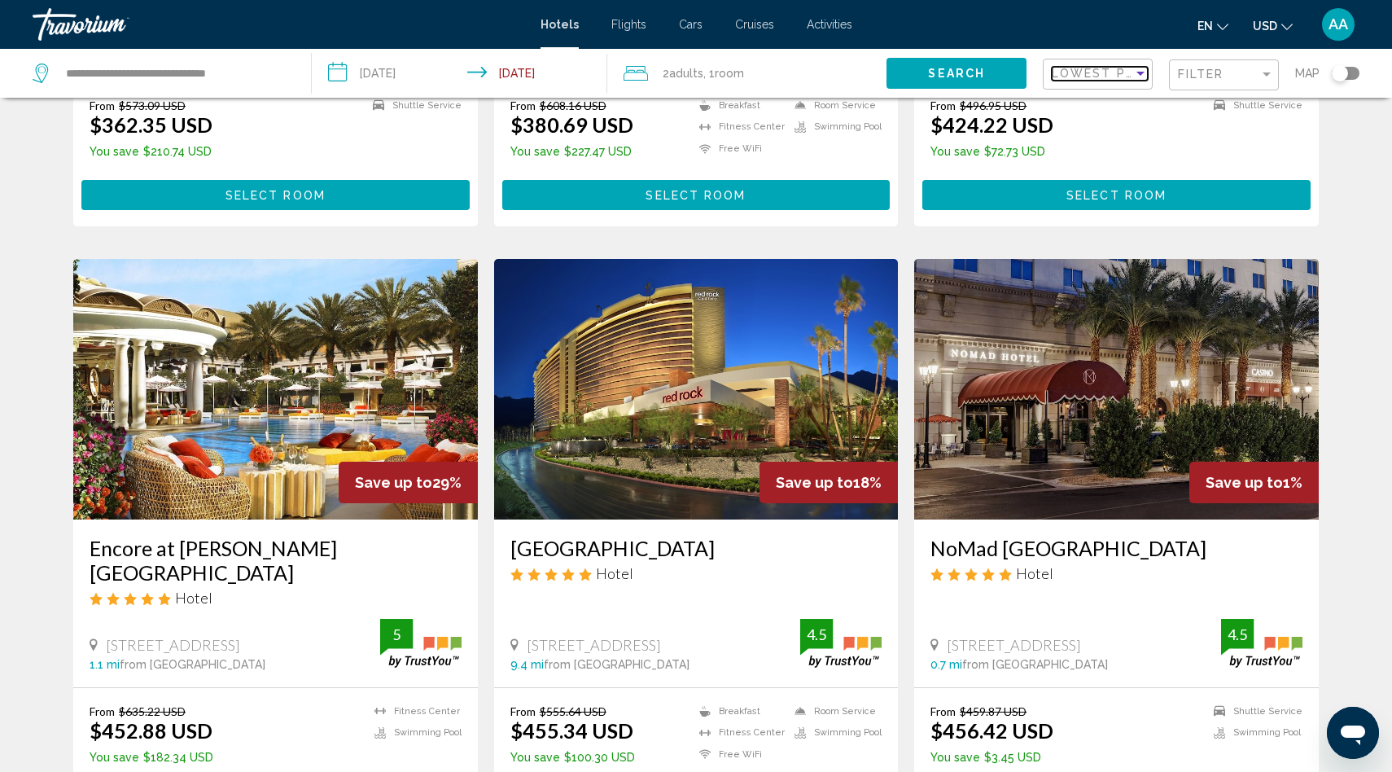
scroll to position [1725, 0]
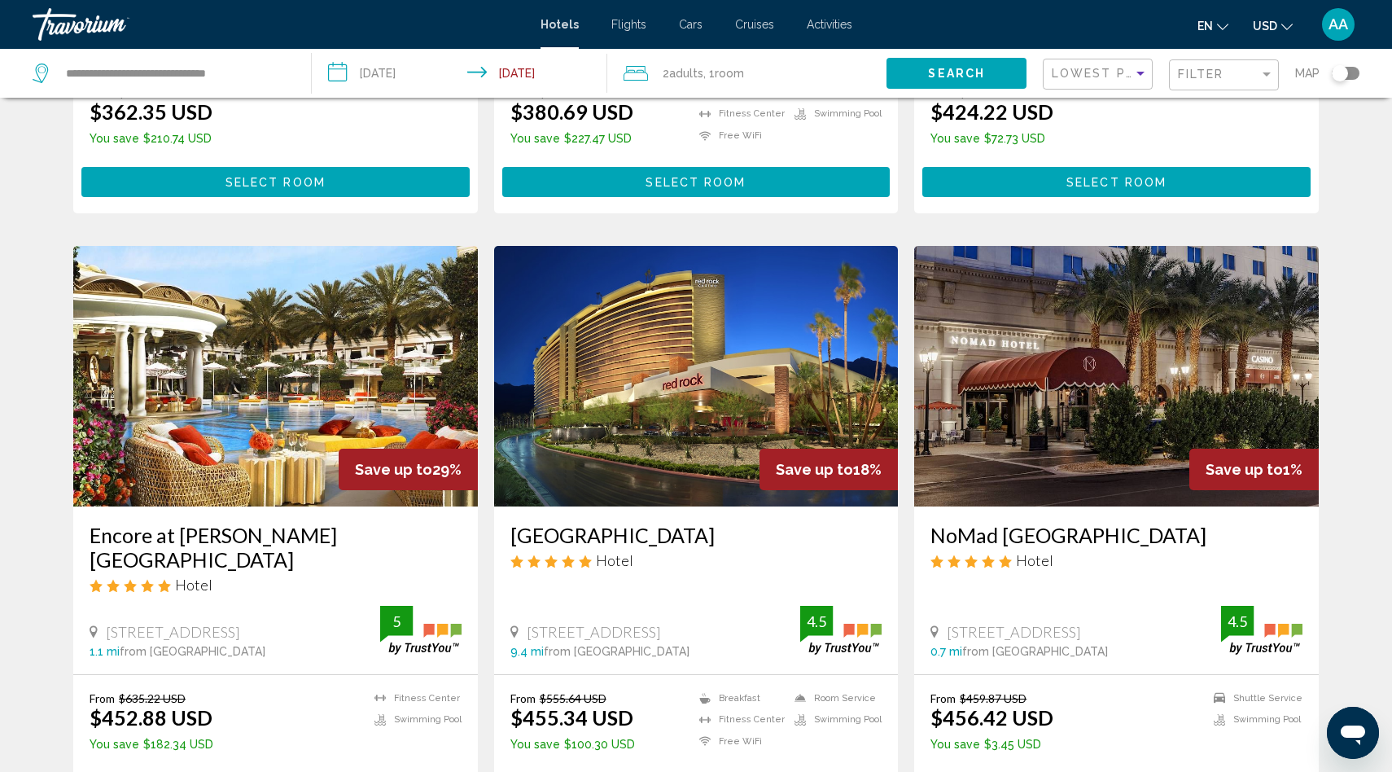
click at [344, 771] on button "Select Room" at bounding box center [275, 787] width 388 height 30
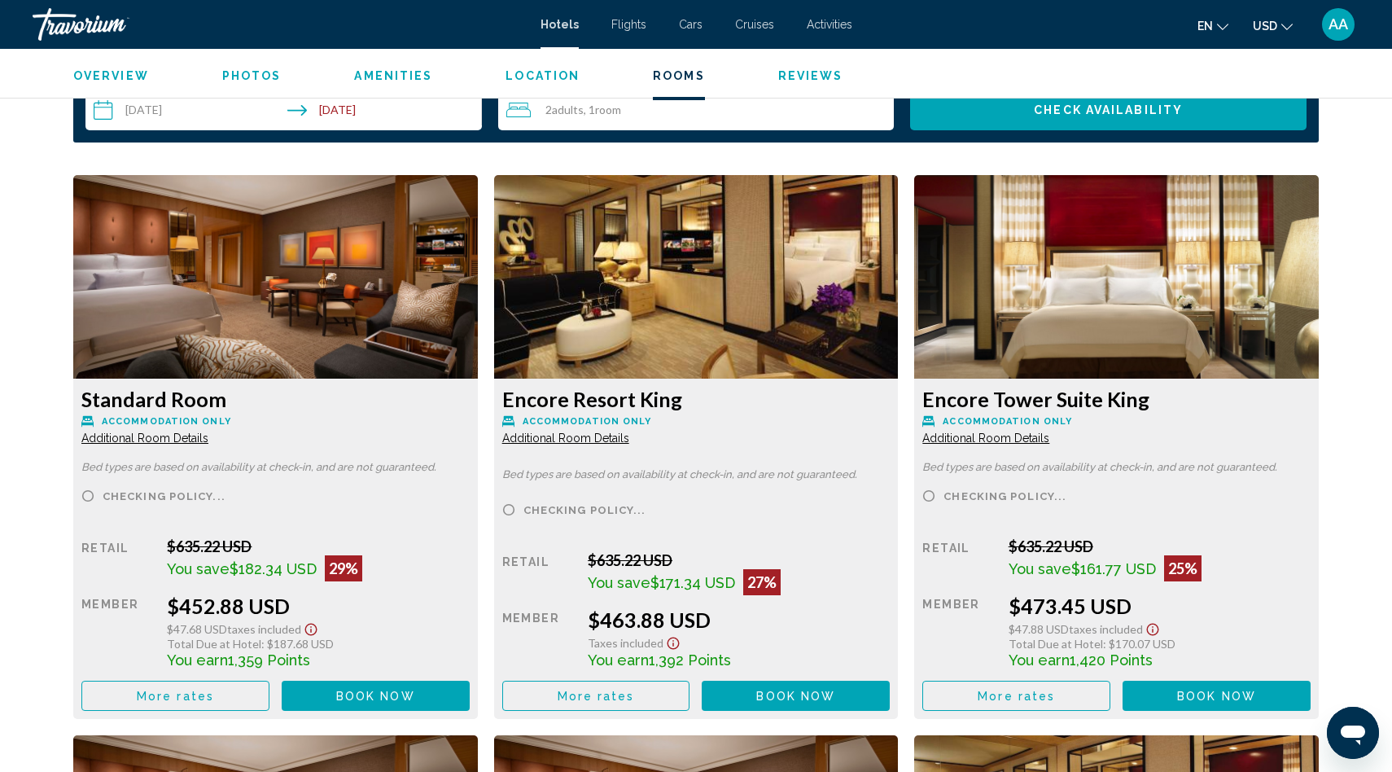
scroll to position [2133, 0]
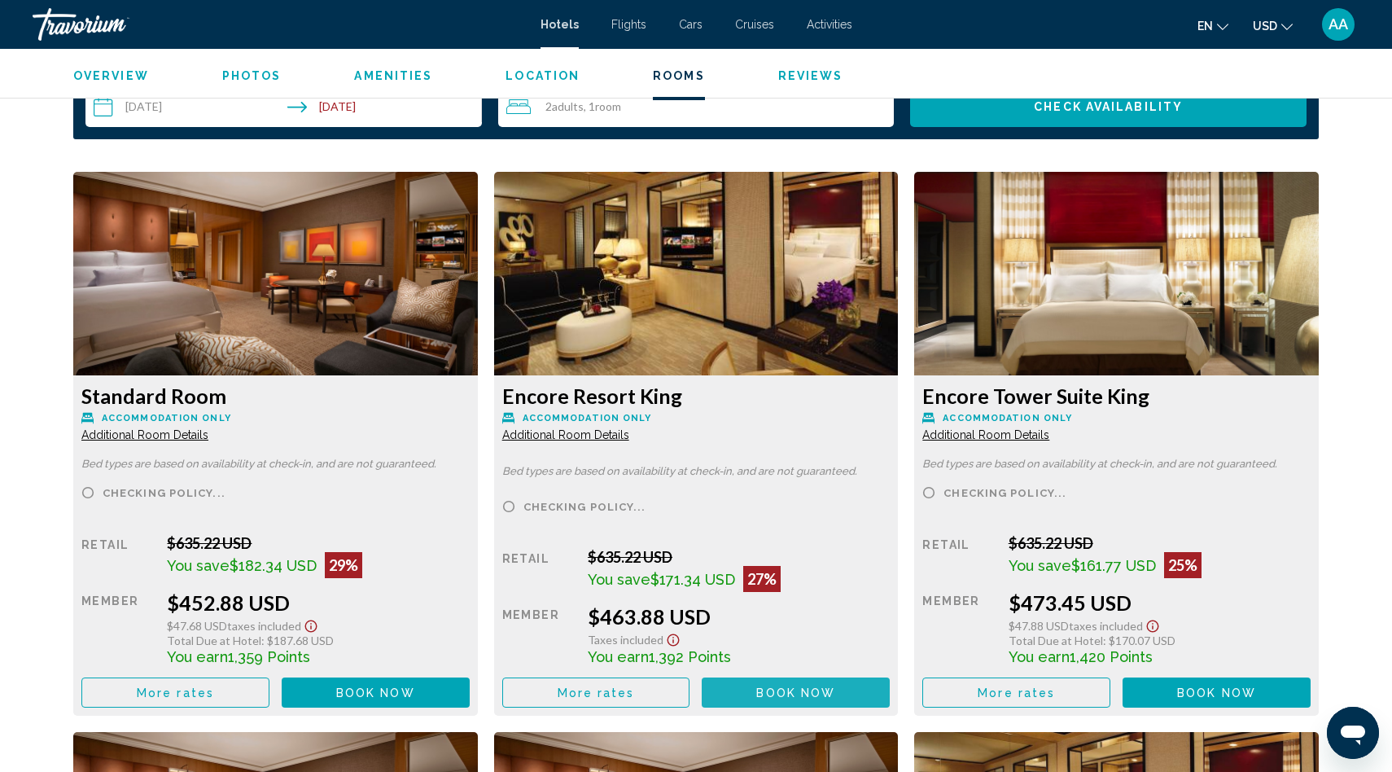
click at [790, 686] on span "Book now" at bounding box center [795, 692] width 79 height 13
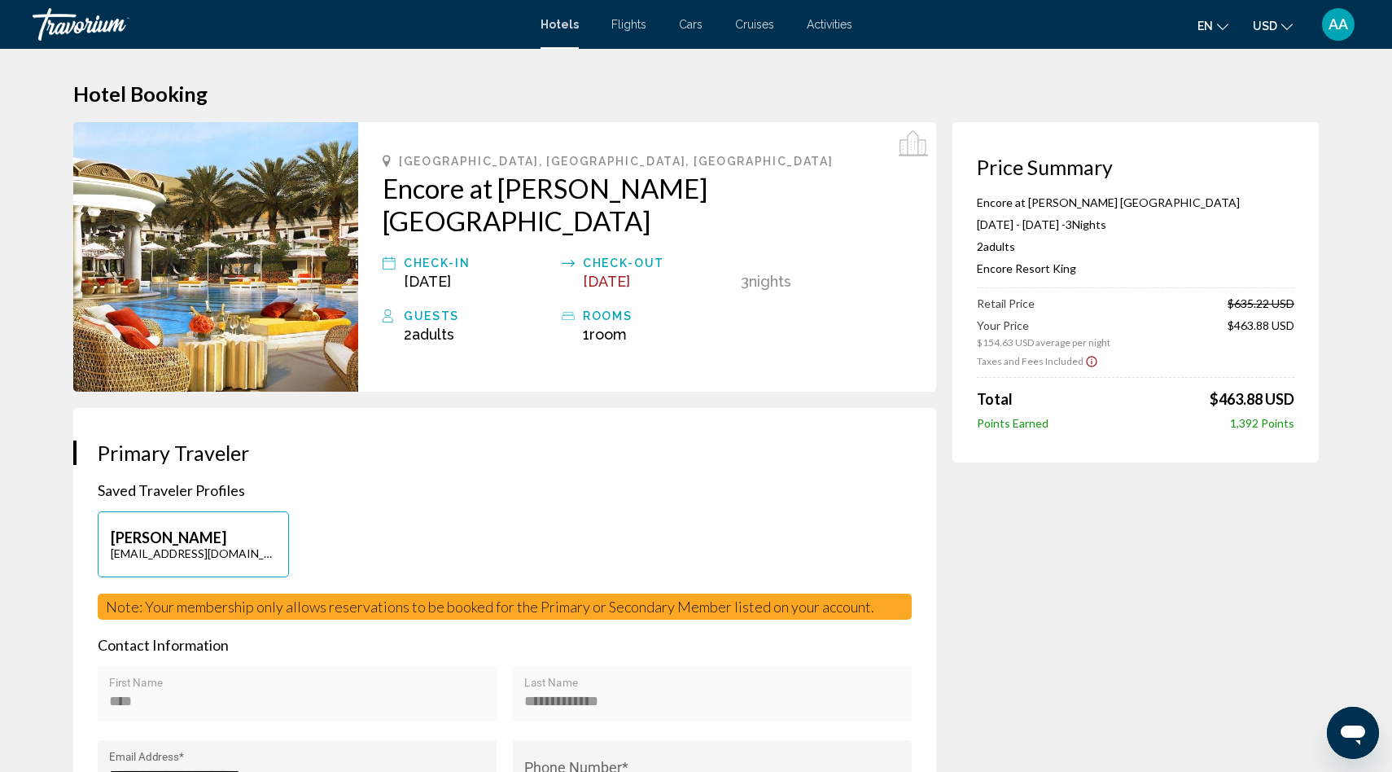
click at [1088, 362] on icon "Show Taxes and Fees disclaimer" at bounding box center [1091, 361] width 13 height 15
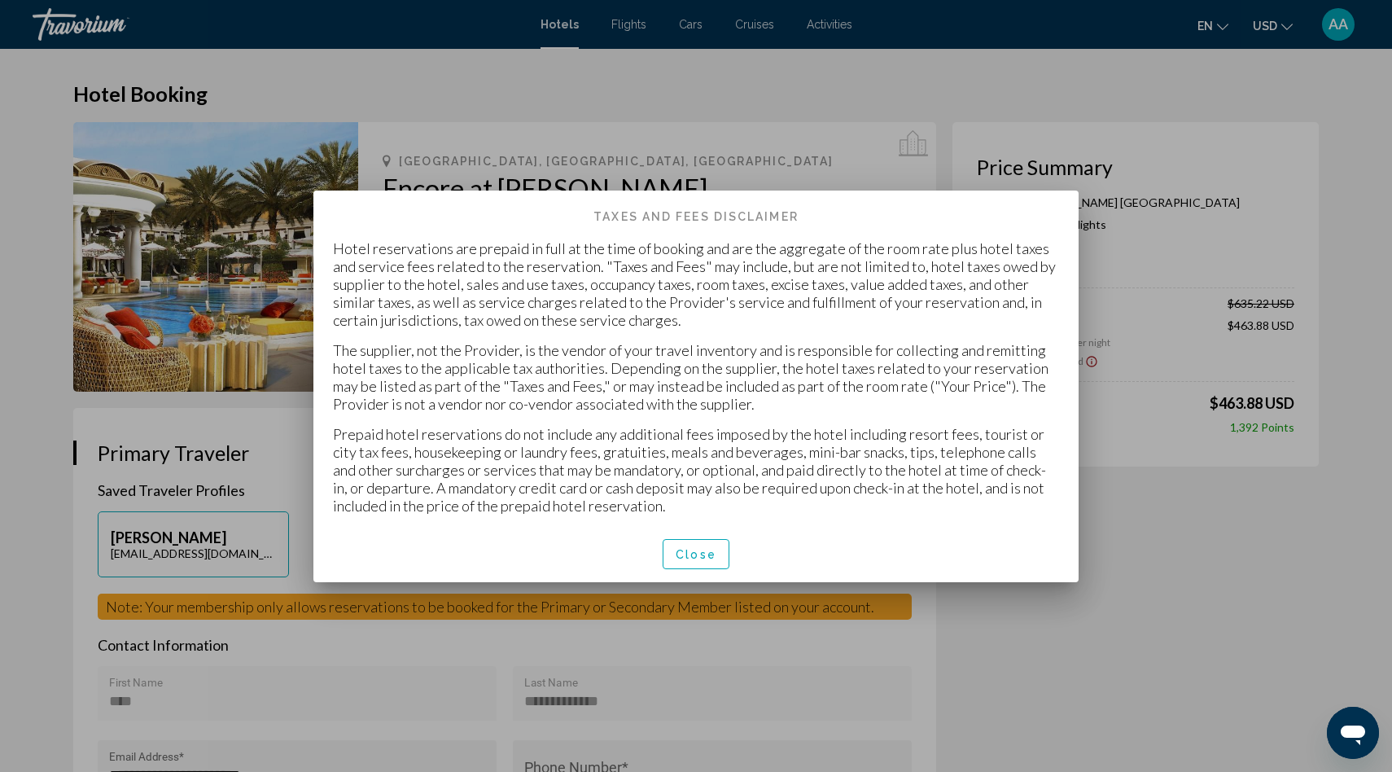
click at [689, 555] on span "Close" at bounding box center [696, 554] width 41 height 13
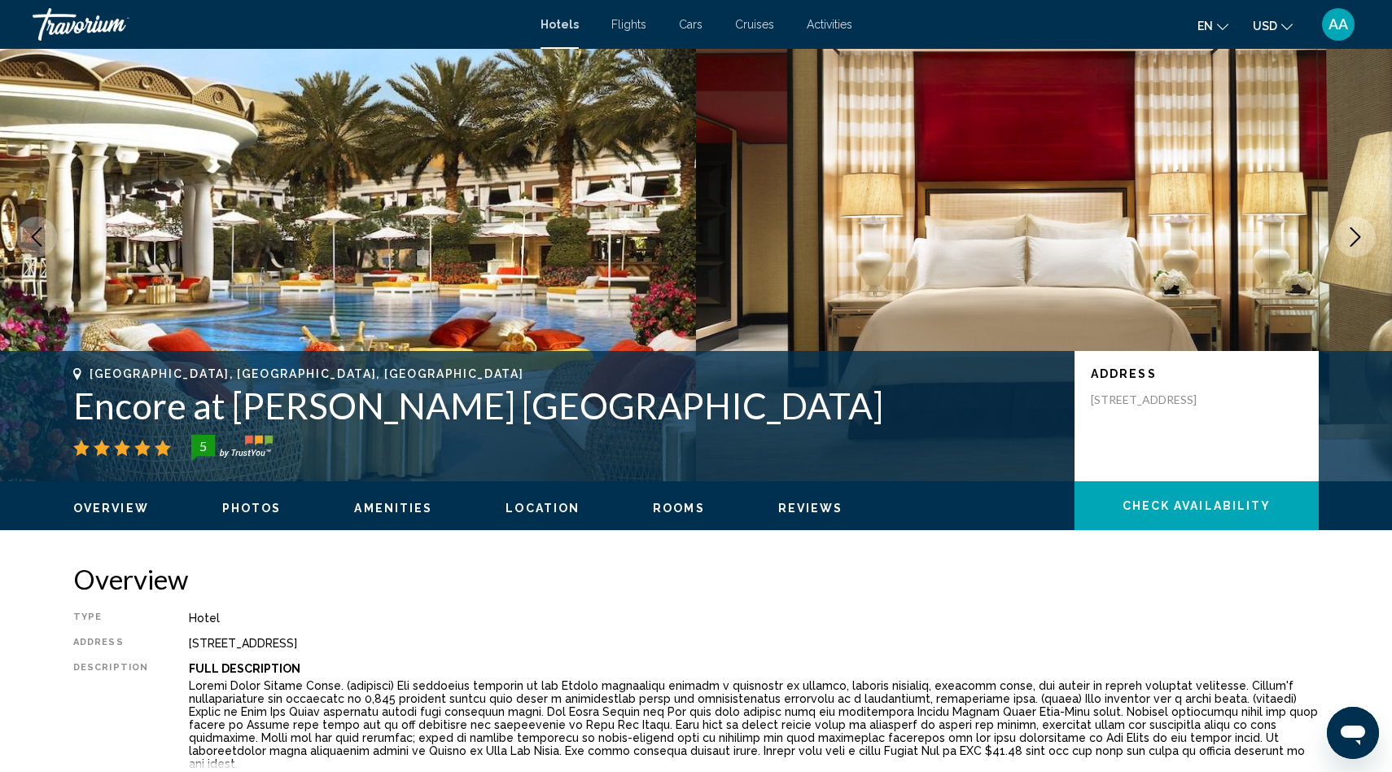
scroll to position [63, 0]
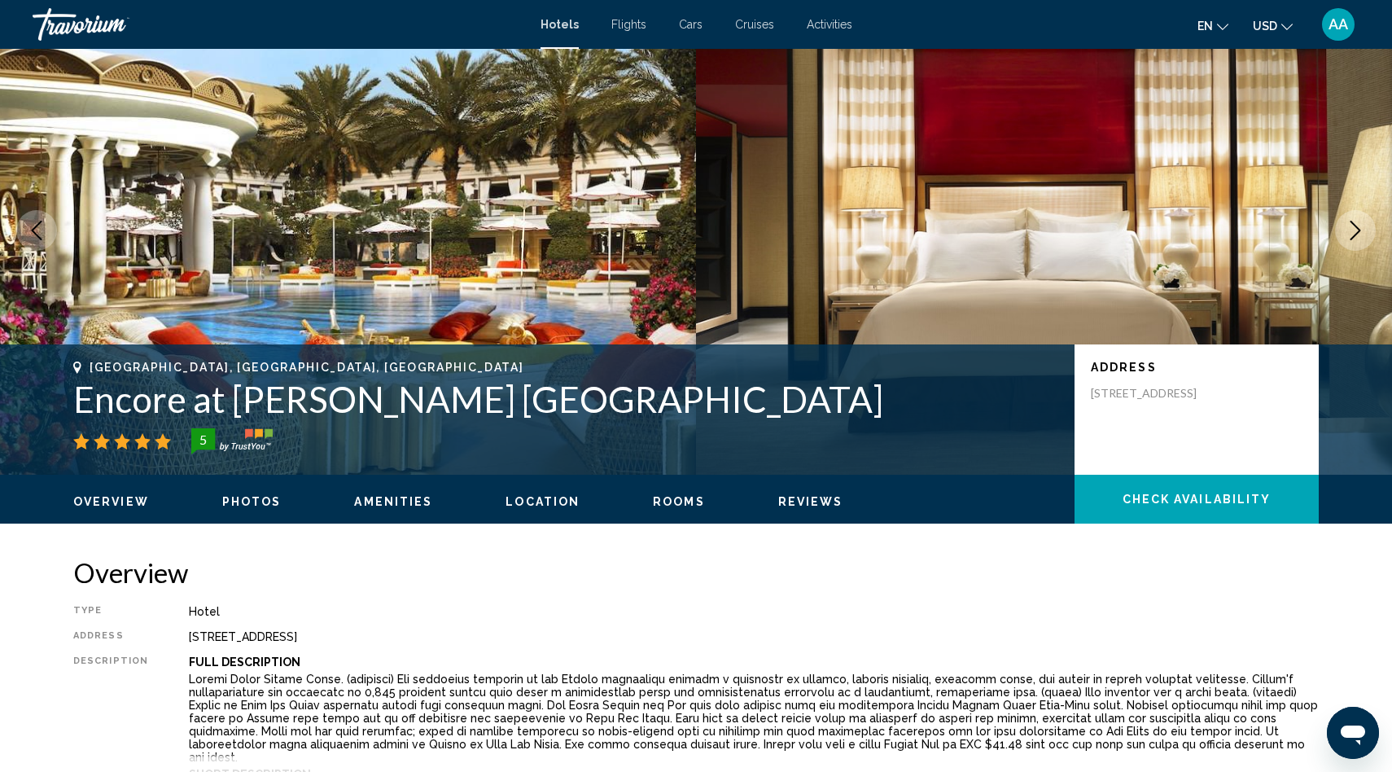
drag, startPoint x: 184, startPoint y: 611, endPoint x: 483, endPoint y: 630, distance: 299.3
click at [483, 630] on div "Type Hotel Address [STREET_ADDRESS] Description Full Description Short Descript…" at bounding box center [695, 701] width 1245 height 193
click at [477, 686] on p "Main content" at bounding box center [754, 717] width 1130 height 91
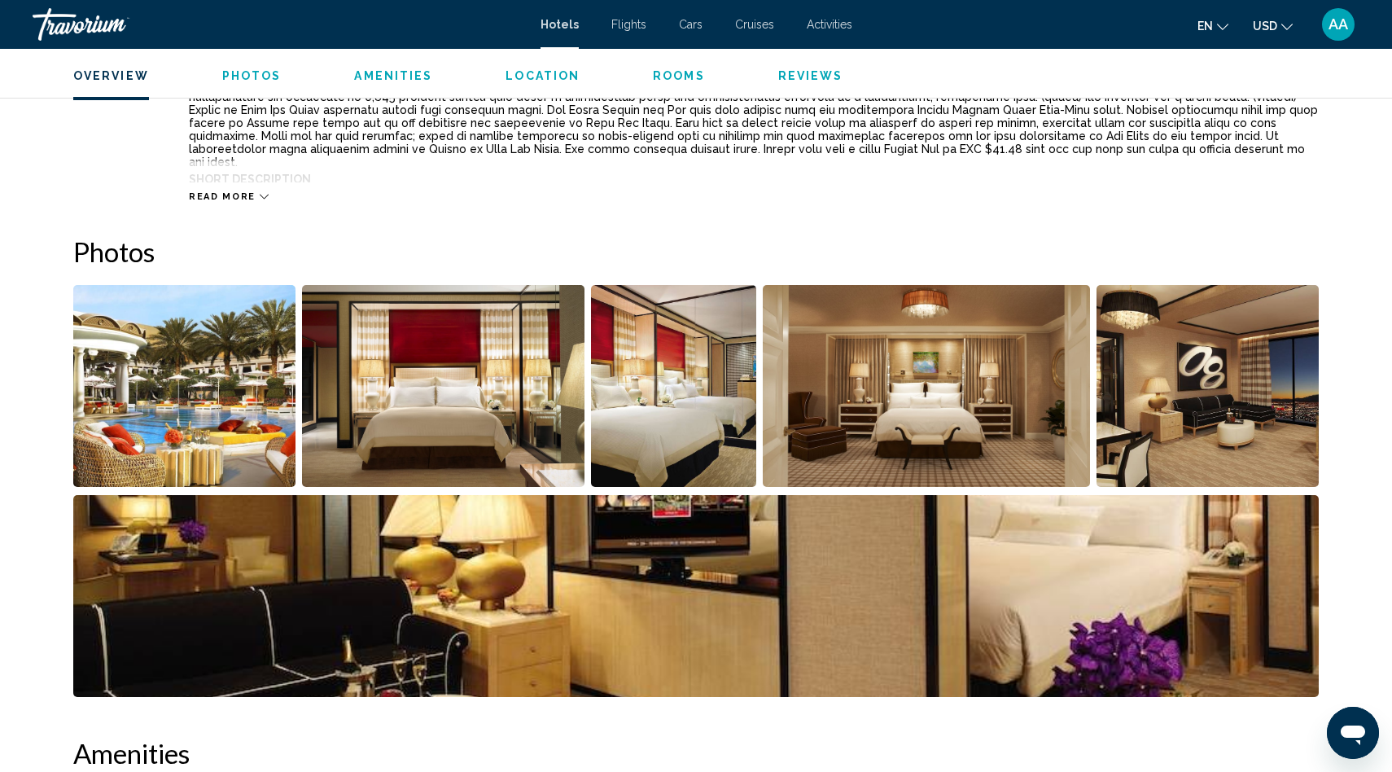
scroll to position [660, 0]
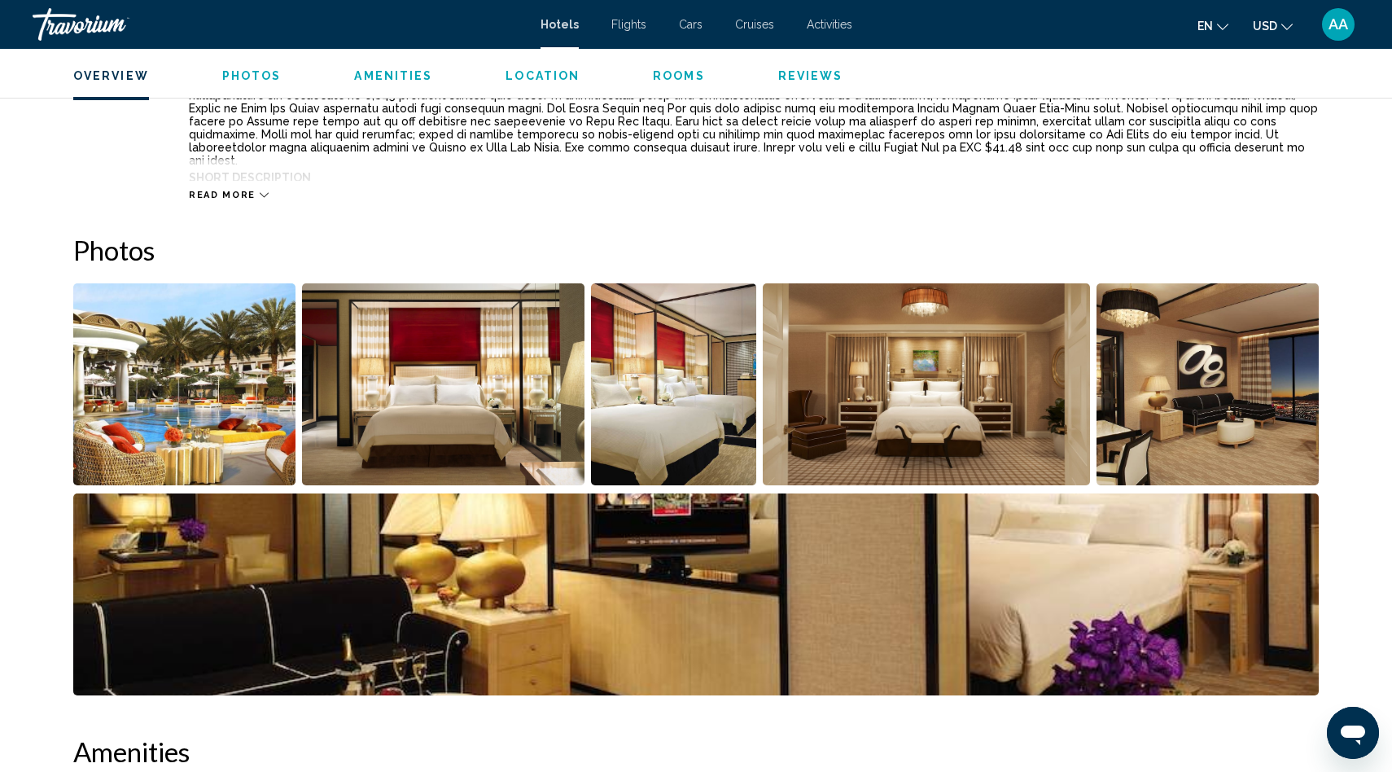
click at [485, 450] on img "Open full-screen image slider" at bounding box center [443, 384] width 283 height 202
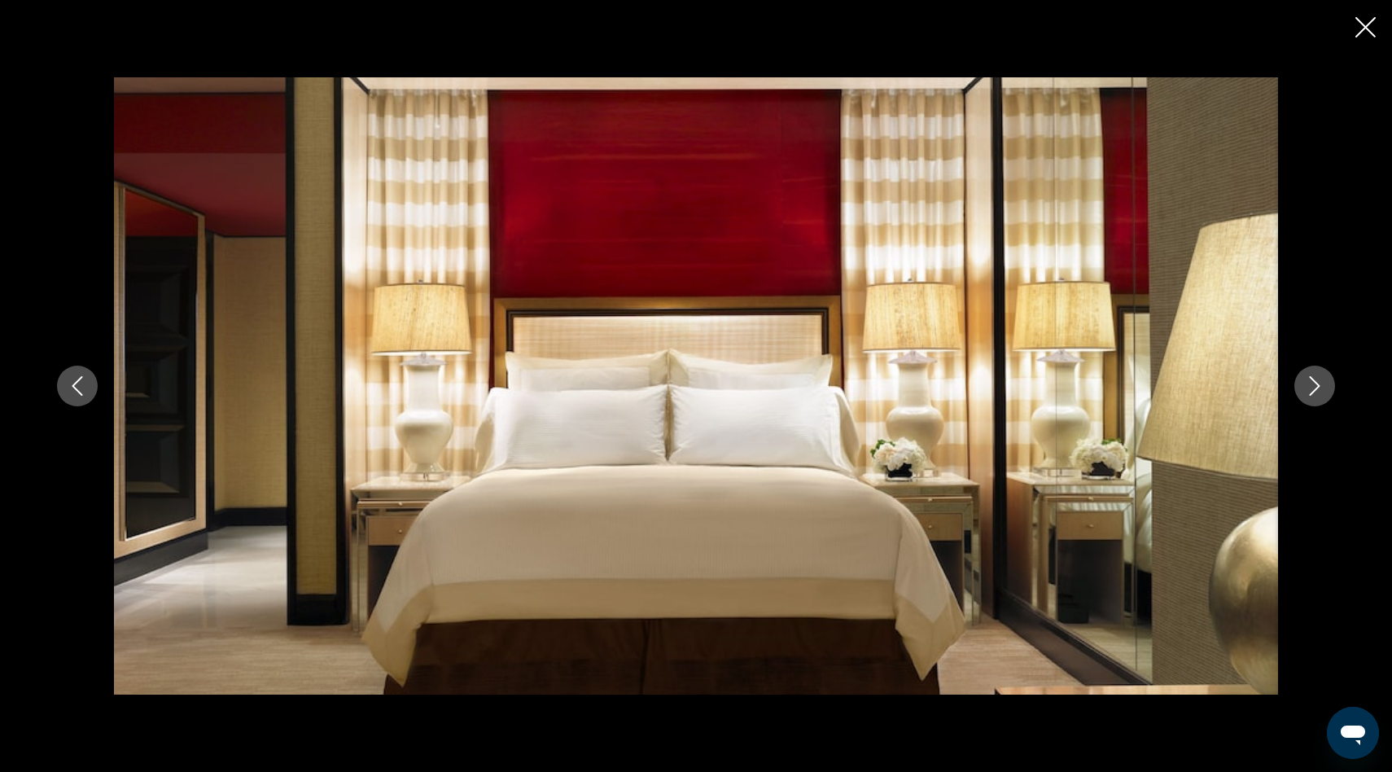
click at [1317, 385] on icon "Next image" at bounding box center [1315, 386] width 11 height 20
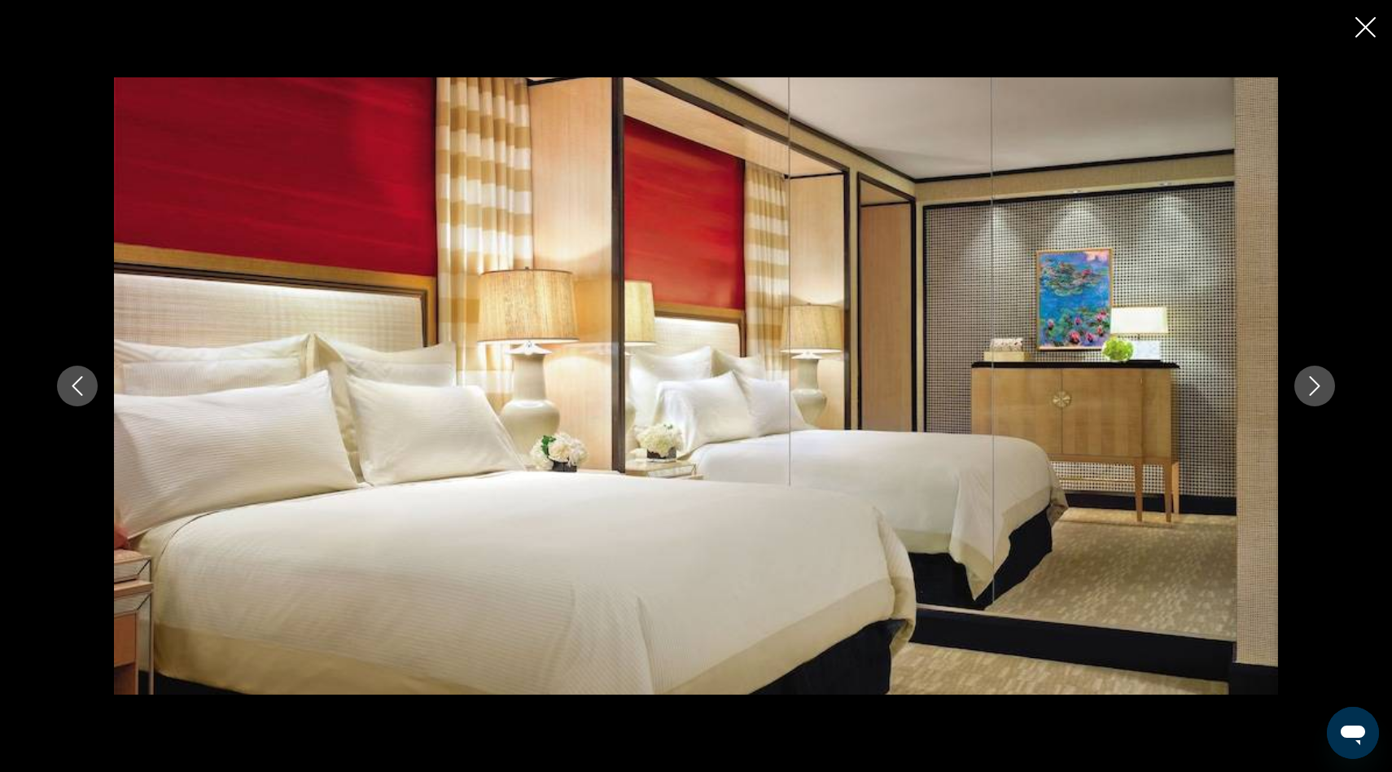
click at [1317, 385] on icon "Next image" at bounding box center [1315, 386] width 11 height 20
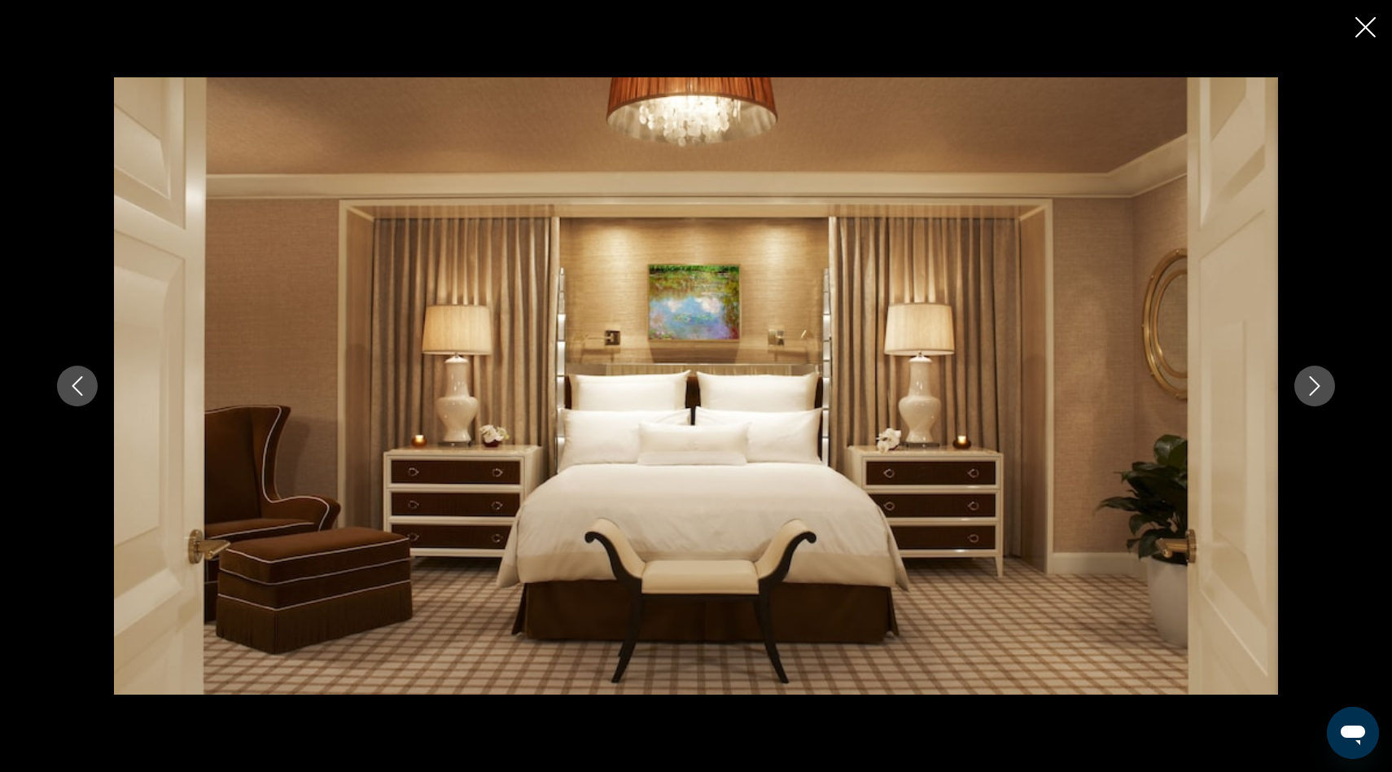
click at [1317, 385] on icon "Next image" at bounding box center [1315, 386] width 11 height 20
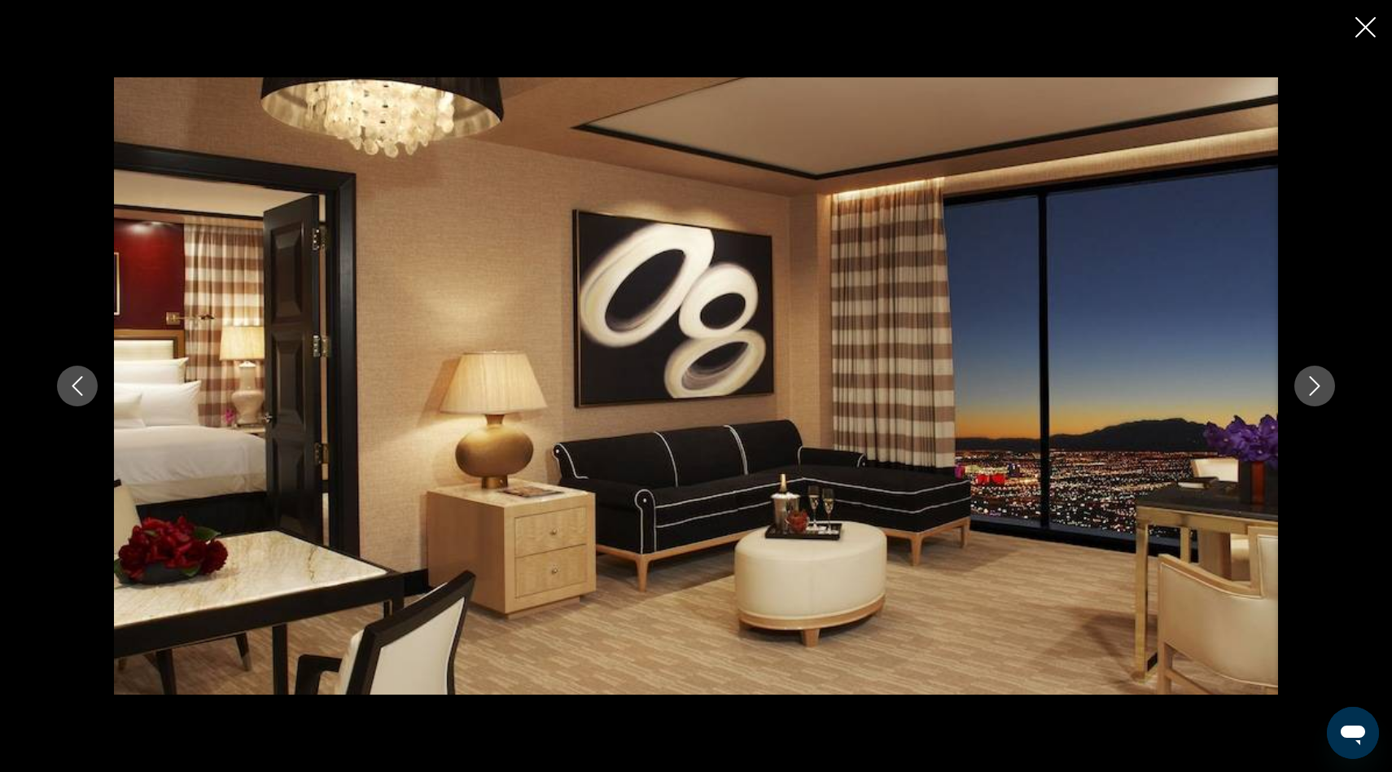
click at [1363, 28] on icon "Close slideshow" at bounding box center [1365, 27] width 20 height 20
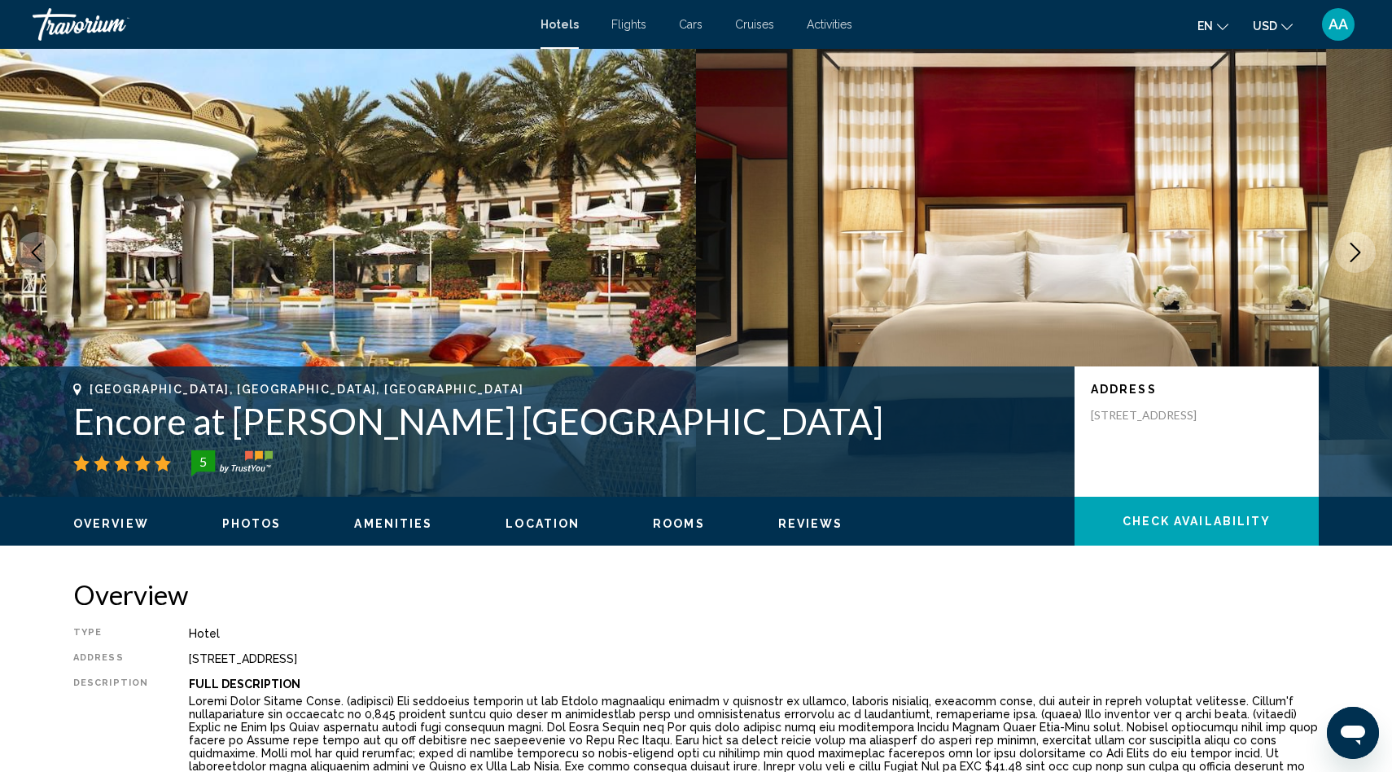
scroll to position [0, 0]
